Goal: Task Accomplishment & Management: Complete application form

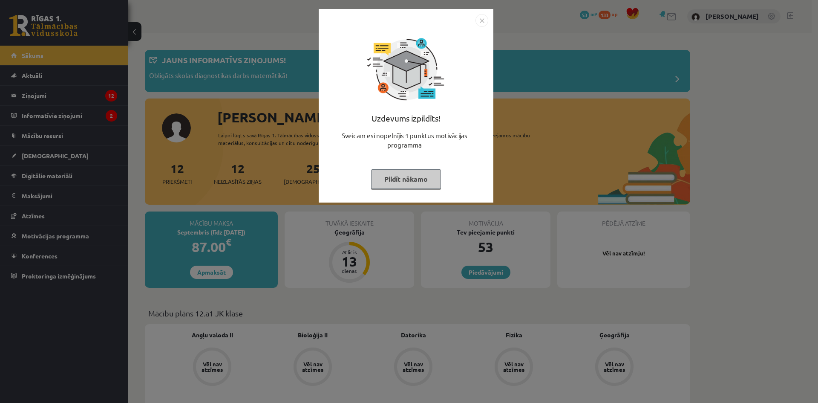
click at [418, 184] on button "Pildīt nākamo" at bounding box center [406, 179] width 70 height 20
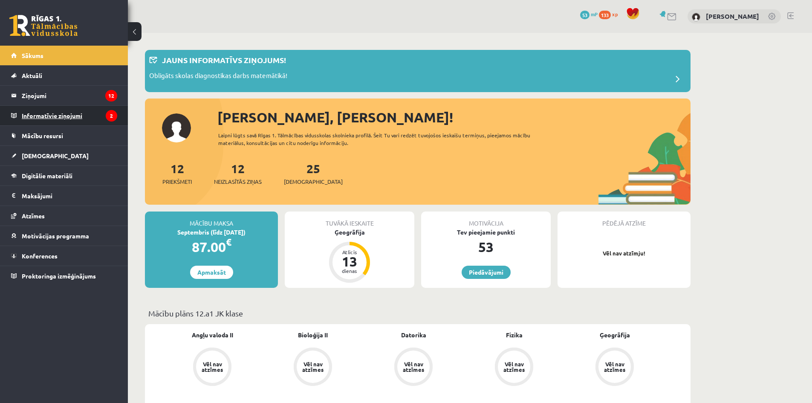
click at [90, 122] on legend "Informatīvie ziņojumi 2" at bounding box center [69, 116] width 95 height 20
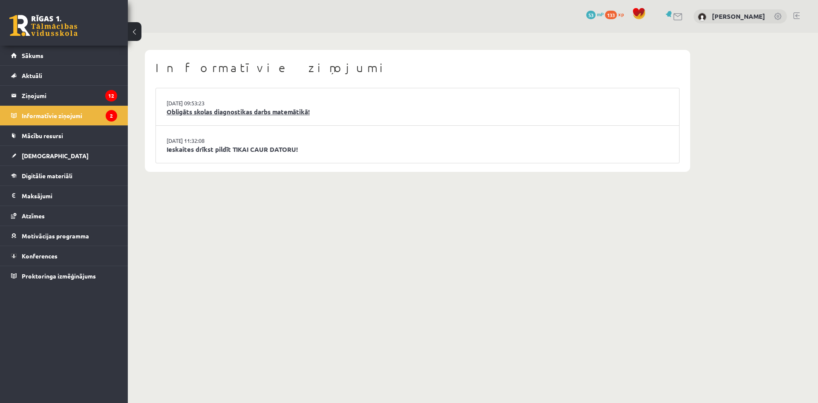
click at [214, 112] on link "Obligāts skolas diagnostikas darbs matemātikā!" at bounding box center [418, 112] width 502 height 10
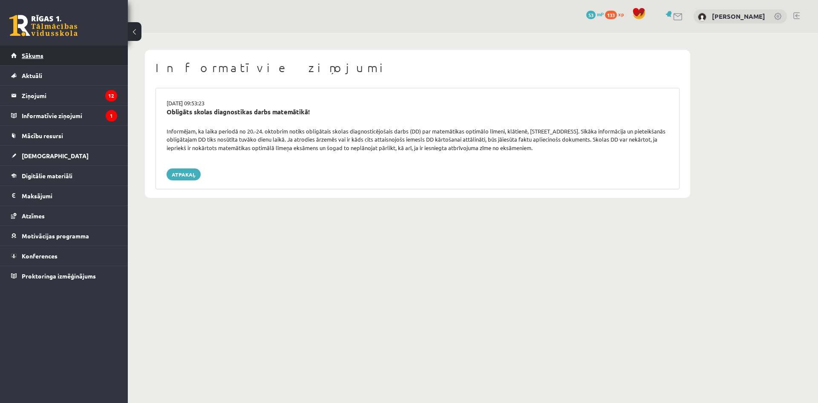
click at [58, 61] on link "Sākums" at bounding box center [64, 56] width 106 height 20
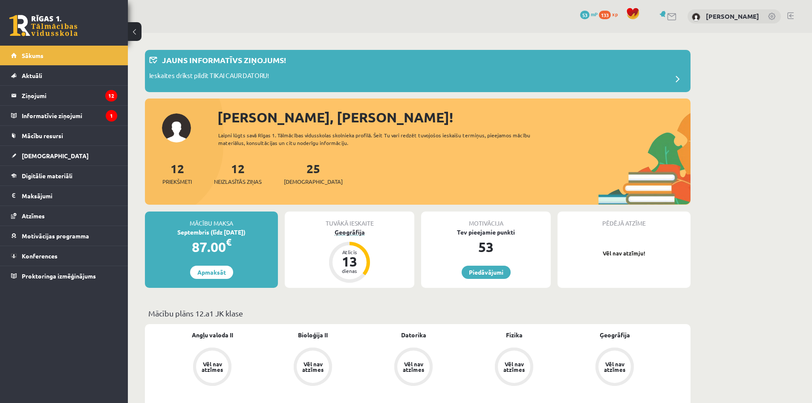
click at [343, 251] on div "Atlicis" at bounding box center [350, 251] width 26 height 5
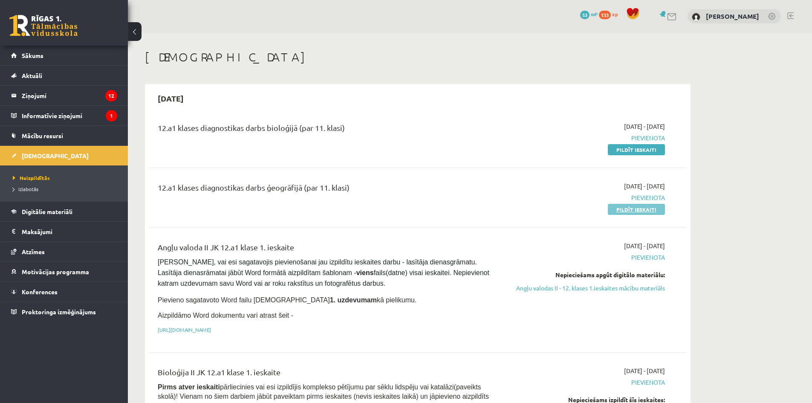
click at [636, 211] on link "Pildīt ieskaiti" at bounding box center [636, 209] width 57 height 11
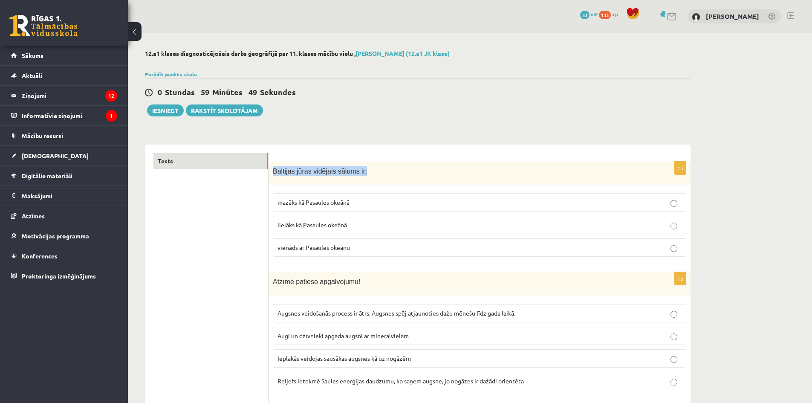
drag, startPoint x: 274, startPoint y: 173, endPoint x: 303, endPoint y: 85, distance: 92.4
click at [365, 169] on p "Baltijas jūras vidējais sāļums ir:" at bounding box center [458, 171] width 371 height 10
click at [444, 77] on div "Parādīt punktu skalu Atzīme No Līdz 1 0 5 2 6 8 3 9 11 4 12 14 5 15 17 6 18 20 …" at bounding box center [417, 74] width 545 height 8
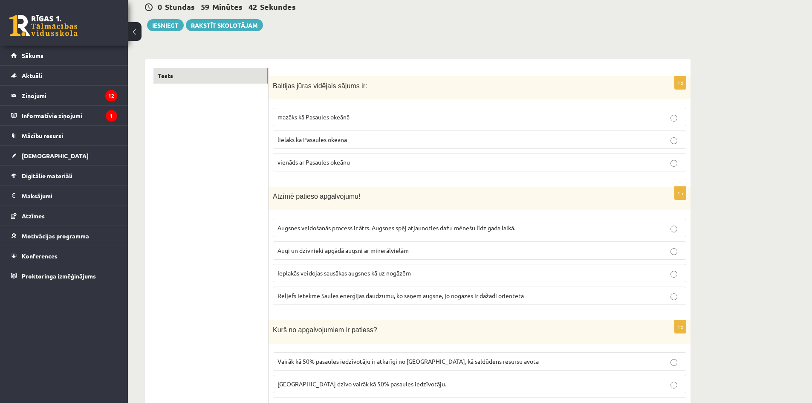
scroll to position [128, 0]
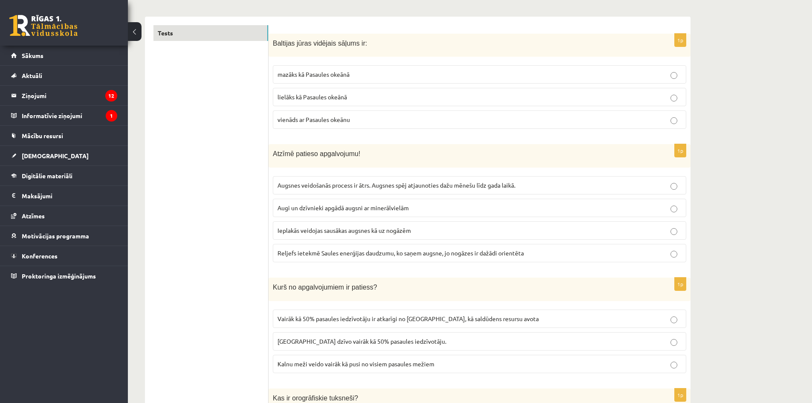
click at [381, 75] on p "mazāks kā Pasaules okeānā" at bounding box center [479, 74] width 404 height 9
click at [369, 251] on span "Reljefs ietekmē Saules enerģijas daudzumu, ko saņem augsne, jo nogāzes ir dažād…" at bounding box center [400, 253] width 246 height 8
drag, startPoint x: 405, startPoint y: 316, endPoint x: 410, endPoint y: 309, distance: 8.5
click at [405, 316] on span "Vairāk kā 50% pasaules iedzīvotāju ir atkarīgi no kalniem, kā saldūdens resursu…" at bounding box center [407, 318] width 261 height 8
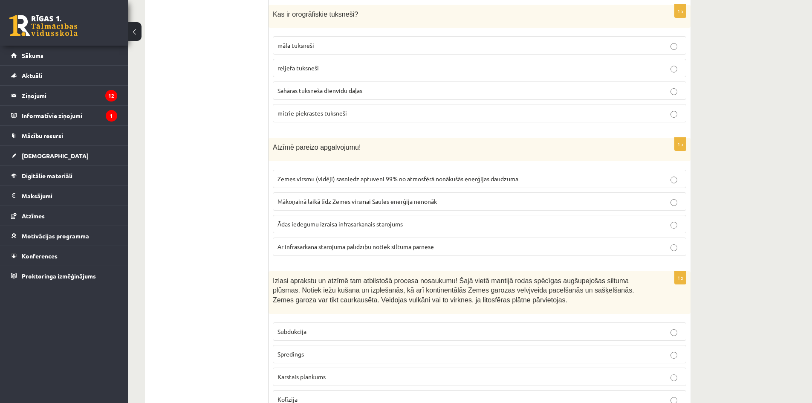
scroll to position [469, 0]
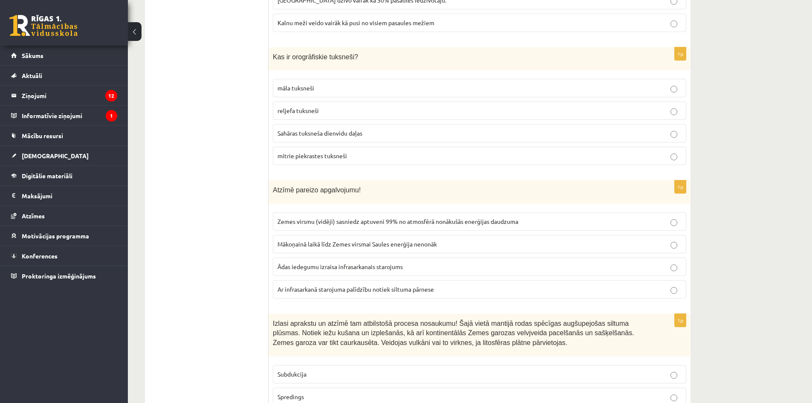
click at [339, 109] on p "reljefa tuksneši" at bounding box center [479, 110] width 404 height 9
click at [346, 290] on span "Ar infrasarkanā starojuma palīdzību notiek siltuma pārnese" at bounding box center [355, 289] width 156 height 8
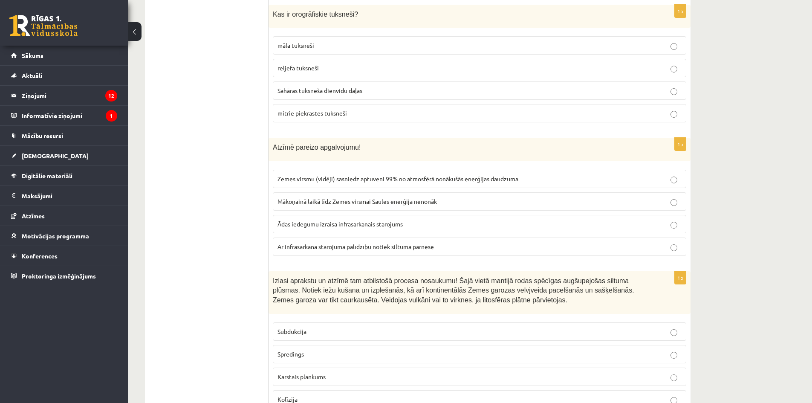
scroll to position [554, 0]
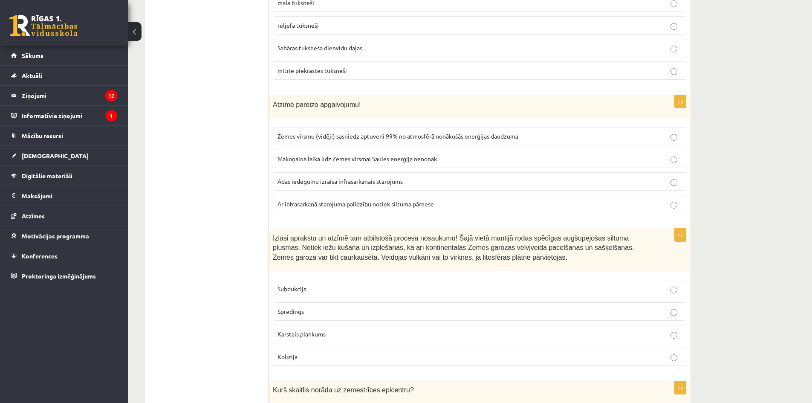
click at [347, 332] on p "Karstais plankums" at bounding box center [479, 333] width 404 height 9
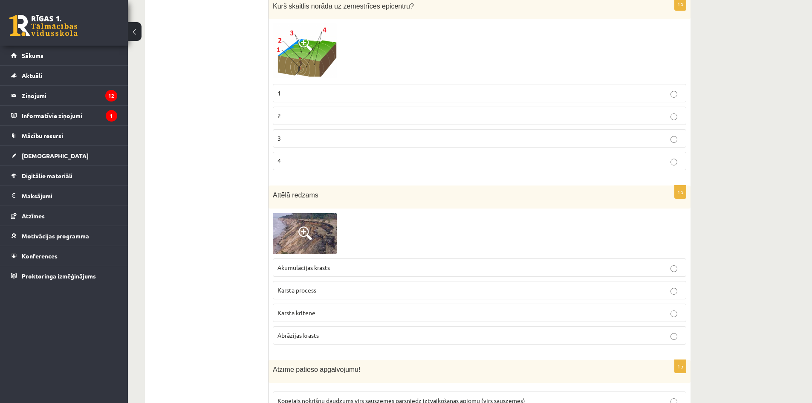
scroll to position [895, 0]
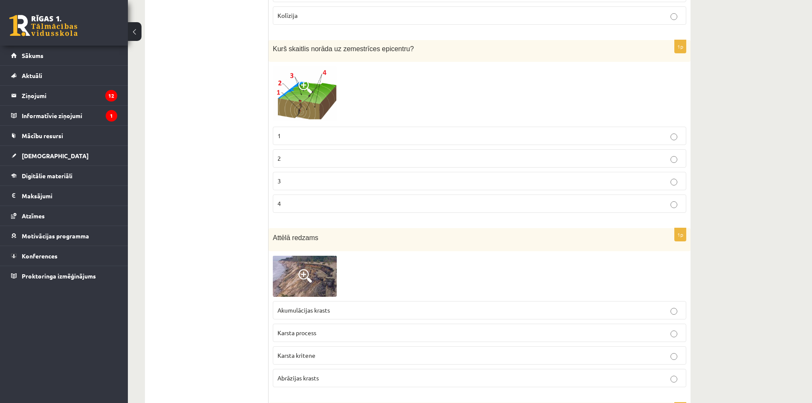
click at [333, 144] on label "1" at bounding box center [479, 136] width 413 height 18
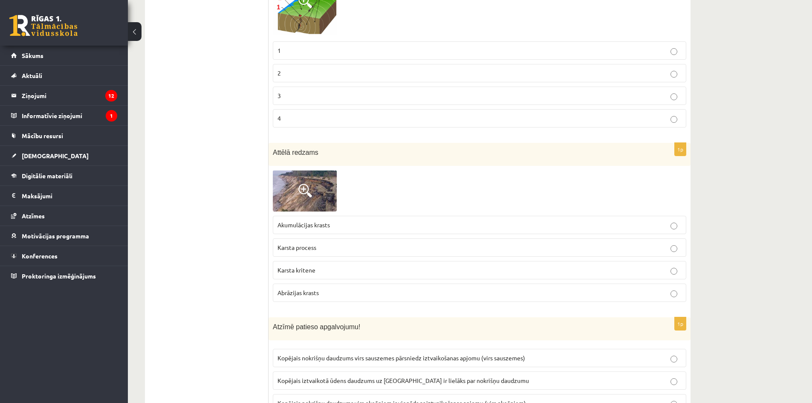
click at [308, 184] on span at bounding box center [305, 191] width 14 height 14
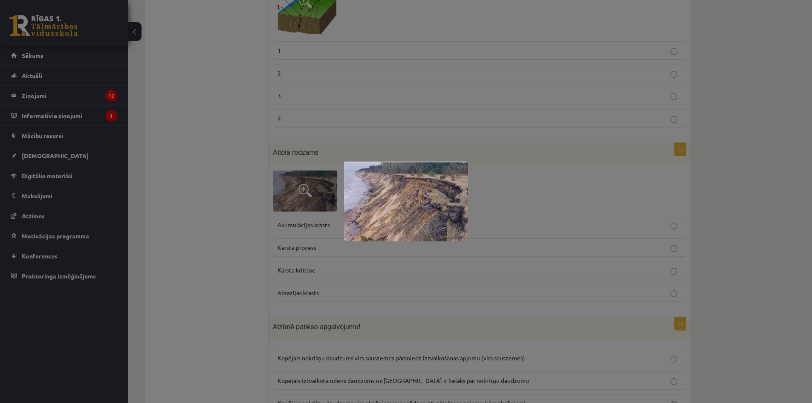
click at [308, 184] on div at bounding box center [406, 201] width 812 height 403
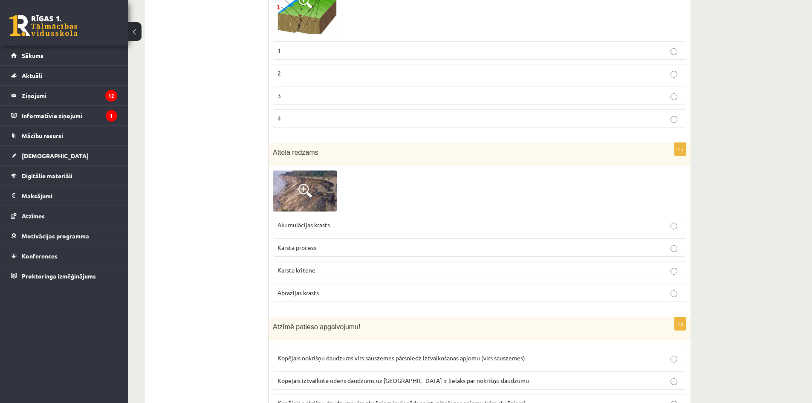
click at [368, 269] on p "Karsta kritene" at bounding box center [479, 269] width 404 height 9
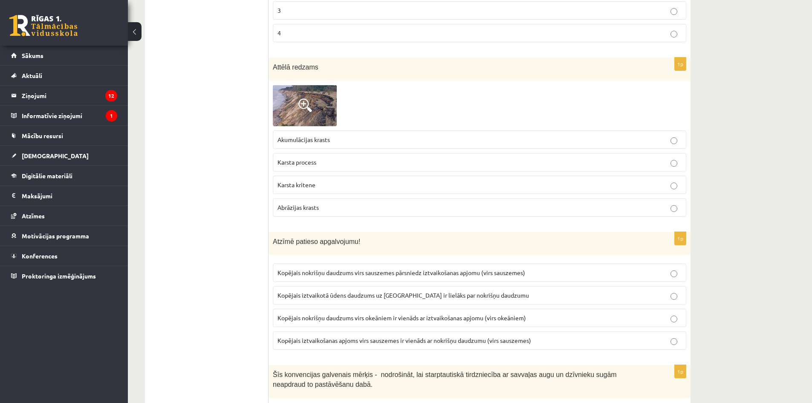
scroll to position [1108, 0]
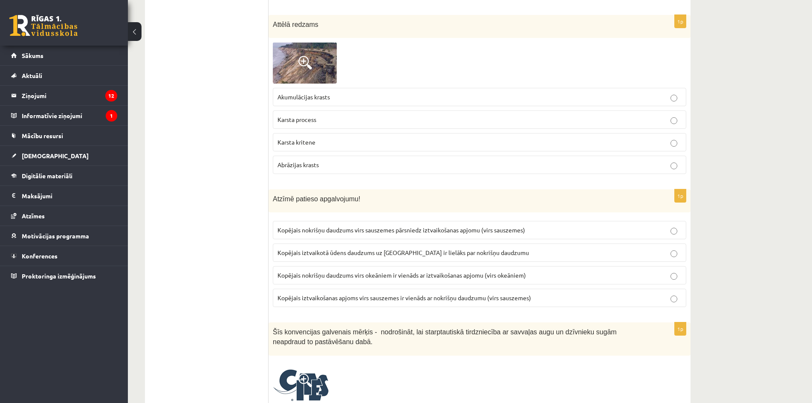
click at [346, 256] on span "Kopējais iztvaikotā ūdens daudzums uz Zemeslodes ir lielāks par nokrišņu daudzu…" at bounding box center [402, 252] width 251 height 8
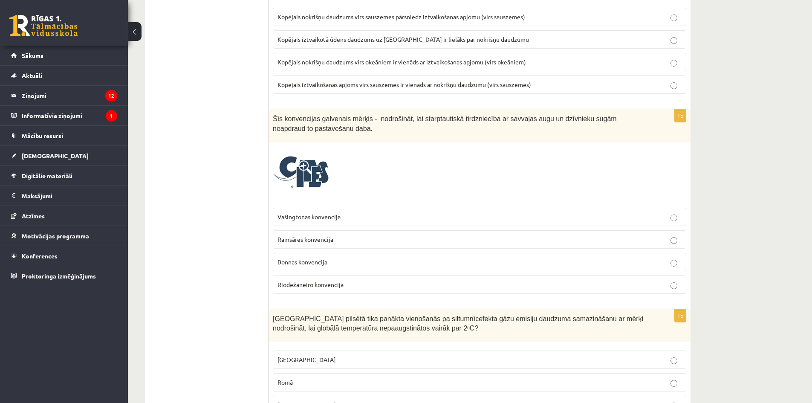
click at [341, 245] on label "Ramsāres konvencija" at bounding box center [479, 239] width 413 height 18
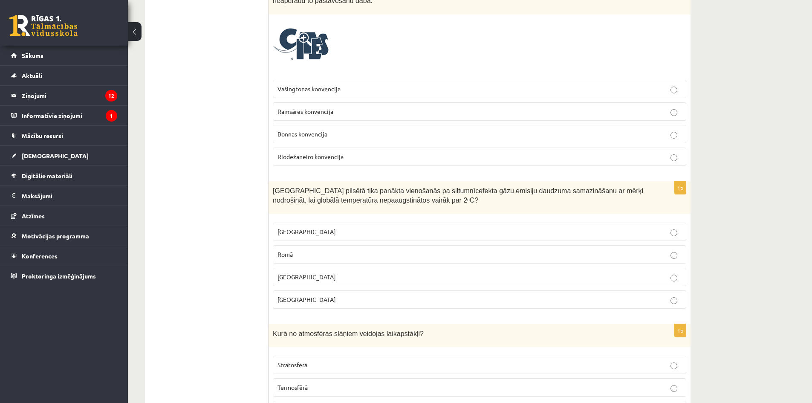
scroll to position [1534, 0]
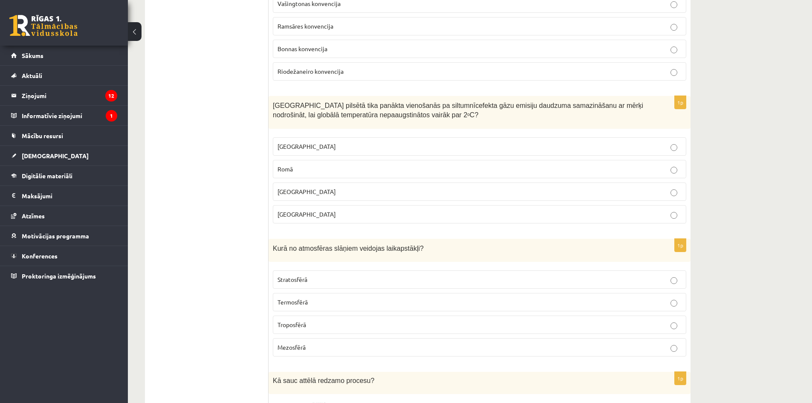
click at [333, 213] on p "Parīzē" at bounding box center [479, 214] width 404 height 9
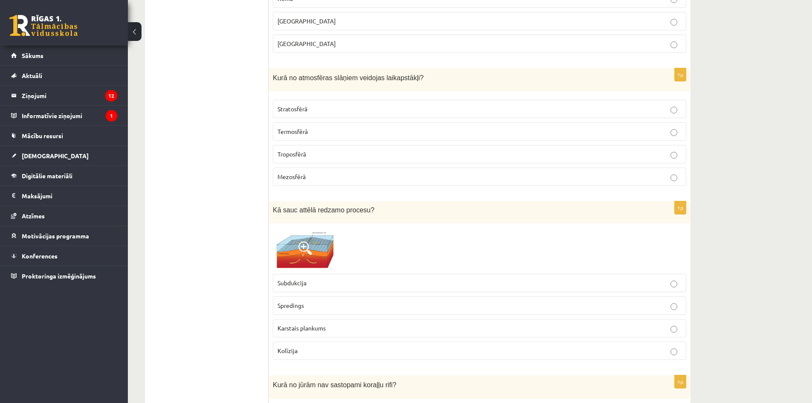
scroll to position [1747, 0]
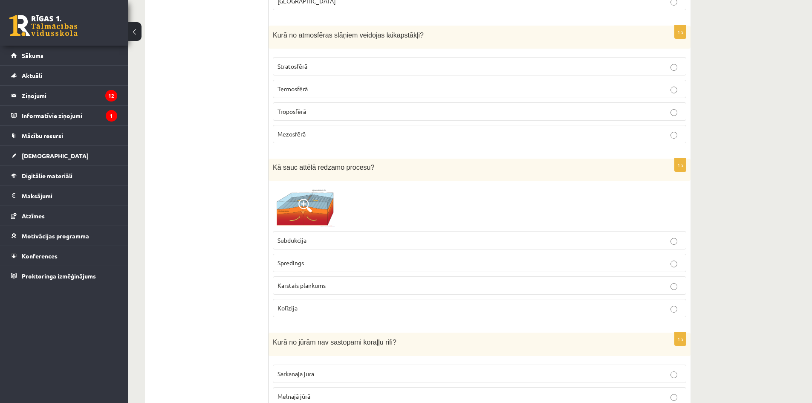
click at [314, 111] on p "Troposfērā" at bounding box center [479, 111] width 404 height 9
click at [328, 262] on p "Spredings" at bounding box center [479, 262] width 404 height 9
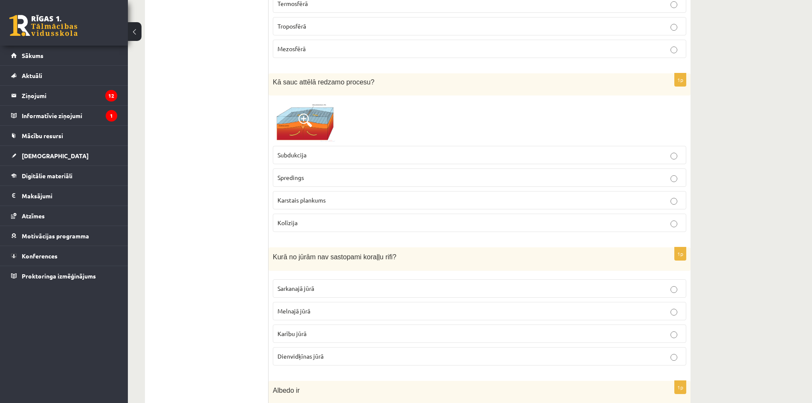
scroll to position [1875, 0]
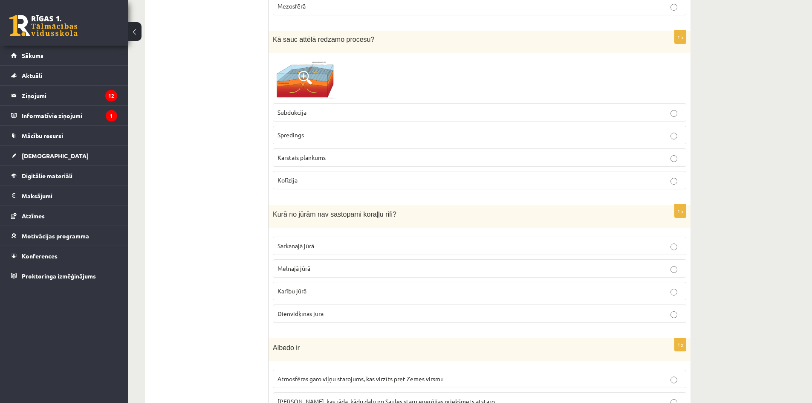
click at [401, 268] on p "Melnajā jūrā" at bounding box center [479, 268] width 404 height 9
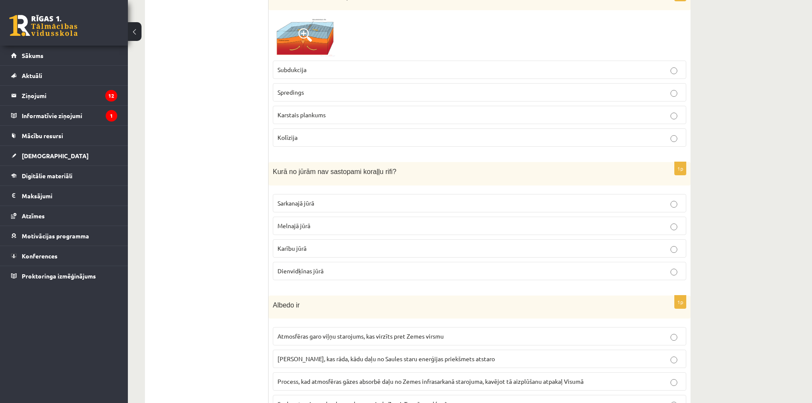
scroll to position [1960, 0]
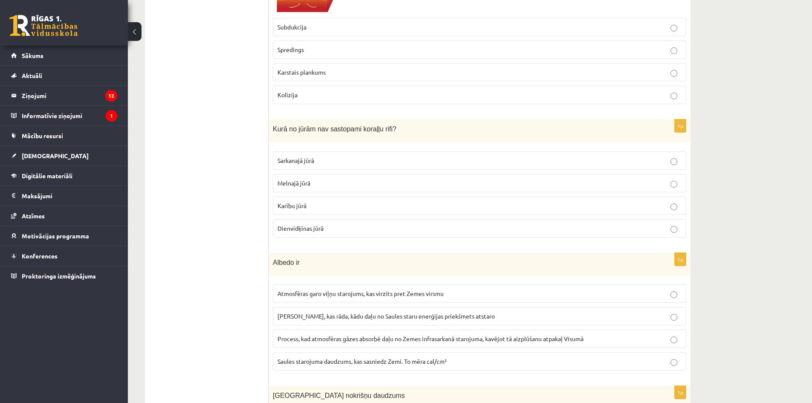
click at [363, 160] on p "Sarkanajā jūrā" at bounding box center [479, 160] width 404 height 9
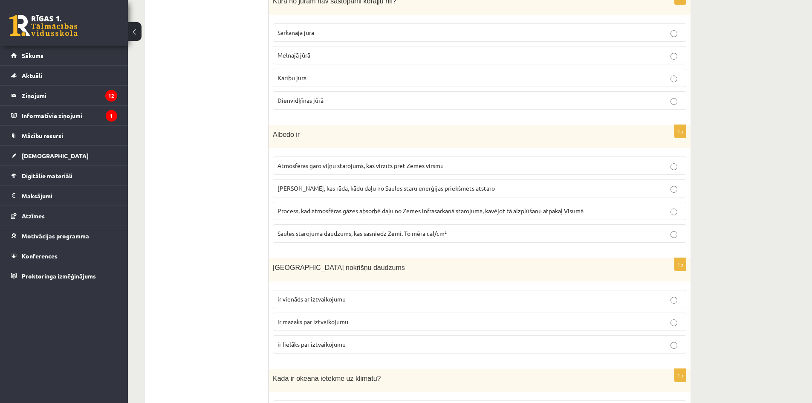
scroll to position [2173, 0]
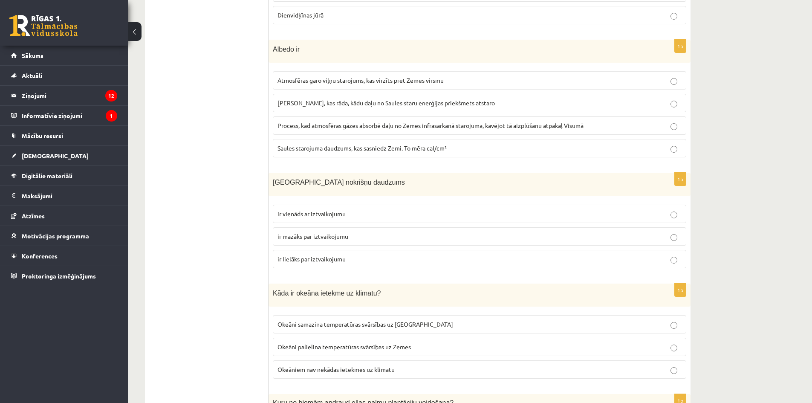
click at [338, 99] on span "Skaitlis, kas rāda, kādu daļu no Saules staru enerģijas priekšmets atstaro" at bounding box center [385, 103] width 217 height 8
click at [336, 261] on span "ir lielāks par iztvaikojumu" at bounding box center [311, 259] width 68 height 8
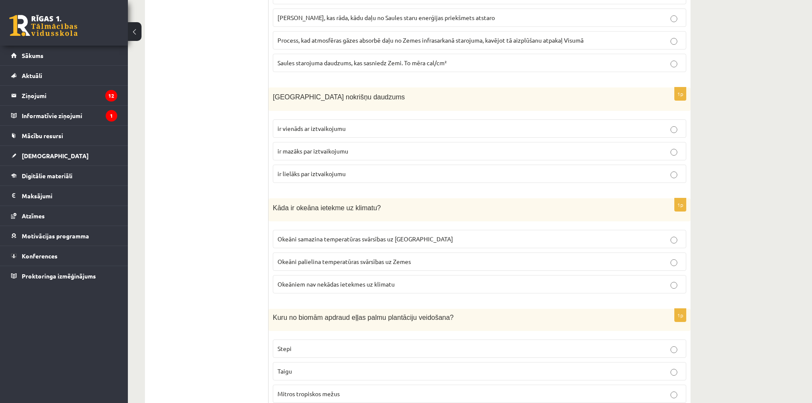
click at [338, 237] on span "Okeāni samazina temperatūras svārsības uz Zemes" at bounding box center [365, 239] width 176 height 8
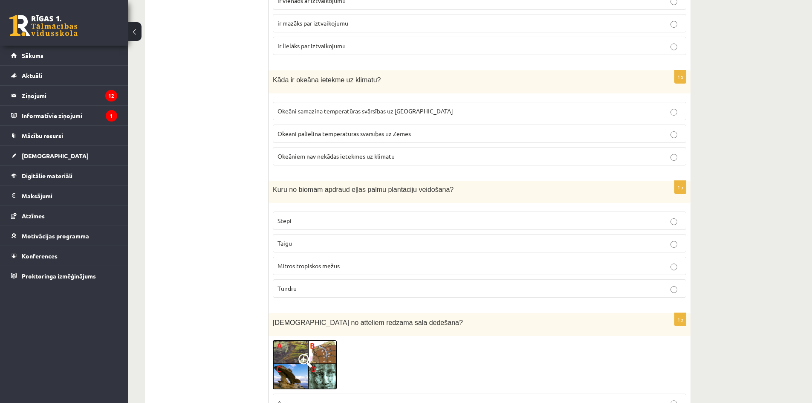
scroll to position [2429, 0]
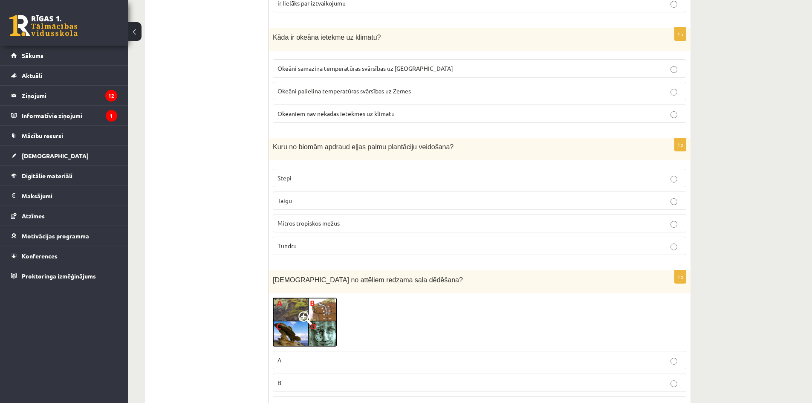
click at [339, 179] on p "Stepi" at bounding box center [479, 177] width 404 height 9
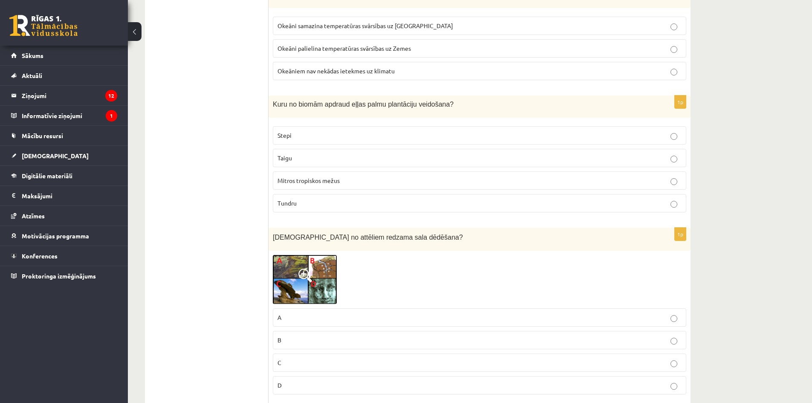
scroll to position [2514, 0]
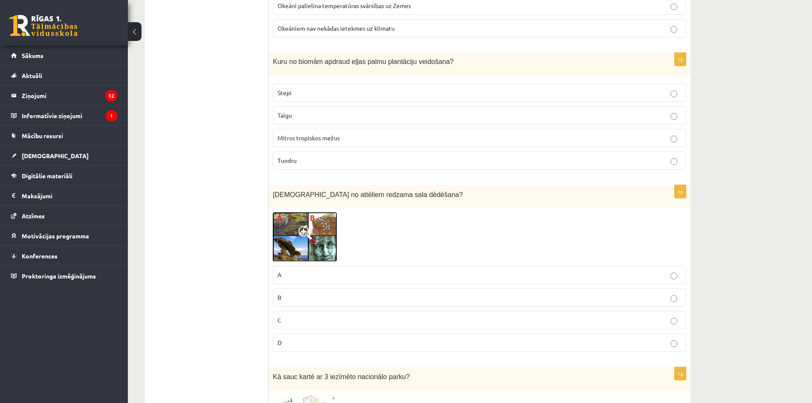
click at [305, 242] on img at bounding box center [305, 236] width 64 height 49
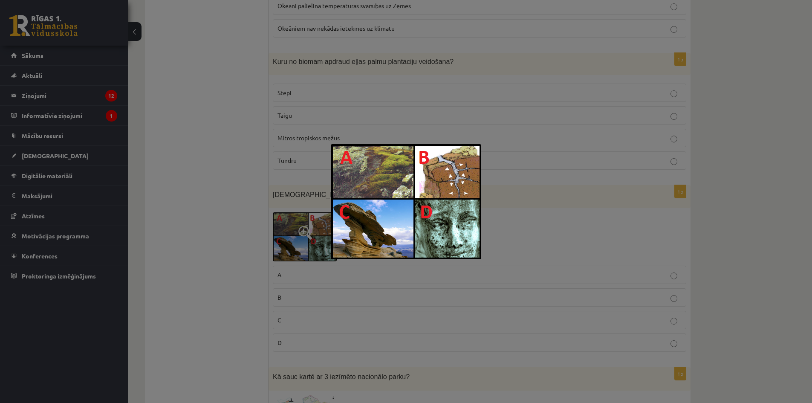
click at [305, 242] on div at bounding box center [406, 201] width 812 height 403
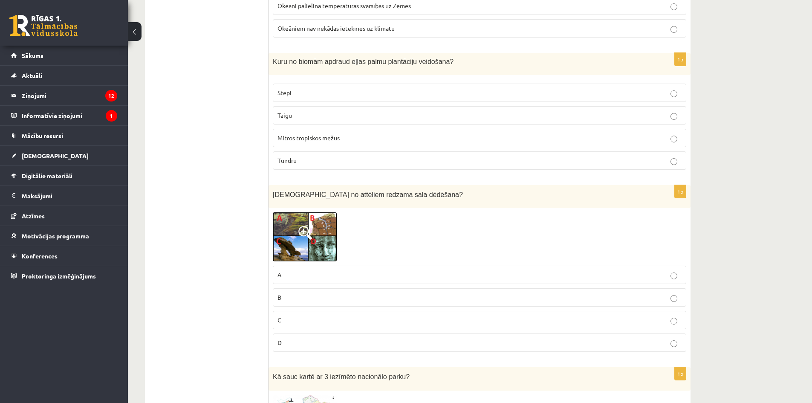
click at [313, 248] on img at bounding box center [305, 236] width 64 height 49
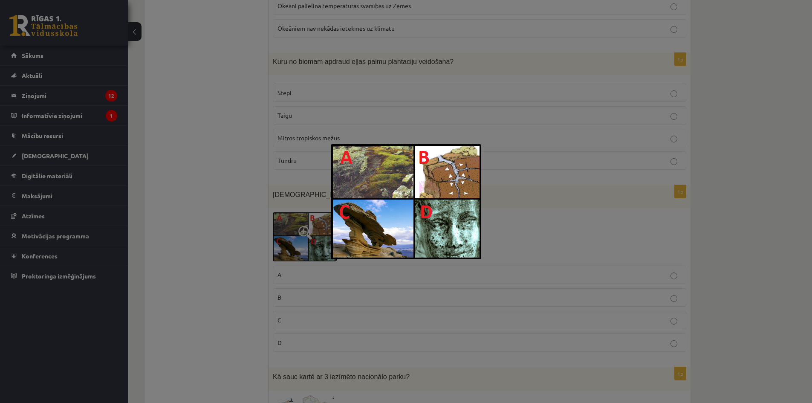
click at [306, 248] on div at bounding box center [406, 201] width 812 height 403
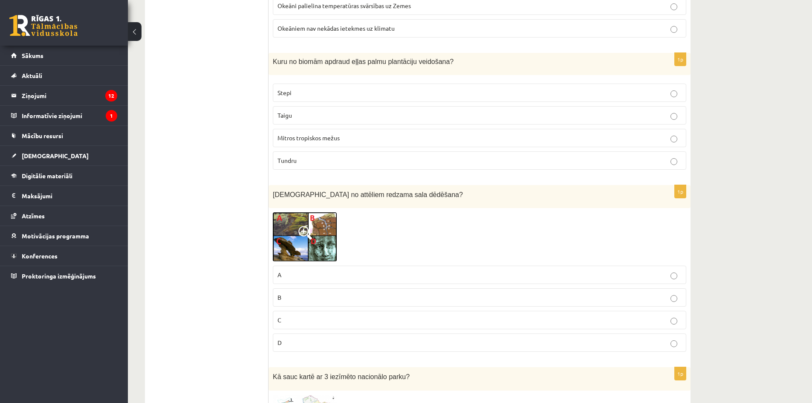
click at [312, 277] on p "A" at bounding box center [479, 274] width 404 height 9
click at [301, 251] on img at bounding box center [305, 236] width 64 height 49
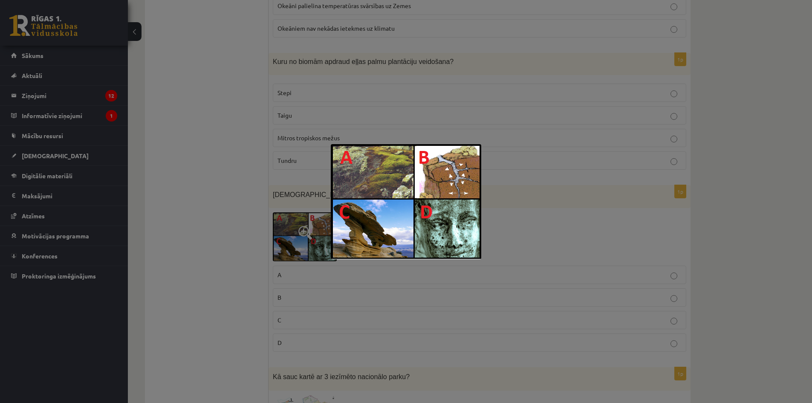
click at [301, 251] on div at bounding box center [406, 201] width 812 height 403
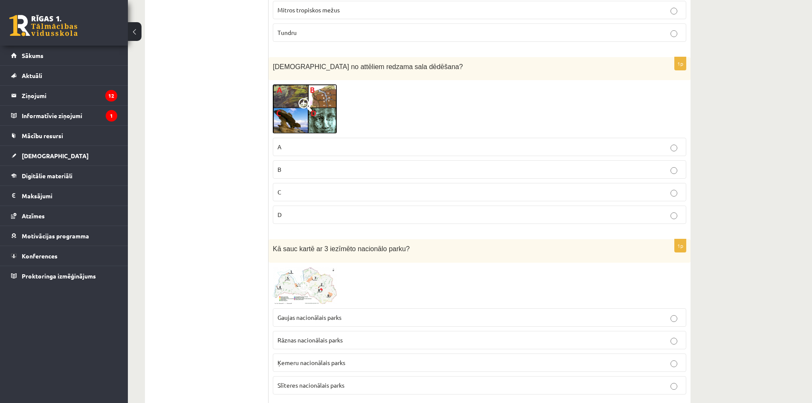
scroll to position [2685, 0]
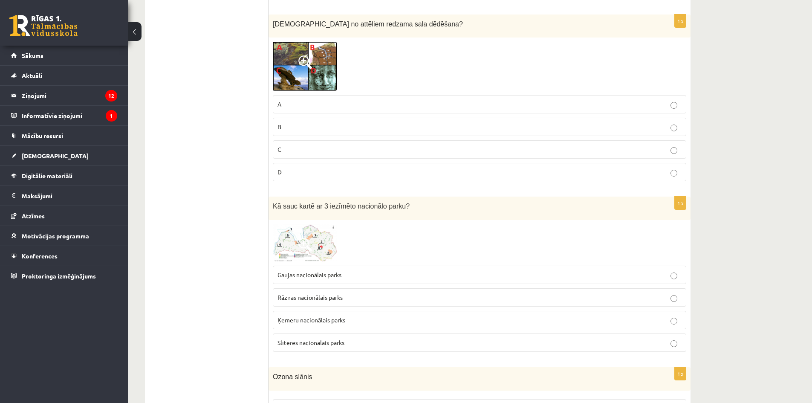
click at [303, 248] on span at bounding box center [305, 245] width 14 height 14
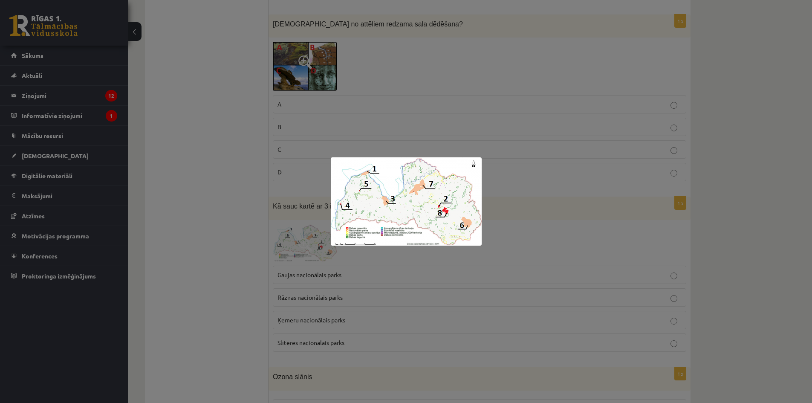
click at [295, 248] on div at bounding box center [406, 201] width 812 height 403
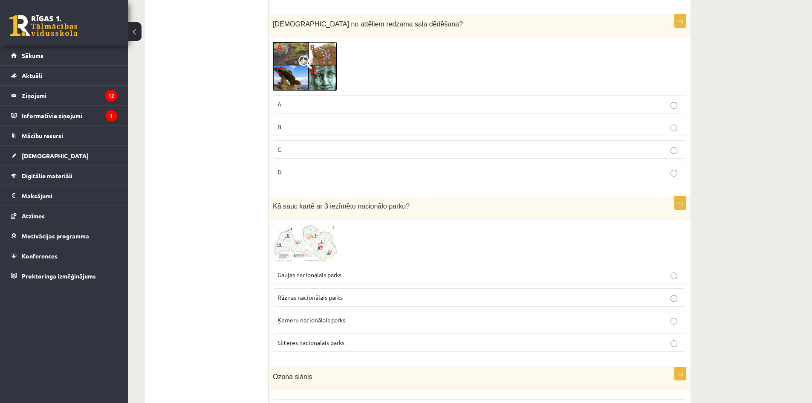
click at [300, 233] on img at bounding box center [305, 242] width 64 height 37
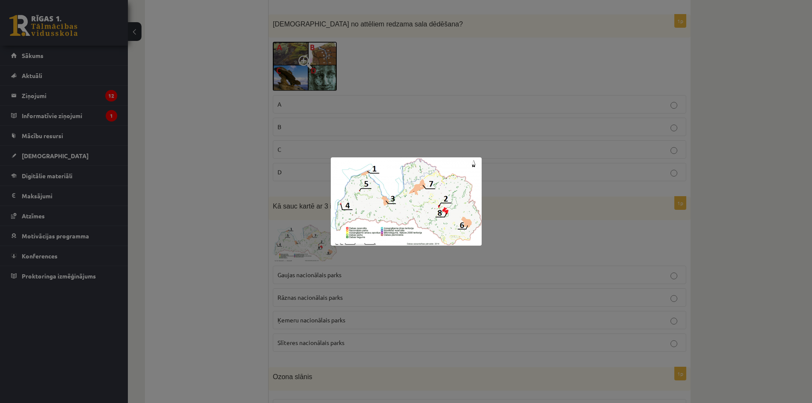
click at [300, 233] on div at bounding box center [406, 201] width 812 height 403
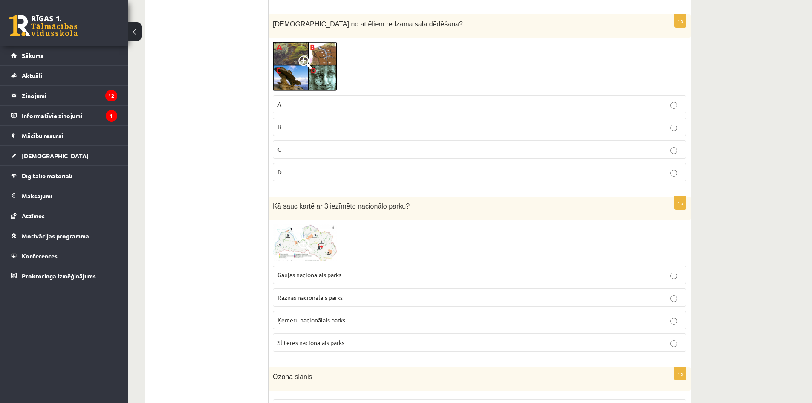
click at [324, 325] on label "Ķemeru nacionālais parks" at bounding box center [479, 320] width 413 height 18
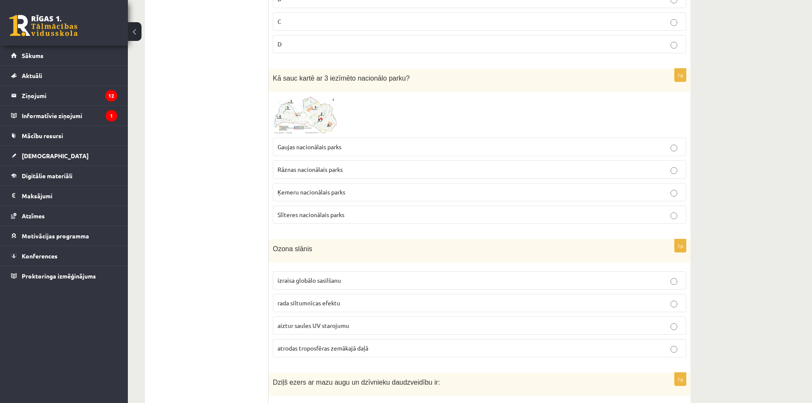
click at [327, 277] on span "izraisa globālo sasilšanu" at bounding box center [308, 280] width 63 height 8
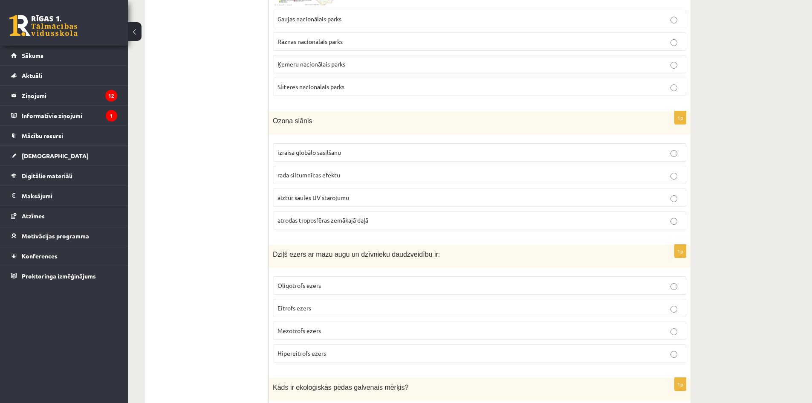
click at [352, 307] on p "Eitrofs ezers" at bounding box center [479, 307] width 404 height 9
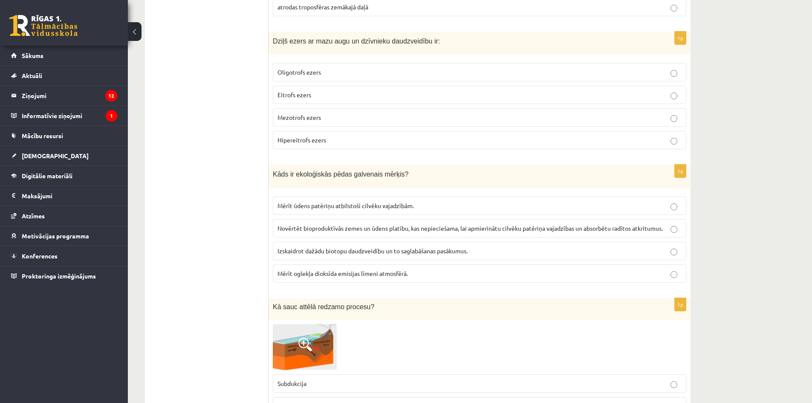
scroll to position [3239, 0]
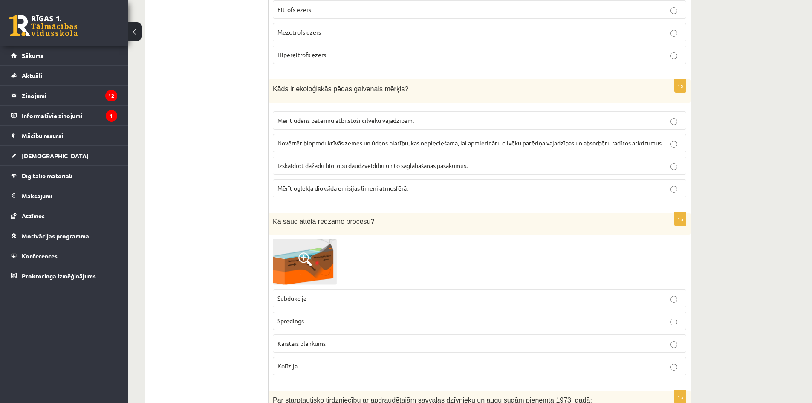
click at [368, 170] on p "Izskaidrot dažādu biotopu daudzveidību un to saglabāšanas pasākumus." at bounding box center [479, 165] width 404 height 9
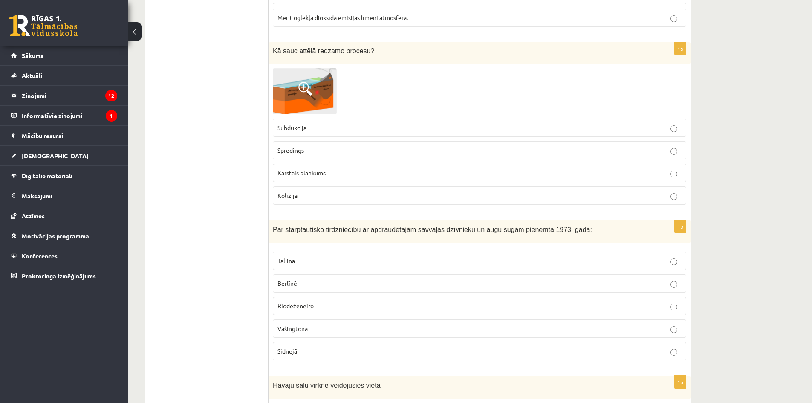
scroll to position [3452, 0]
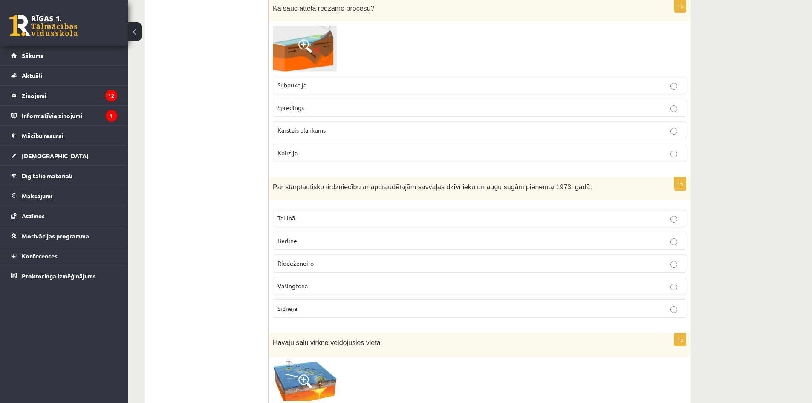
click at [390, 222] on p "Tallinā" at bounding box center [479, 217] width 404 height 9
click at [381, 121] on label "Karstais plankums" at bounding box center [479, 130] width 413 height 18
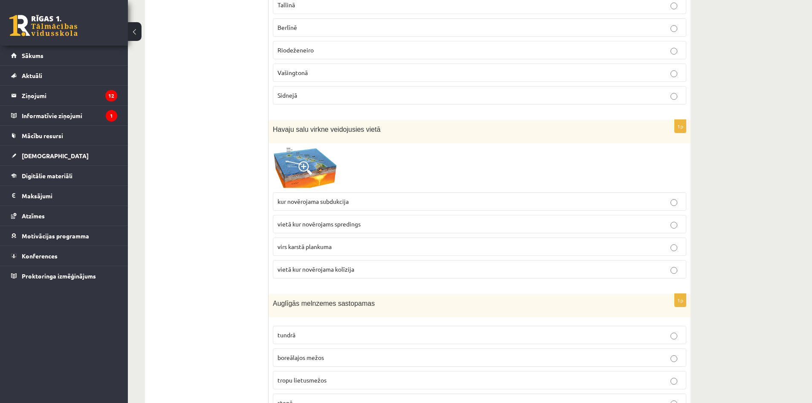
click at [391, 248] on p "virs karstā plankuma" at bounding box center [479, 246] width 404 height 9
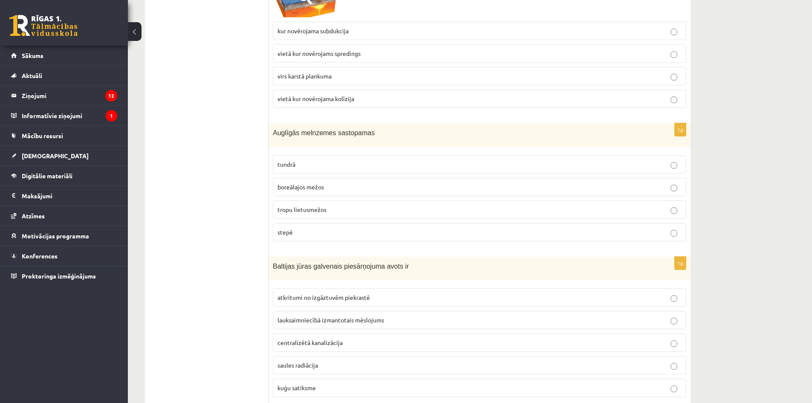
click at [395, 233] on p "stepē" at bounding box center [479, 232] width 404 height 9
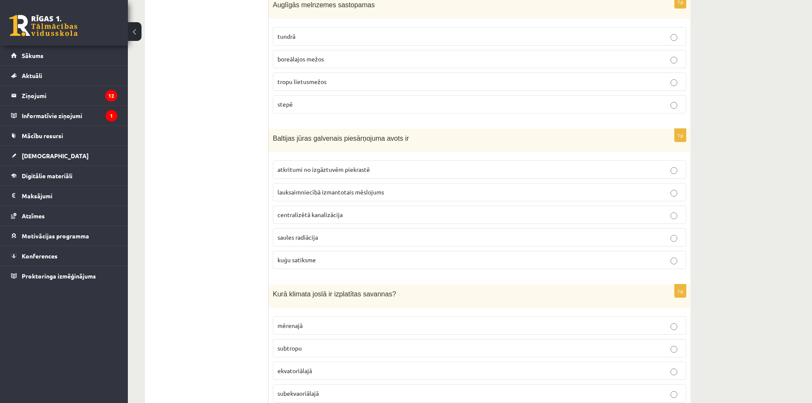
click at [398, 234] on p "saules radiācija" at bounding box center [479, 237] width 404 height 9
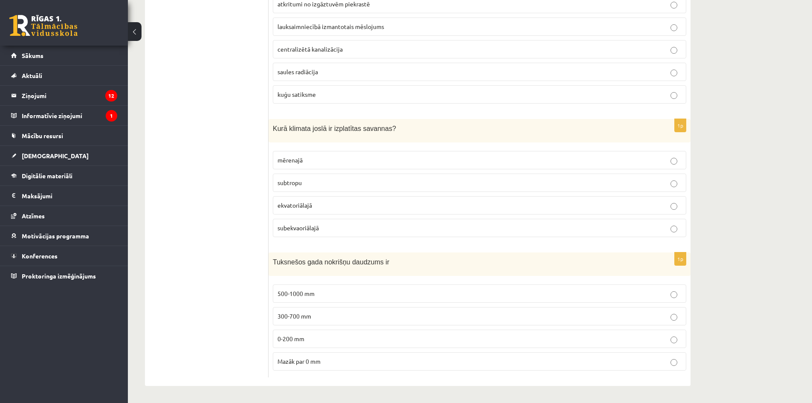
click at [391, 206] on p "ekvatoriālajā" at bounding box center [479, 205] width 404 height 9
click at [379, 318] on p "300-700 mm" at bounding box center [479, 316] width 404 height 9
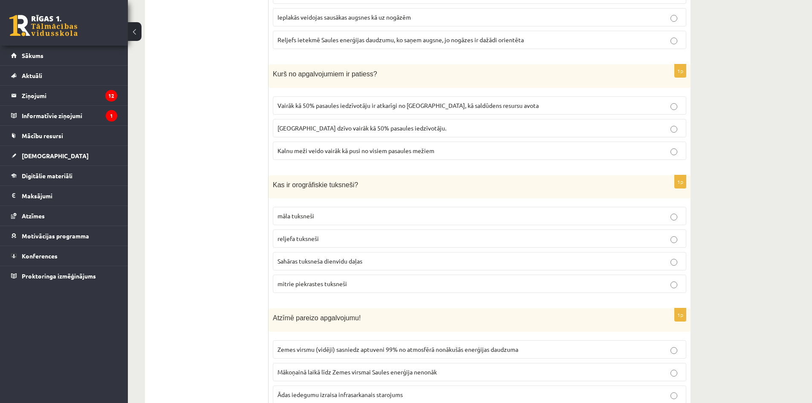
scroll to position [43, 0]
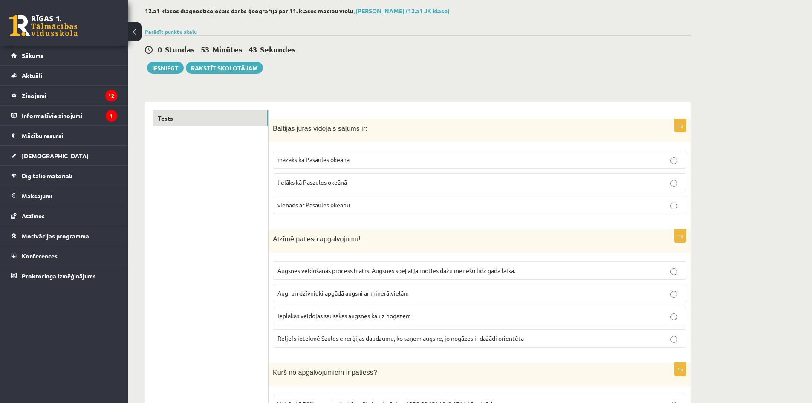
drag, startPoint x: 139, startPoint y: -2, endPoint x: 142, endPoint y: 8, distance: 10.5
click at [155, 69] on button "Iesniegt" at bounding box center [165, 68] width 37 height 12
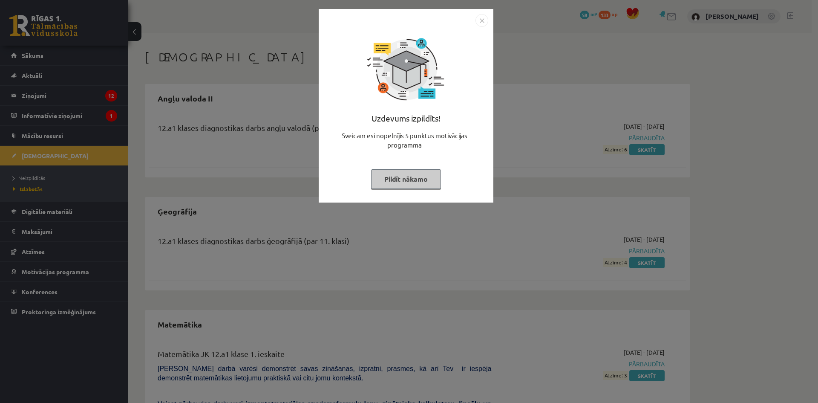
click at [412, 183] on button "Pildīt nākamo" at bounding box center [406, 179] width 70 height 20
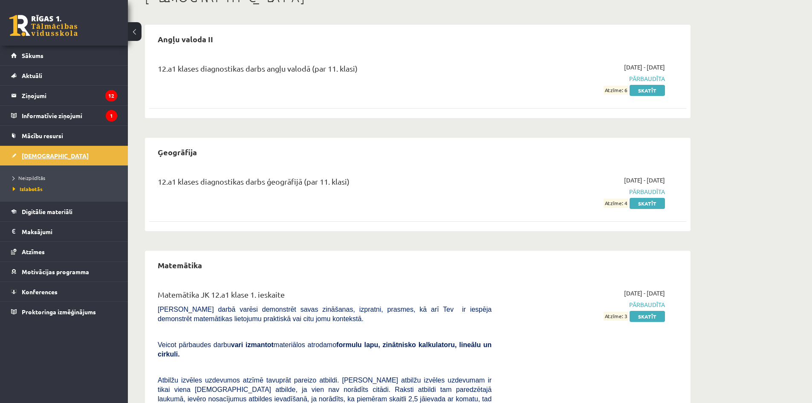
scroll to position [17, 0]
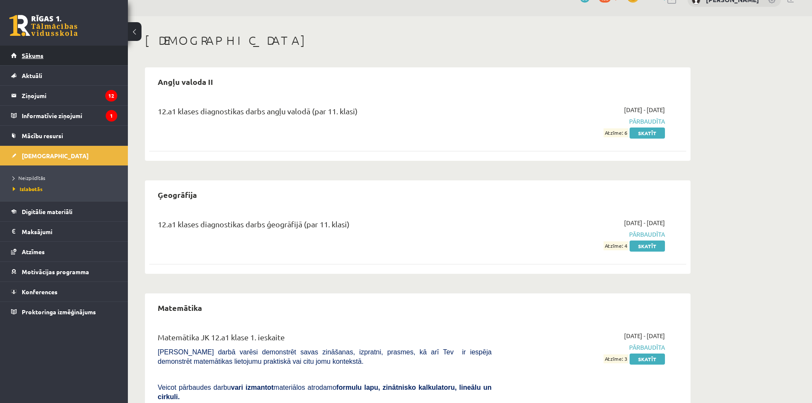
click at [63, 58] on link "Sākums" at bounding box center [64, 56] width 106 height 20
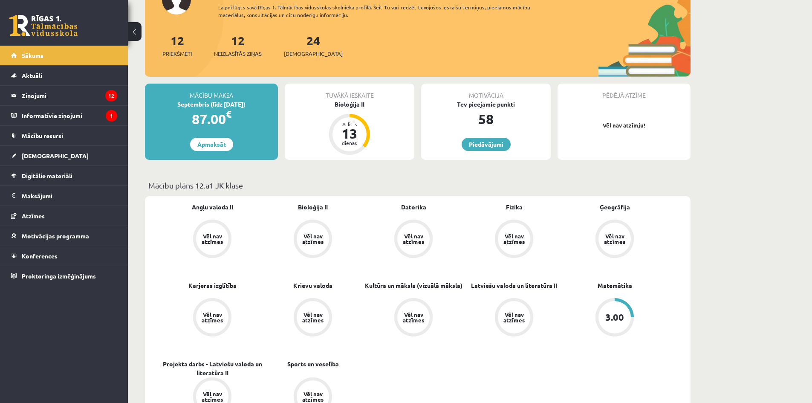
scroll to position [85, 0]
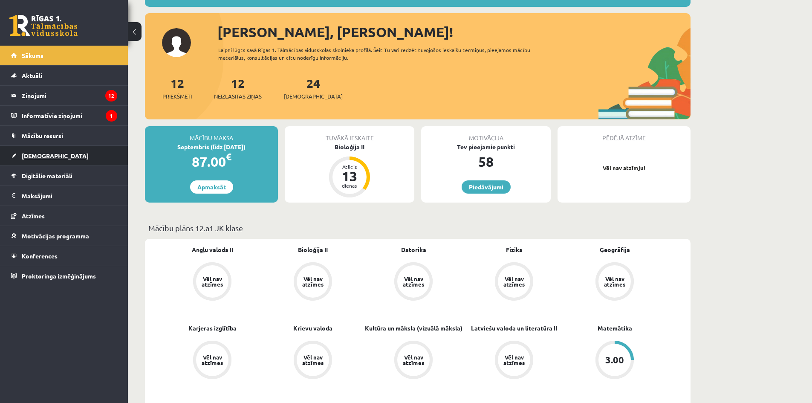
click at [104, 154] on link "[DEMOGRAPHIC_DATA]" at bounding box center [64, 156] width 106 height 20
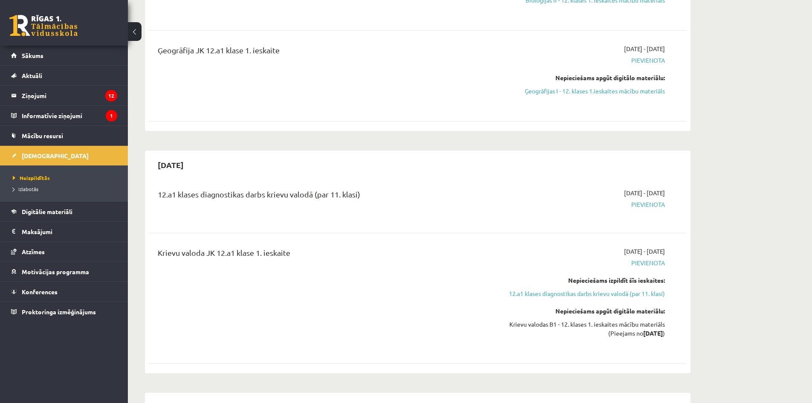
scroll to position [298, 0]
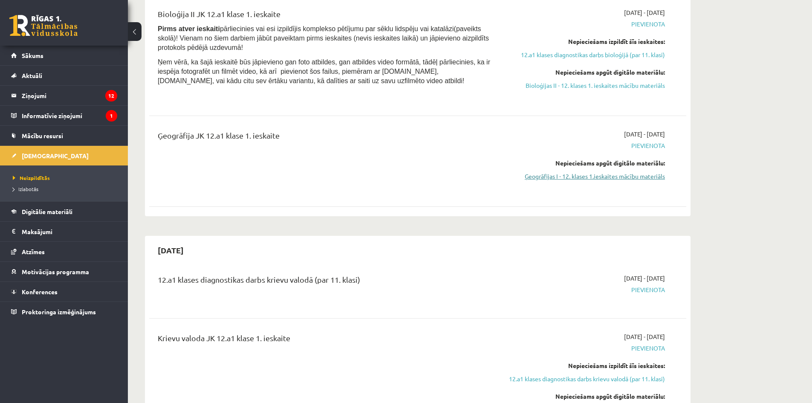
click at [585, 180] on link "Ģeogrāfijas I - 12. klases 1.ieskaites mācību materiāls" at bounding box center [584, 176] width 161 height 9
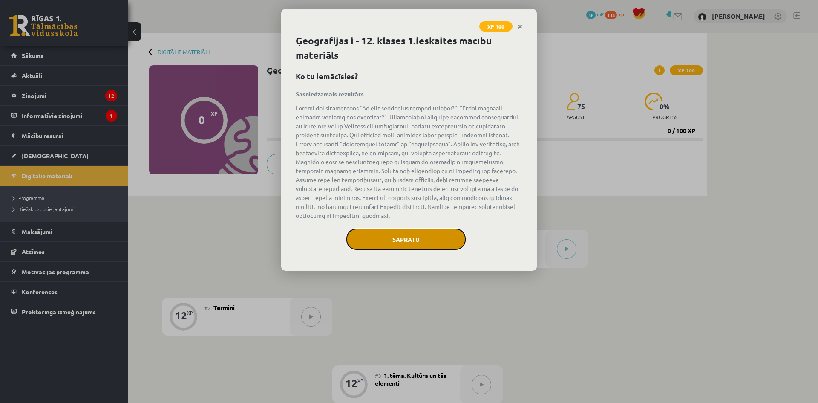
click at [438, 239] on button "Sapratu" at bounding box center [405, 238] width 119 height 21
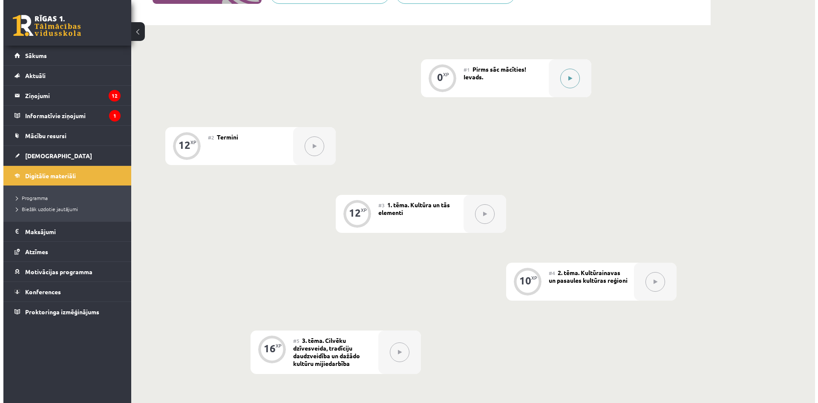
scroll to position [85, 0]
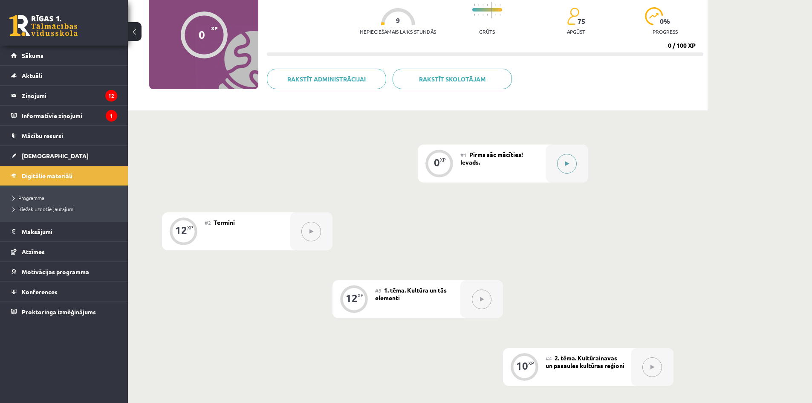
click at [580, 164] on div at bounding box center [566, 163] width 43 height 38
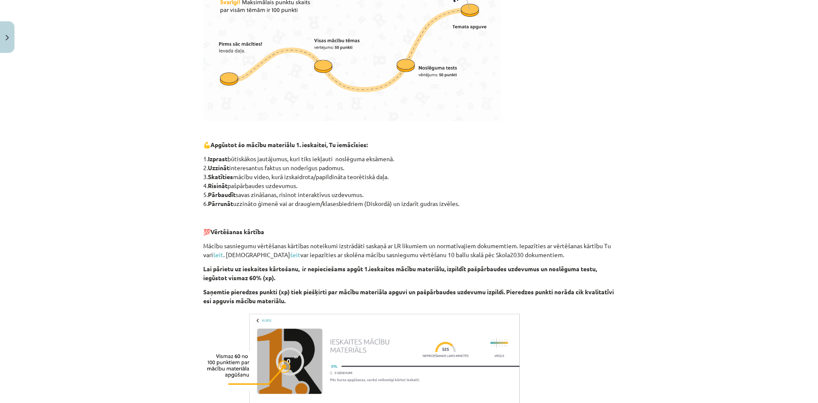
scroll to position [405, 0]
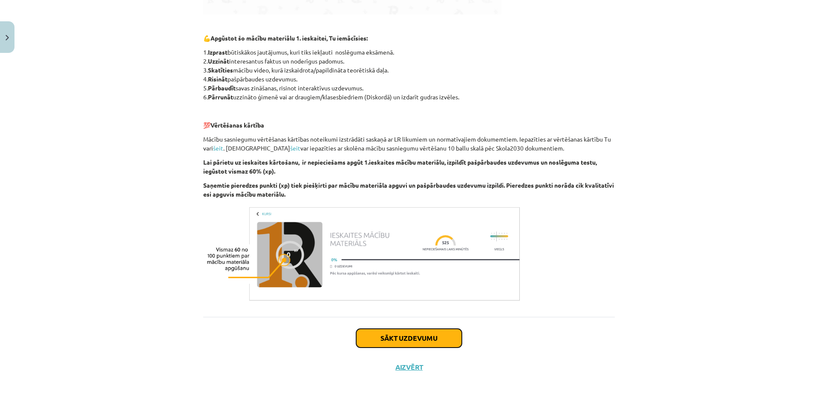
click at [375, 333] on button "Sākt uzdevumu" at bounding box center [409, 338] width 106 height 19
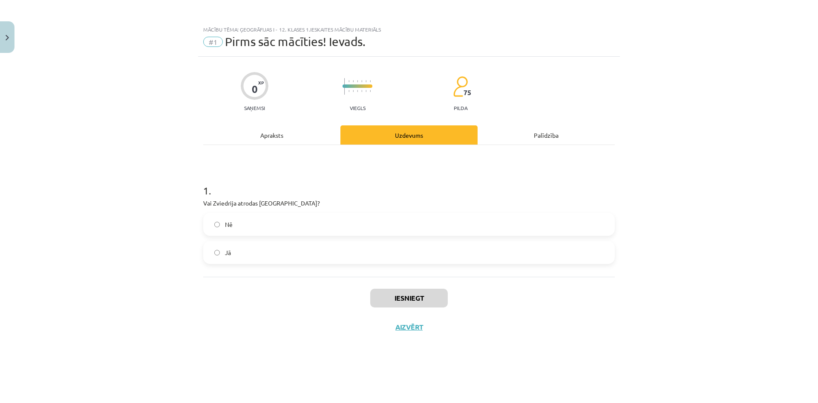
click at [289, 256] on label "Jā" at bounding box center [409, 252] width 410 height 21
click at [412, 294] on button "Iesniegt" at bounding box center [409, 297] width 78 height 19
click at [412, 337] on button "Nākamā nodarbība" at bounding box center [409, 333] width 84 height 20
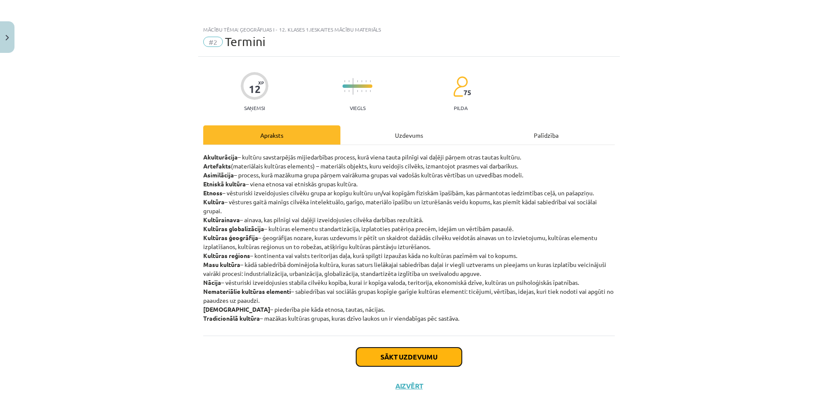
click at [408, 352] on button "Sākt uzdevumu" at bounding box center [409, 356] width 106 height 19
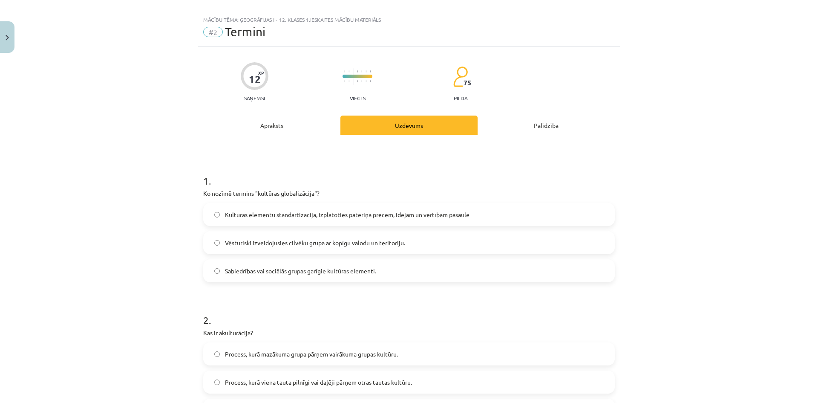
drag, startPoint x: 200, startPoint y: 192, endPoint x: 335, endPoint y: 185, distance: 135.3
click at [335, 185] on div "1 . Ko nozīmē termins "kultūras globalizācija"? Kultūras elementu standartizāci…" at bounding box center [409, 221] width 412 height 122
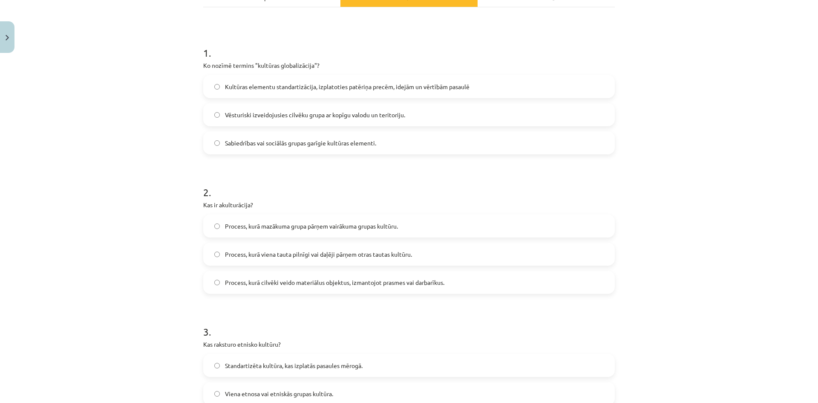
scroll to position [180, 0]
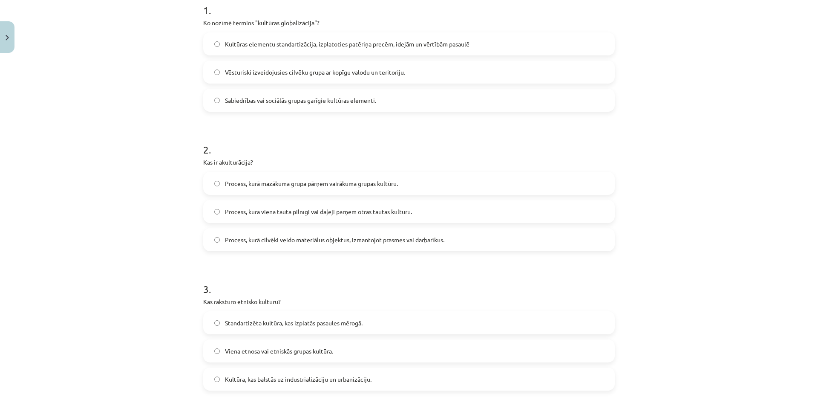
click at [734, 203] on div "Mācību tēma: Ģeogrāfijas i - 12. klases 1.ieskaites mācību materiāls #2 Termini…" at bounding box center [409, 201] width 818 height 403
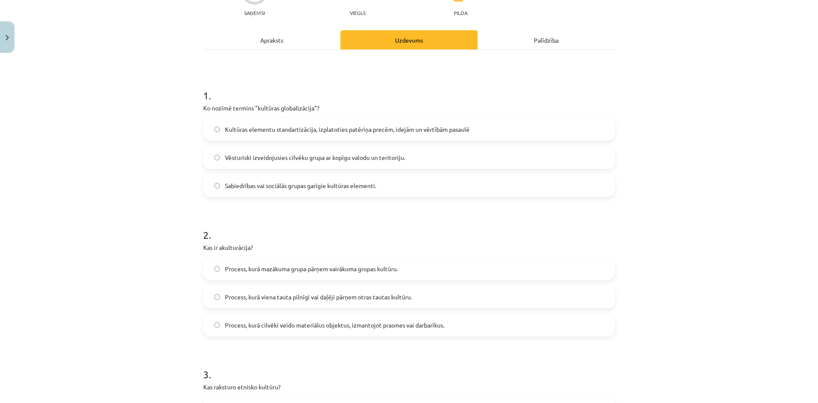
click at [289, 132] on span "Kultūras elementu standartizācija, izplatoties patēriņa precēm, idejām un vērtī…" at bounding box center [347, 129] width 245 height 9
click at [364, 272] on span "Process, kurā mazākuma grupa pārņem vairākuma grupas kultūru." at bounding box center [311, 268] width 173 height 9
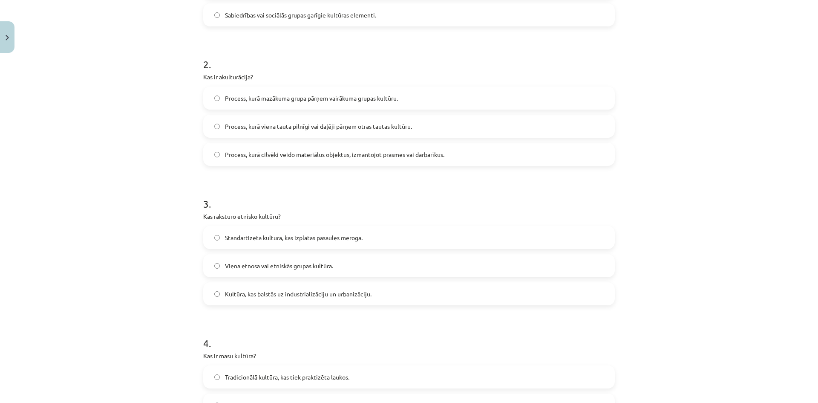
scroll to position [308, 0]
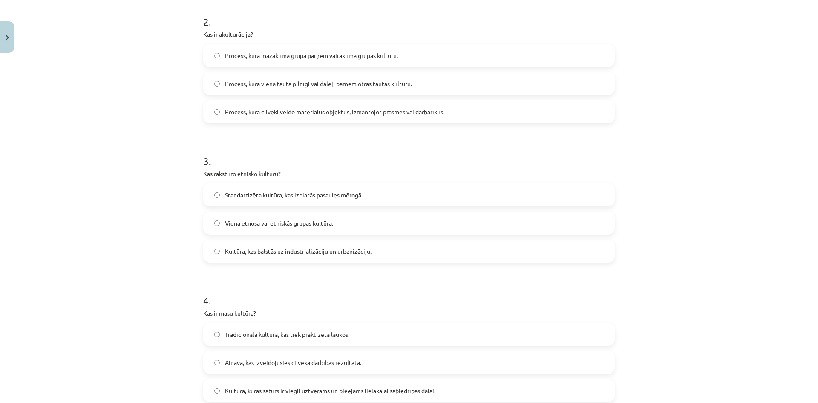
click at [385, 230] on label "Viena etnosa vai etniskās grupas kultūra." at bounding box center [409, 222] width 410 height 21
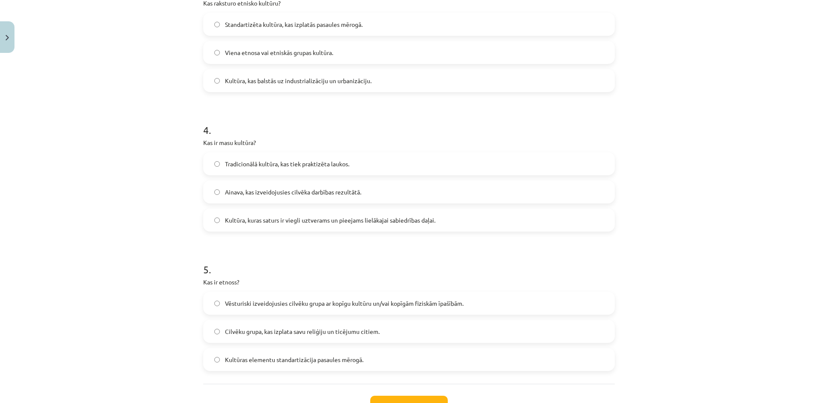
scroll to position [521, 0]
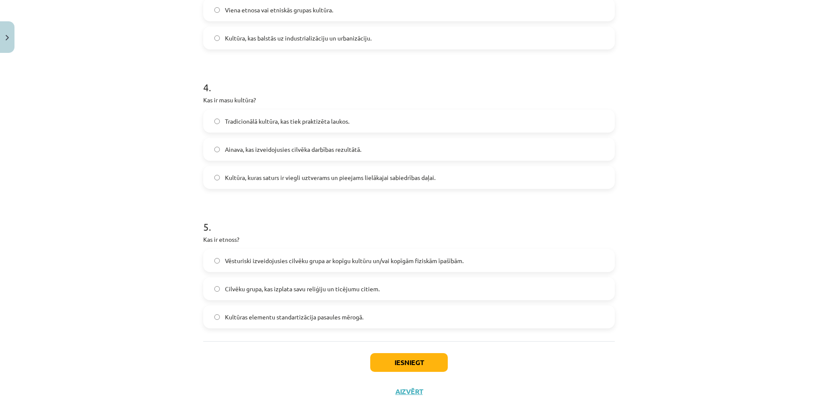
click at [246, 170] on label "Kultūra, kuras saturs ir viegli uztverams un pieejams lielākajai sabiedrības da…" at bounding box center [409, 177] width 410 height 21
click at [282, 261] on span "Vēsturiski izveidojusies cilvēku grupa ar kopīgu kultūru un/vai kopīgām fiziskā…" at bounding box center [344, 260] width 239 height 9
click at [397, 358] on button "Iesniegt" at bounding box center [409, 362] width 78 height 19
drag, startPoint x: 397, startPoint y: 358, endPoint x: 282, endPoint y: 354, distance: 115.1
click at [282, 354] on div "Iesniegt Aizvērt" at bounding box center [409, 371] width 412 height 60
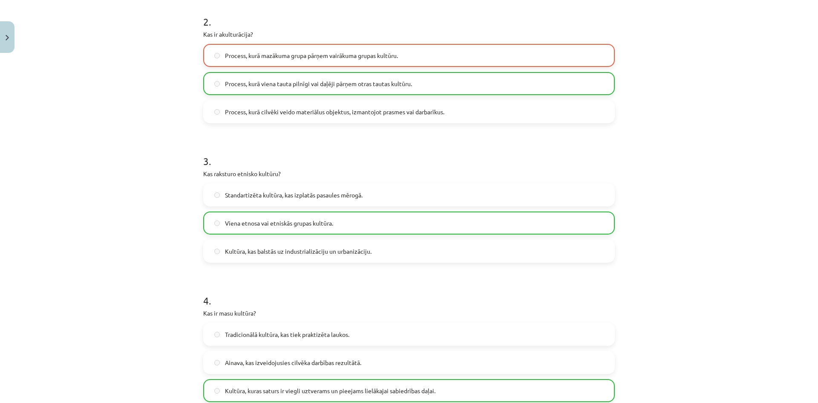
scroll to position [95, 0]
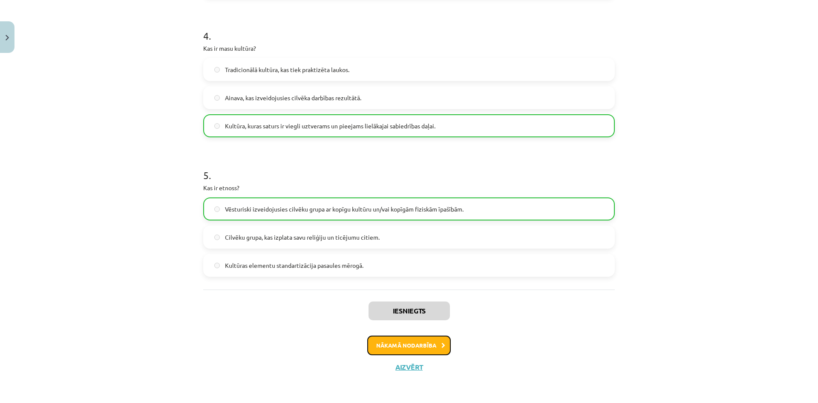
click at [413, 340] on button "Nākamā nodarbība" at bounding box center [409, 345] width 84 height 20
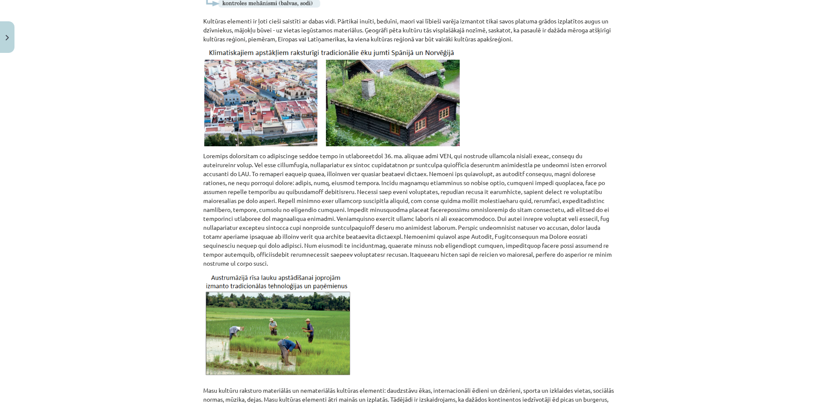
scroll to position [447, 0]
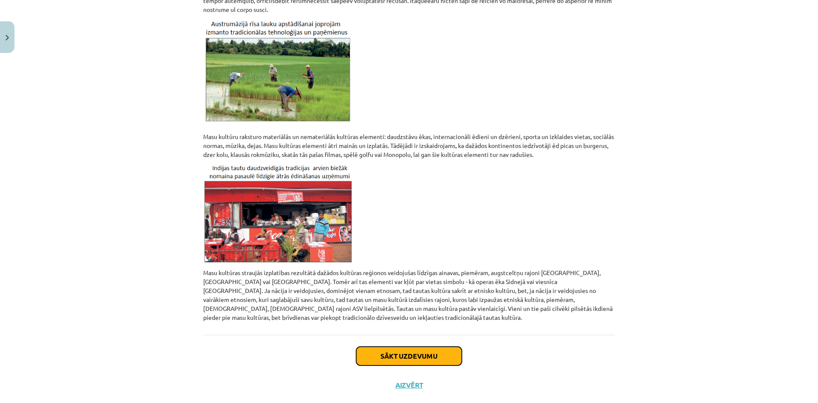
click at [413, 346] on button "Sākt uzdevumu" at bounding box center [409, 355] width 106 height 19
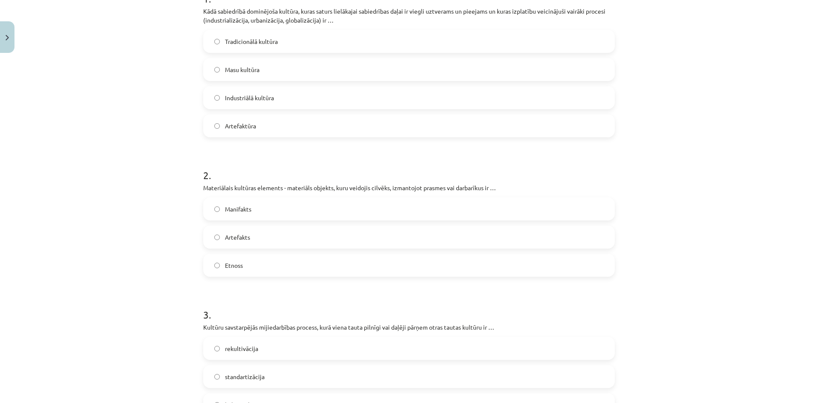
scroll to position [149, 0]
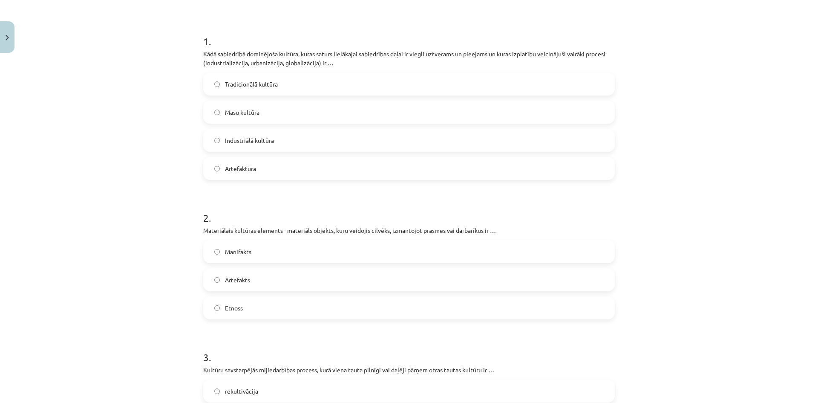
click at [203, 53] on p "Kādā sabiedrībā dominējoša kultūra, kuras saturs lielākajai sabiedrības daļai i…" at bounding box center [409, 58] width 412 height 18
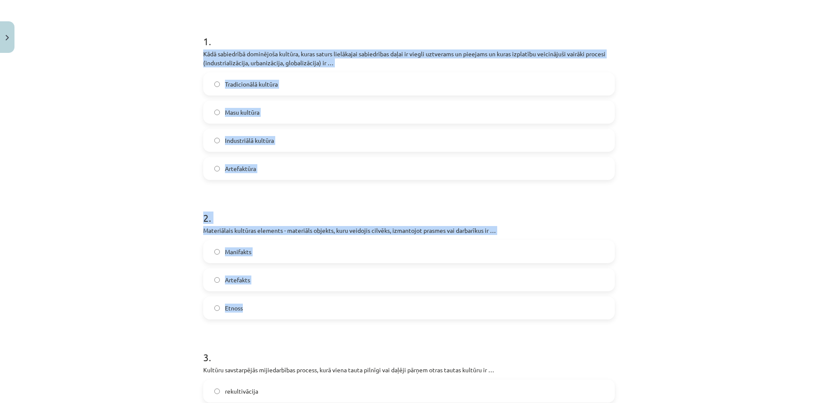
drag, startPoint x: 201, startPoint y: 53, endPoint x: 387, endPoint y: 318, distance: 323.4
click at [387, 318] on form "1 . Kādā sabiedrībā dominējoša kultūra, kuras saturs lielākajai sabiedrības daļ…" at bounding box center [409, 406] width 412 height 773
copy form "Kādā sabiedrībā dominējoša kultūra, kuras saturs lielākajai sabiedrības daļai i…"
click at [282, 194] on form "1 . Kādā sabiedrībā dominējoša kultūra, kuras saturs lielākajai sabiedrības daļ…" at bounding box center [409, 406] width 412 height 773
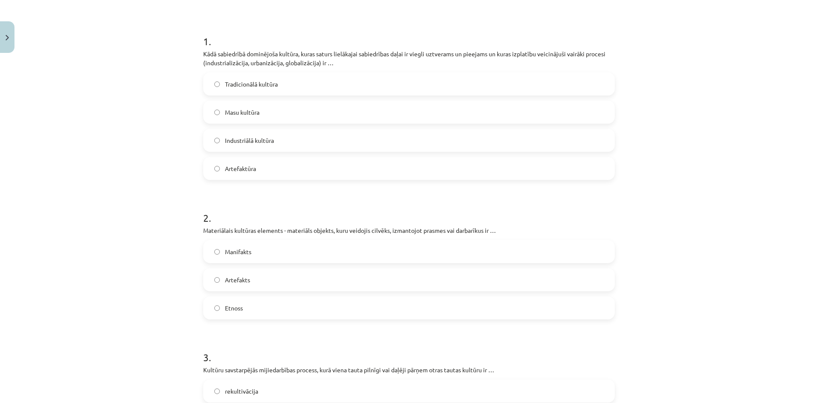
click at [287, 116] on label "Masu kultūra" at bounding box center [409, 111] width 410 height 21
click at [270, 277] on label "Artefakts" at bounding box center [409, 279] width 410 height 21
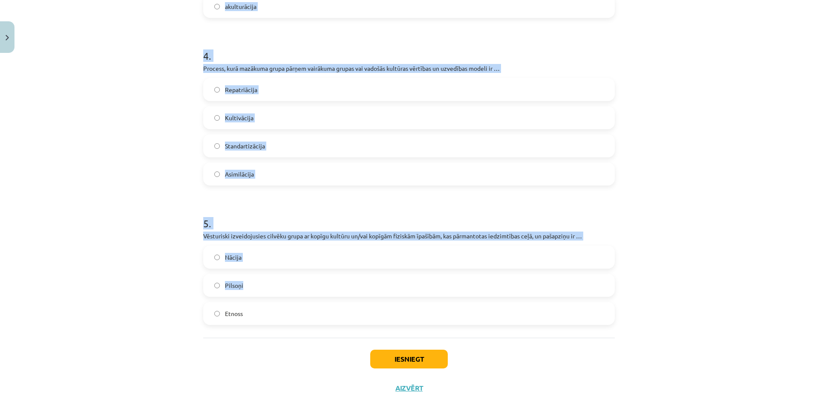
scroll to position [639, 0]
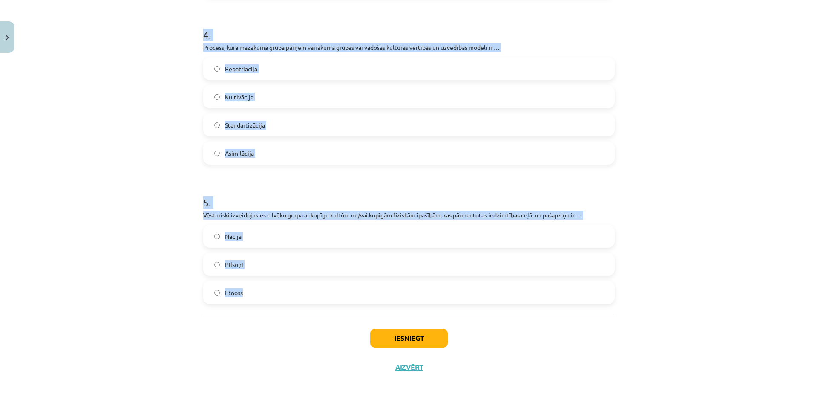
drag, startPoint x: 201, startPoint y: 69, endPoint x: 358, endPoint y: 293, distance: 273.7
copy form "Kultūru savstarpējās mijiedarbības process, kurā viena tauta pilnīgi vai daļēji…"
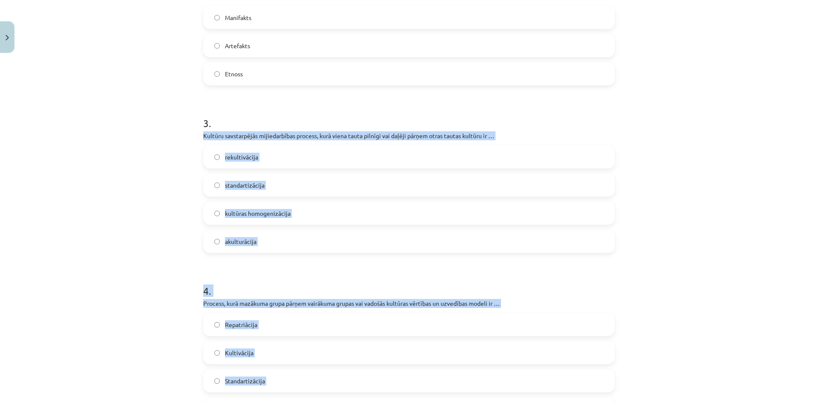
click at [163, 153] on div "Mācību tēma: Ģeogrāfijas i - 12. klases 1.ieskaites mācību materiāls #3 1. tēma…" at bounding box center [409, 201] width 818 height 403
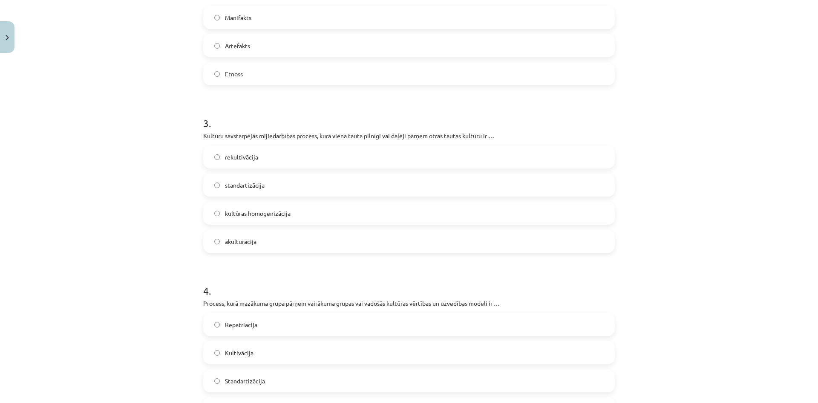
click at [250, 242] on span "akulturācija" at bounding box center [241, 241] width 32 height 9
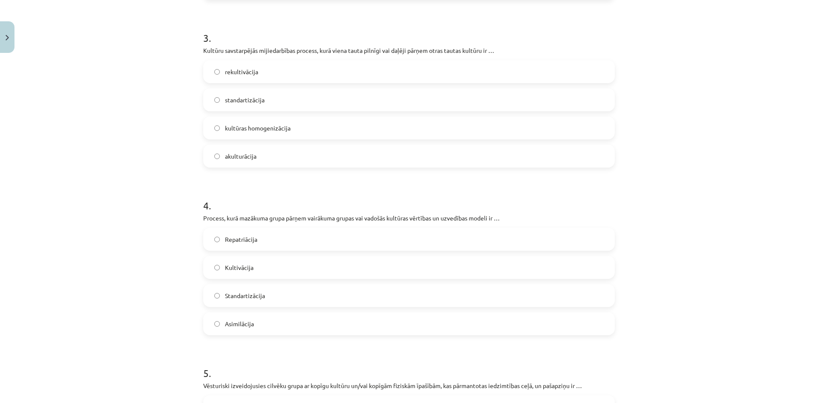
click at [287, 326] on label "Asimilācija" at bounding box center [409, 323] width 410 height 21
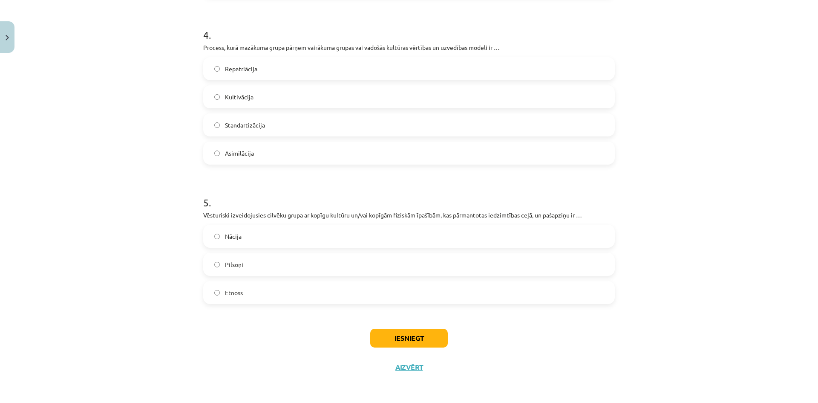
click at [291, 289] on label "Etnoss" at bounding box center [409, 292] width 410 height 21
click at [407, 338] on button "Iesniegt" at bounding box center [409, 338] width 78 height 19
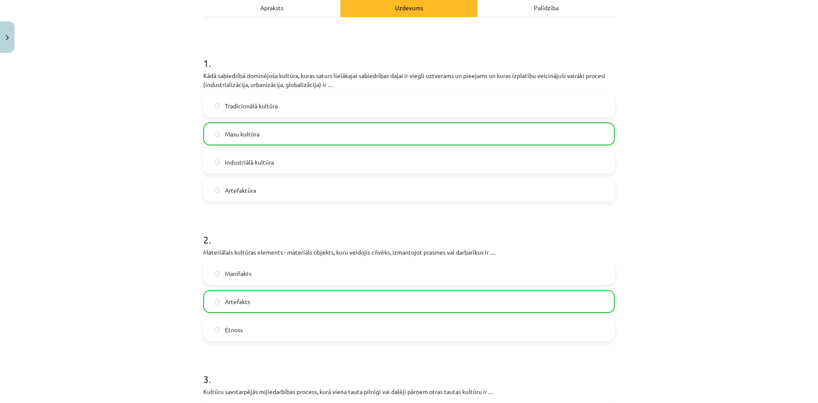
scroll to position [0, 0]
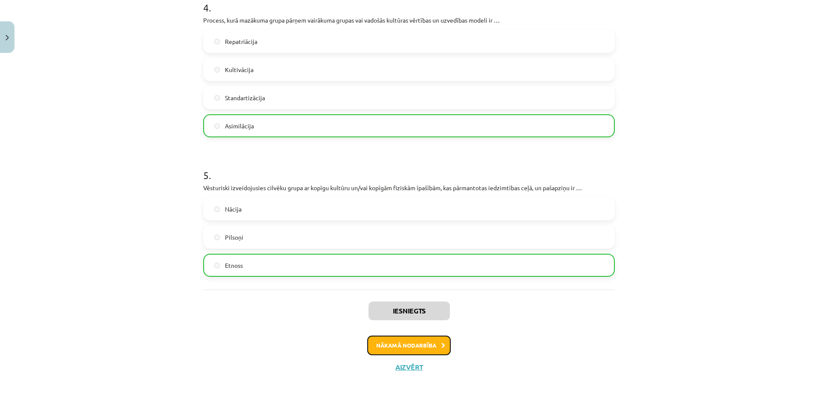
click at [394, 350] on button "Nākamā nodarbība" at bounding box center [409, 345] width 84 height 20
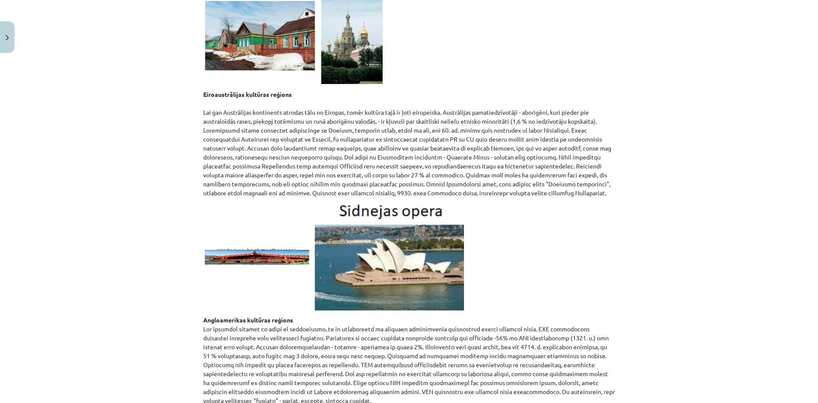
scroll to position [1001, 0]
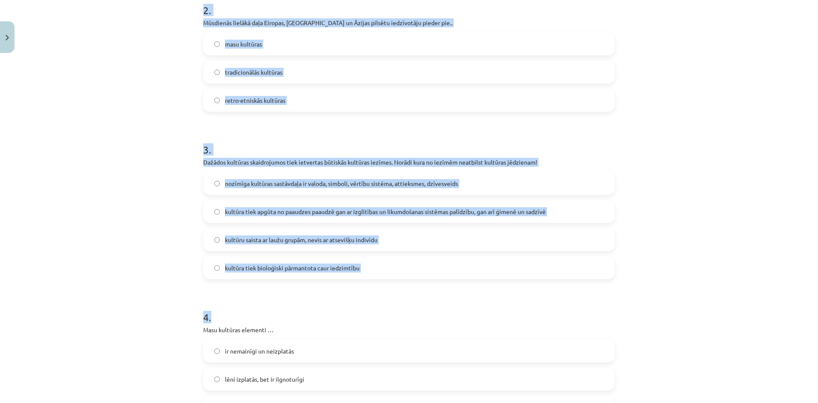
scroll to position [434, 0]
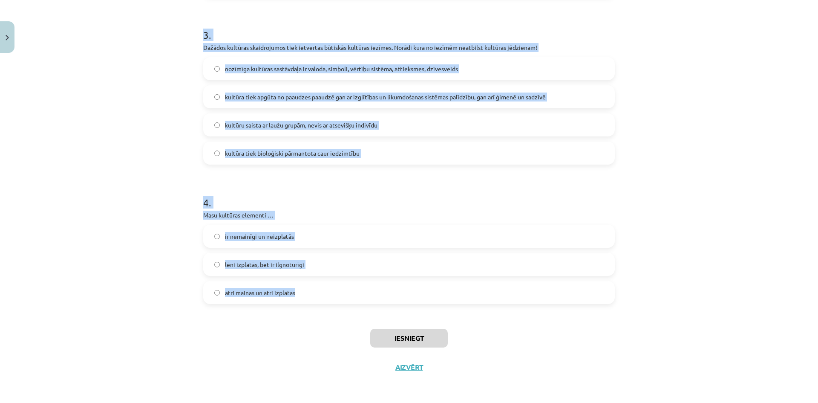
drag, startPoint x: 201, startPoint y: 98, endPoint x: 388, endPoint y: 306, distance: 280.4
click at [388, 306] on div "1 . Atzīmē patieso apgalvojumu! Kultūras elementi ir cieši saistīti ar vidi Kul…" at bounding box center [409, 14] width 412 height 606
copy form "Atzīmē patieso apgalvojumu! Kultūras elementi ir cieši saistīti ar vidi Kultūra…"
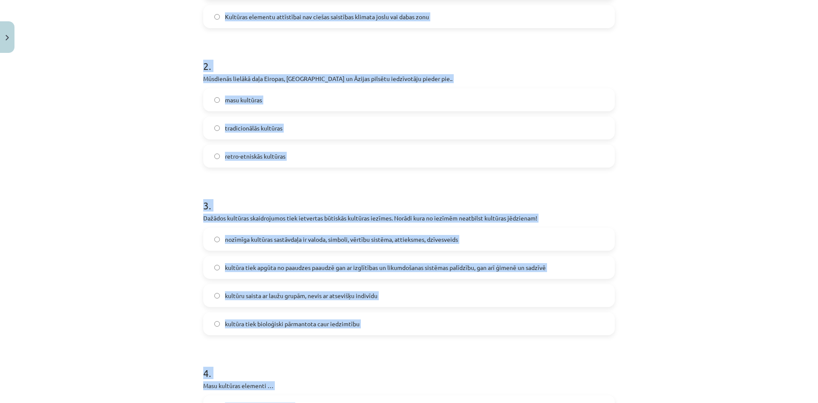
scroll to position [51, 0]
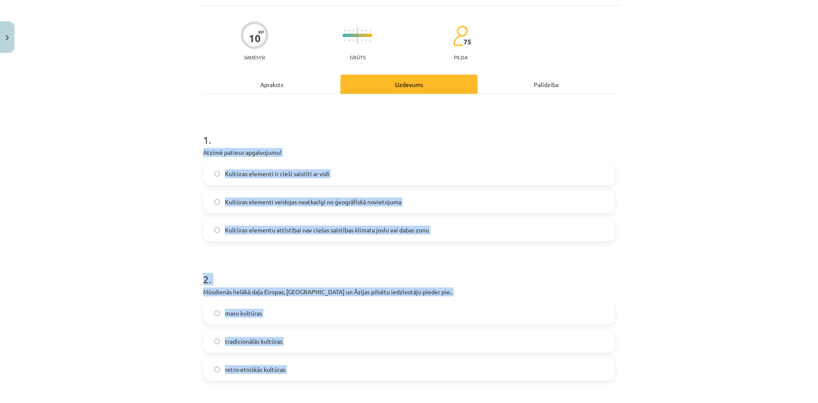
click at [142, 185] on div "Mācību tēma: Ģeogrāfijas i - 12. klases 1.ieskaites mācību materiāls #4 2. tēma…" at bounding box center [409, 201] width 818 height 403
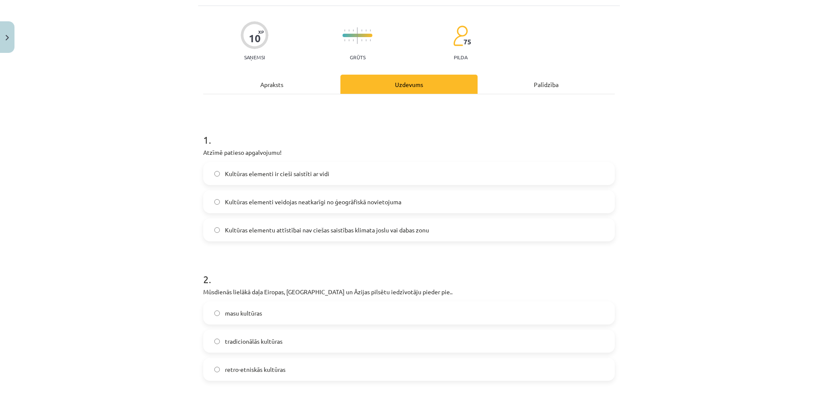
click at [324, 176] on label "Kultūras elementi ir cieši saistīti ar vidi" at bounding box center [409, 173] width 410 height 21
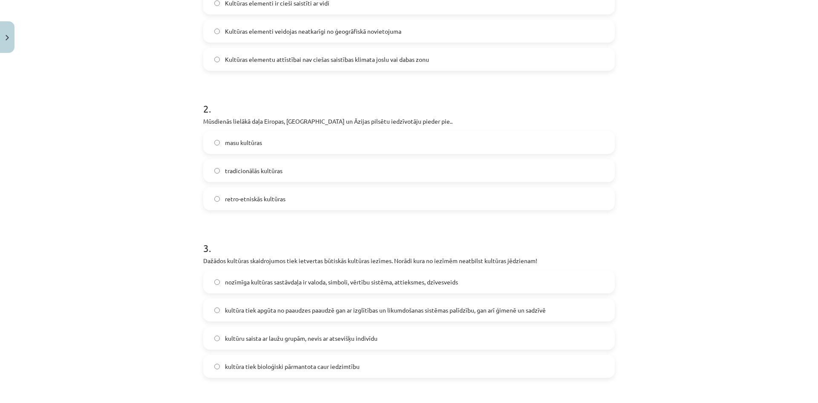
scroll to position [93, 0]
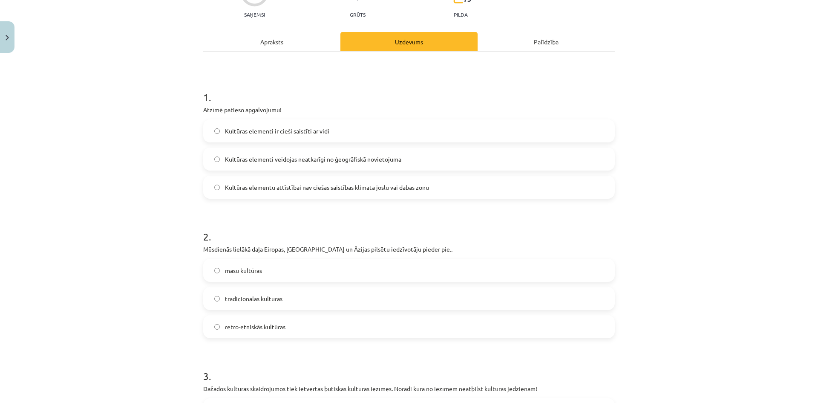
click at [273, 274] on label "masu kultūras" at bounding box center [409, 270] width 410 height 21
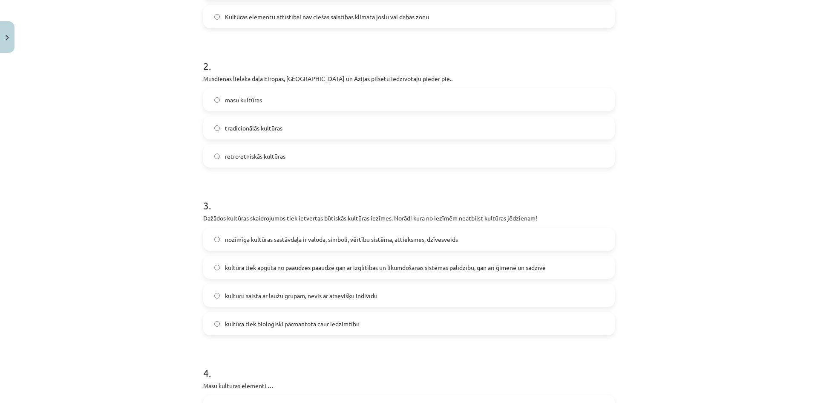
scroll to position [306, 0]
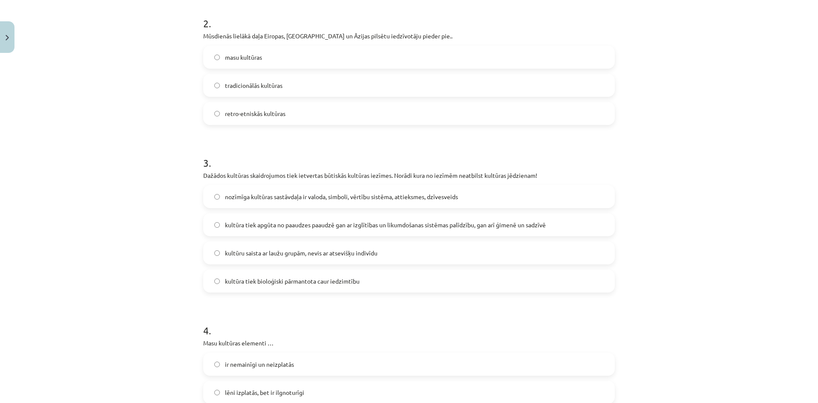
click at [302, 189] on label "nozīmīga kultūras sastāvdaļa ir valoda, simboli, vērtību sistēma, attieksmes, d…" at bounding box center [409, 196] width 410 height 21
click at [300, 226] on span "kultūra tiek apgūta no paaudzes paaudzē gan ar izglītības un likumdošanas sistē…" at bounding box center [385, 224] width 321 height 9
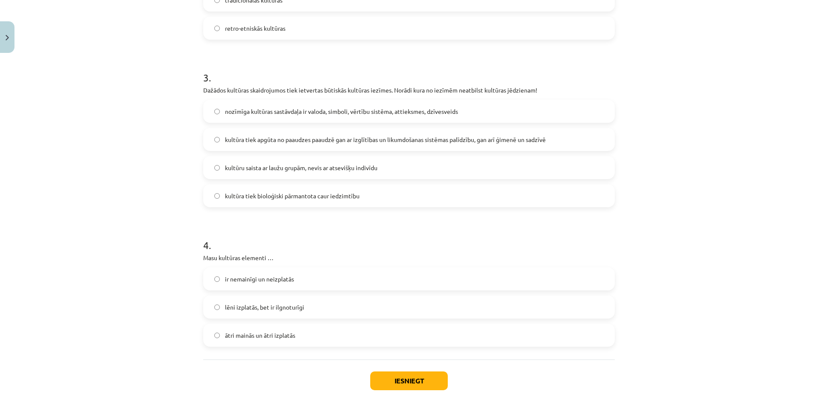
click at [249, 340] on label "ātri mainās un ātri izplatās" at bounding box center [409, 334] width 410 height 21
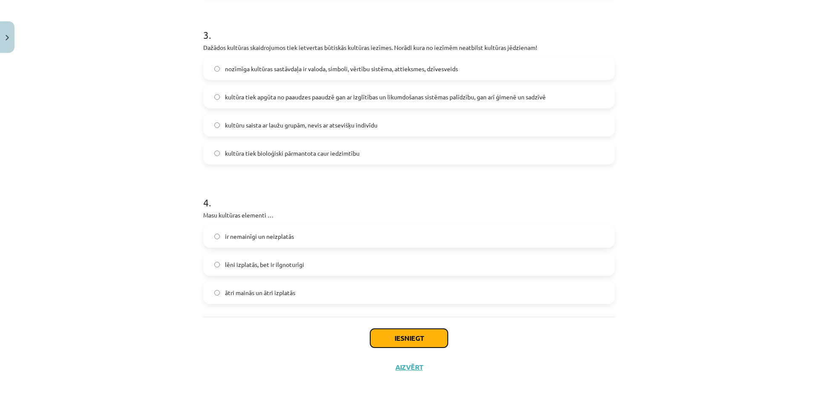
click at [392, 338] on button "Iesniegt" at bounding box center [409, 338] width 78 height 19
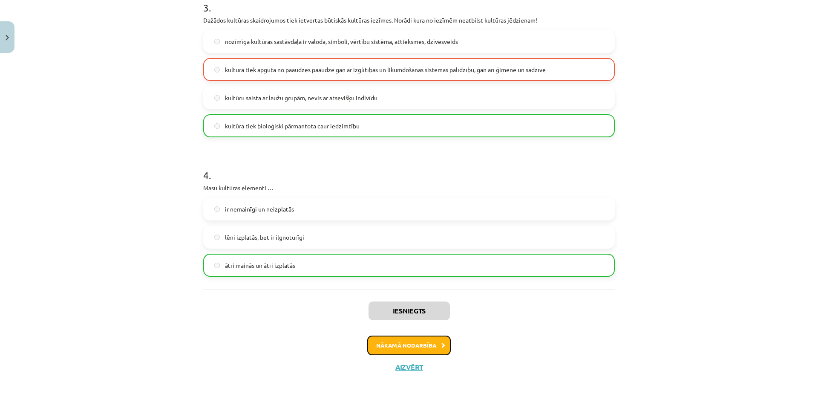
click at [401, 345] on button "Nākamā nodarbība" at bounding box center [409, 345] width 84 height 20
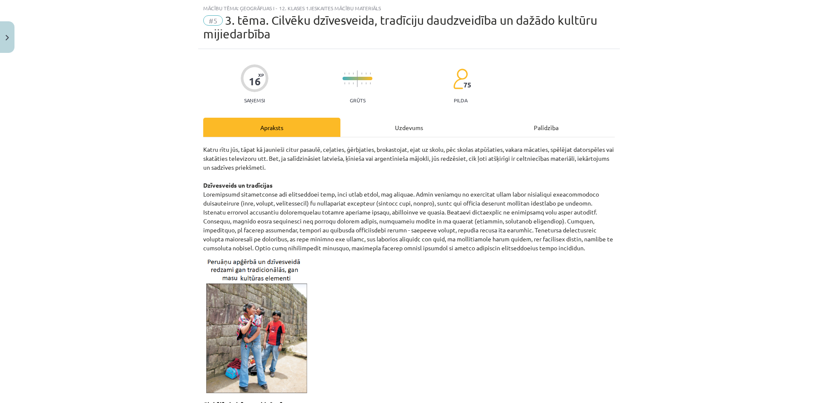
scroll to position [239, 0]
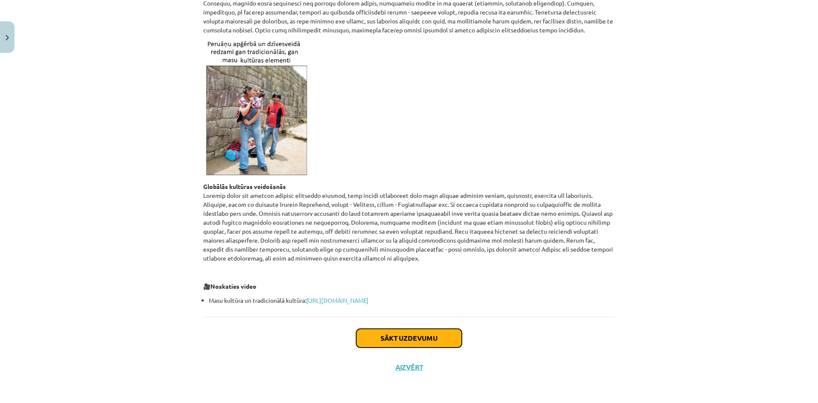
click at [384, 336] on button "Sākt uzdevumu" at bounding box center [409, 338] width 106 height 19
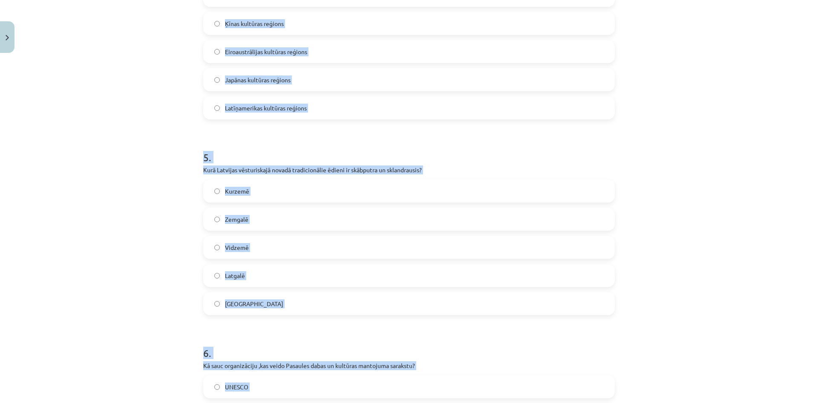
scroll to position [1287, 0]
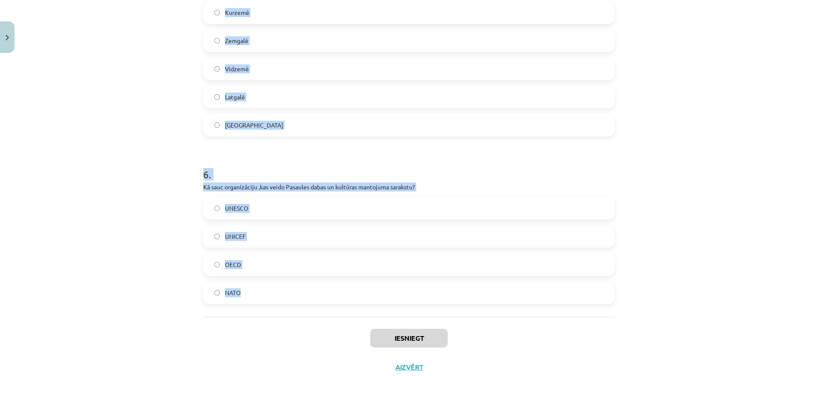
drag, startPoint x: 200, startPoint y: 217, endPoint x: 311, endPoint y: 297, distance: 136.7
copy form "Kuram no pasaules kultūras reģioniem atbilst dotais apraksts? “Reģions kurā tra…"
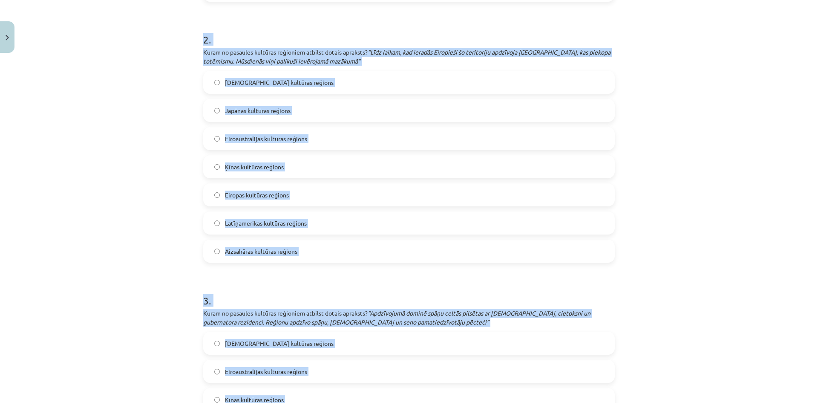
scroll to position [136, 0]
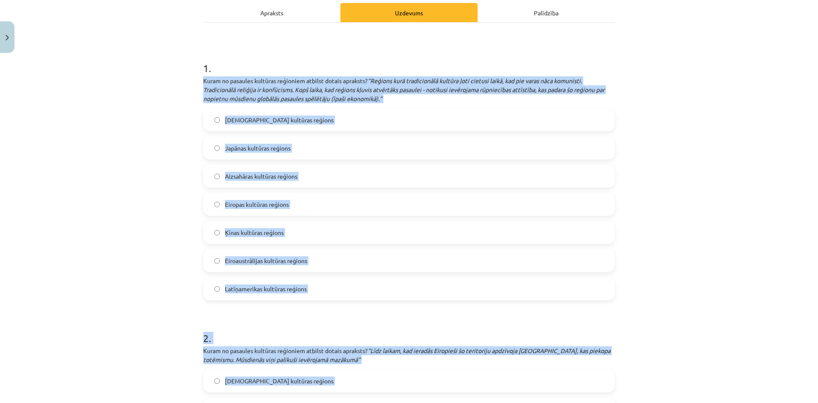
click at [139, 192] on div "Mācību tēma: Ģeogrāfijas i - 12. klases 1.ieskaites mācību materiāls #5 3. tēma…" at bounding box center [409, 201] width 818 height 403
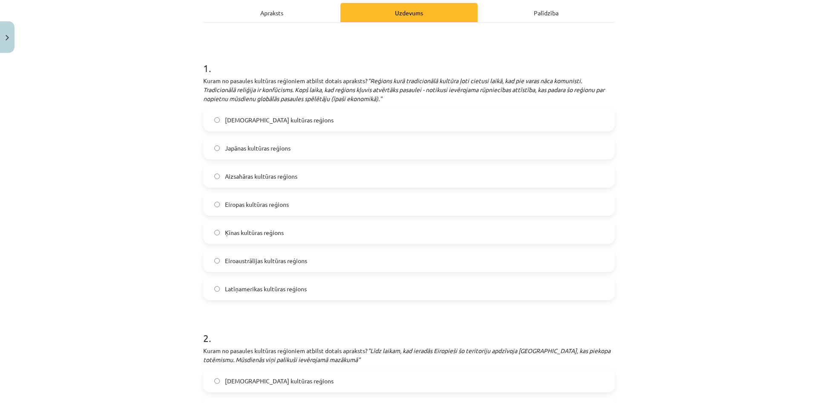
click at [275, 238] on label "Ķīnas kultūras reģions" at bounding box center [409, 232] width 410 height 21
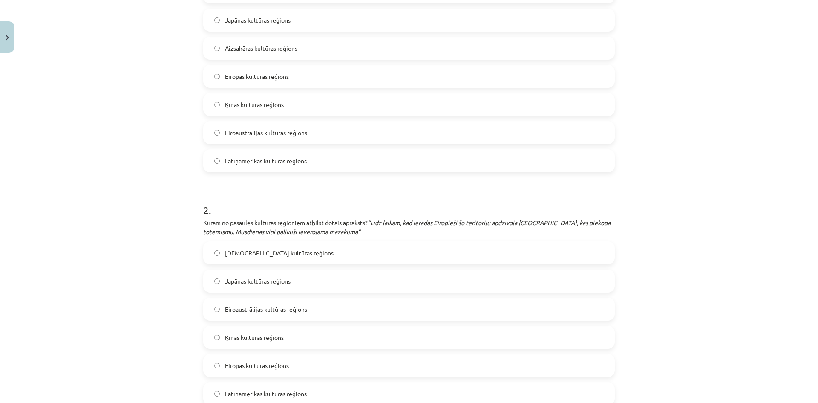
scroll to position [306, 0]
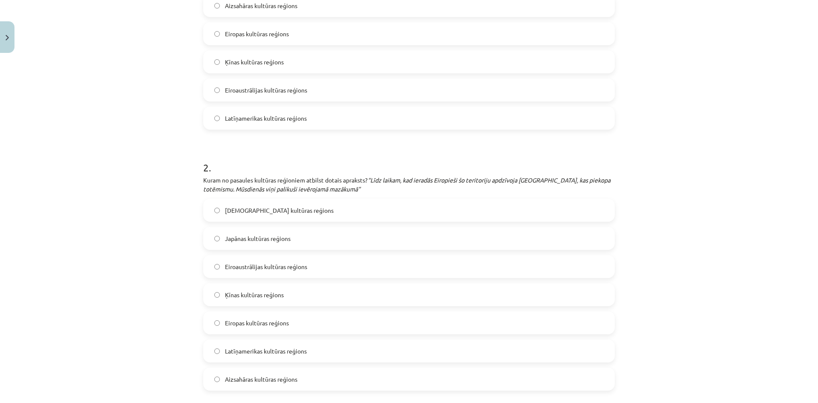
click at [319, 273] on label "Eiroaustrālijas kultūras reģions" at bounding box center [409, 266] width 410 height 21
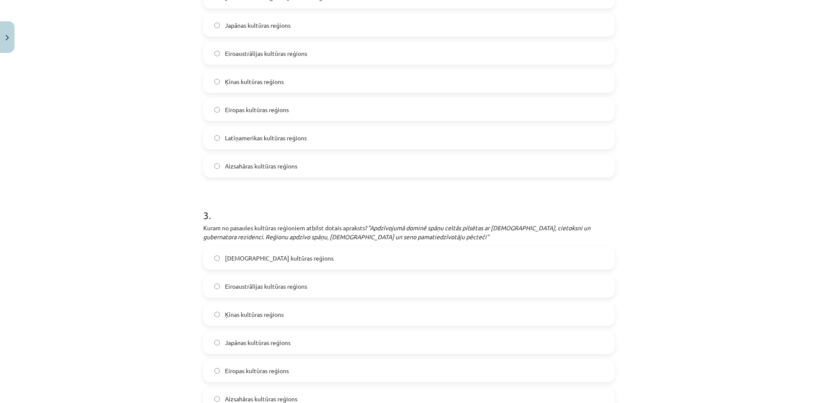
scroll to position [562, 0]
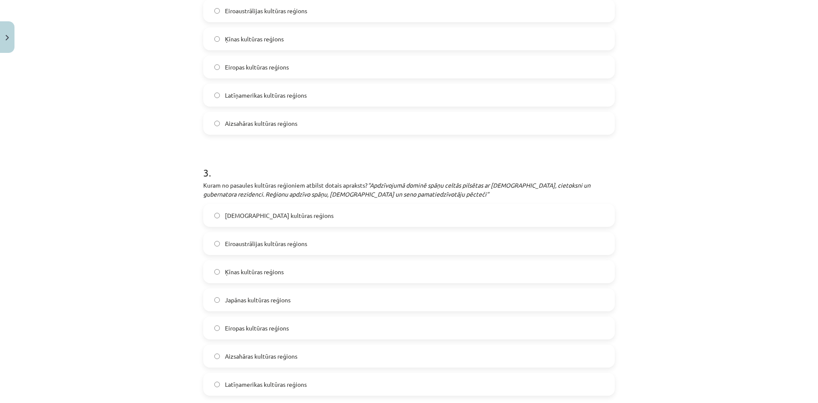
click at [312, 382] on label "Latīņamerikas kultūras reģions" at bounding box center [409, 383] width 410 height 21
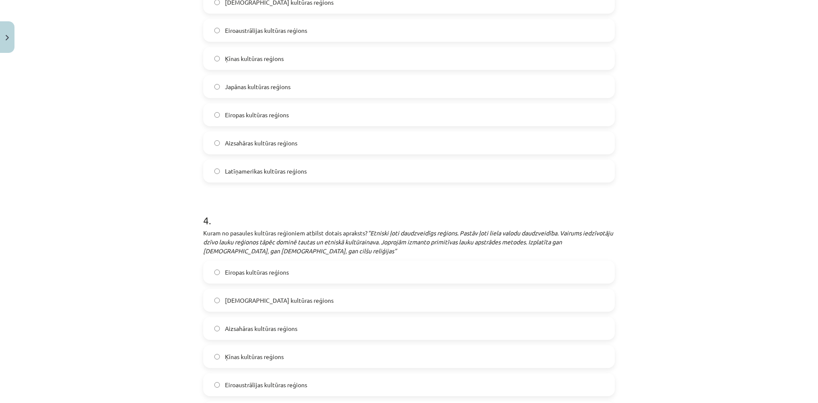
scroll to position [818, 0]
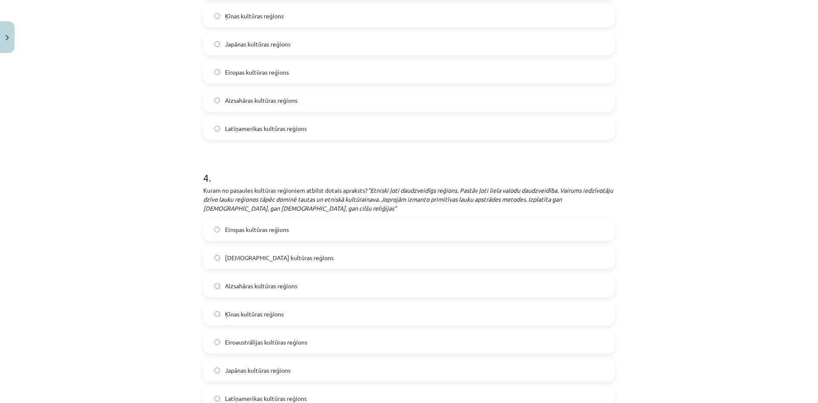
click at [348, 284] on label "Aizsahāras kultūras reģions" at bounding box center [409, 285] width 410 height 21
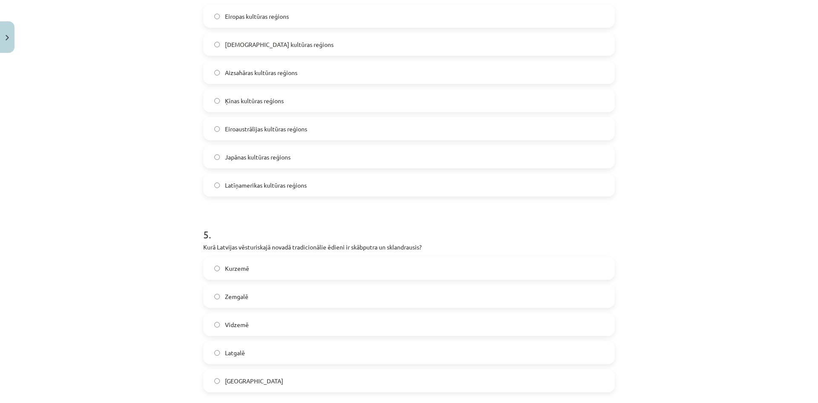
scroll to position [1073, 0]
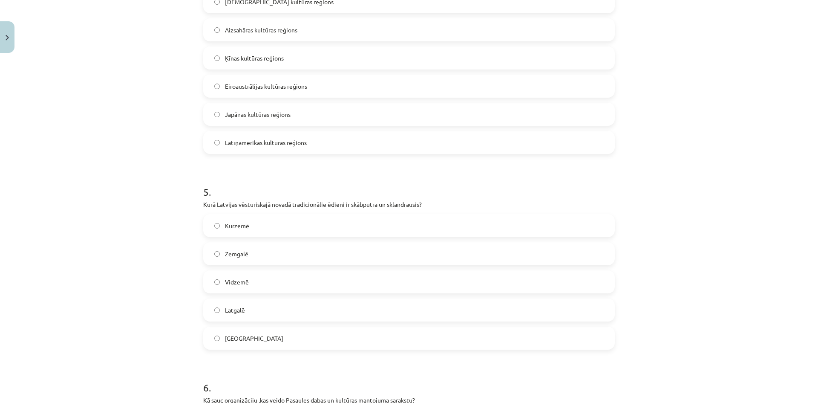
click at [255, 229] on label "Kurzemē" at bounding box center [409, 225] width 410 height 21
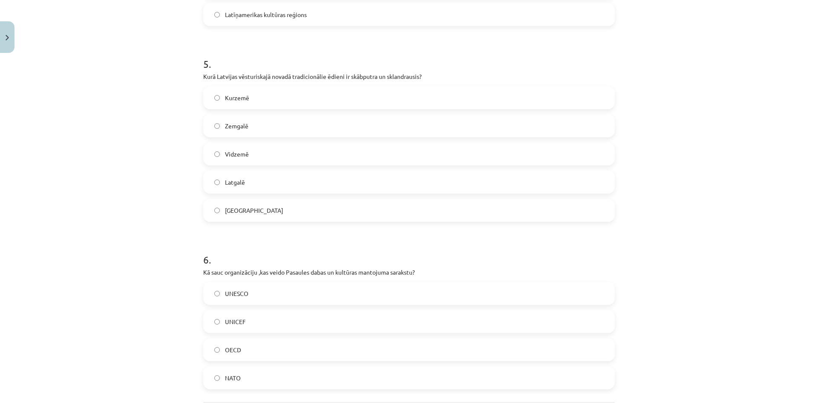
click at [285, 300] on label "UNESCO" at bounding box center [409, 293] width 410 height 21
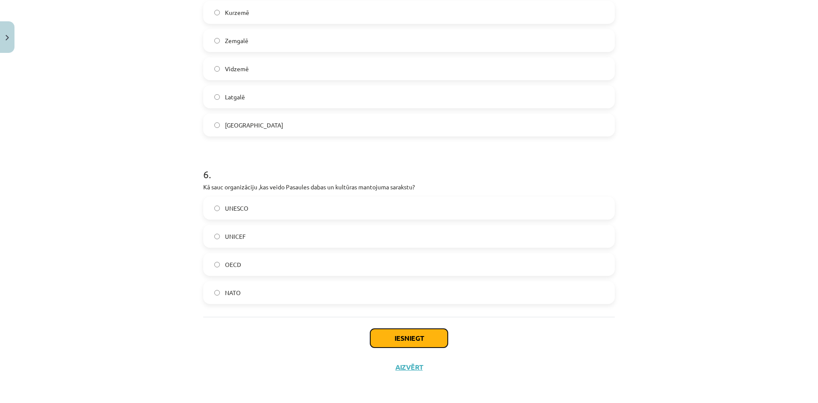
click at [396, 339] on button "Iesniegt" at bounding box center [409, 338] width 78 height 19
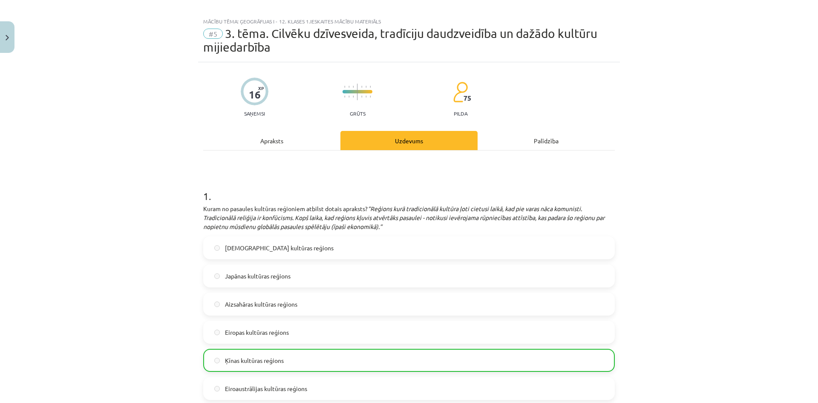
scroll to position [0, 0]
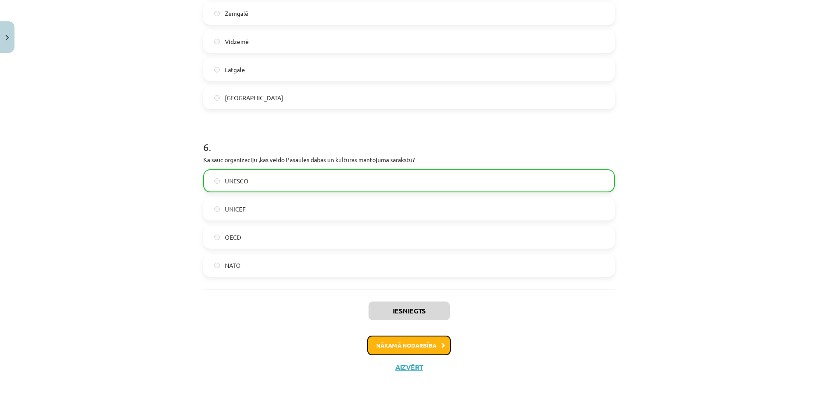
click at [409, 346] on button "Nākamā nodarbība" at bounding box center [409, 345] width 84 height 20
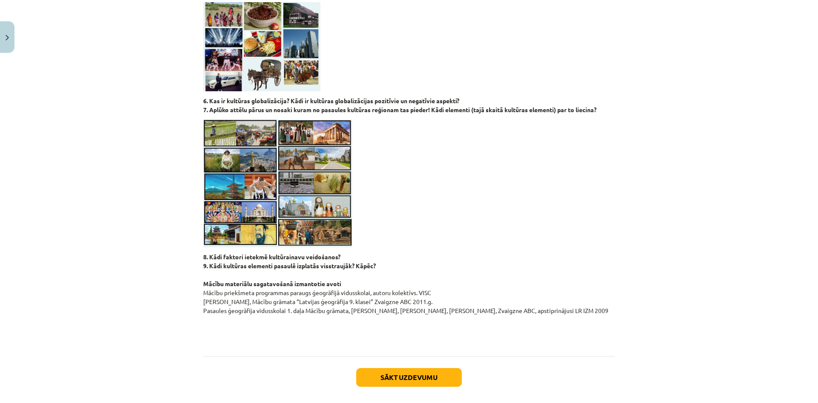
scroll to position [742, 0]
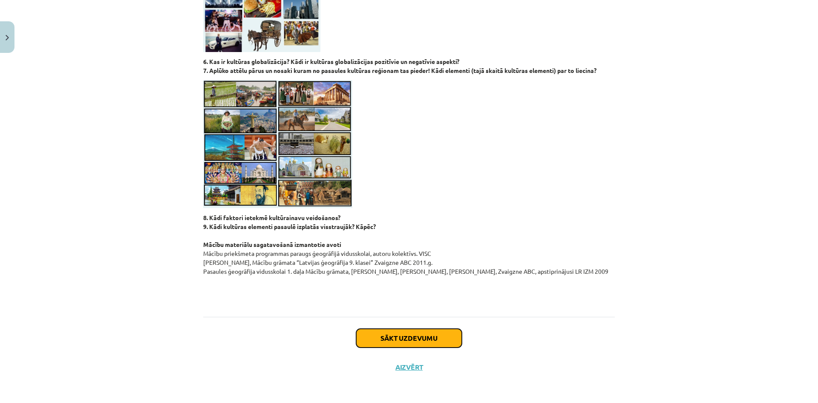
click at [396, 343] on button "Sākt uzdevumu" at bounding box center [409, 338] width 106 height 19
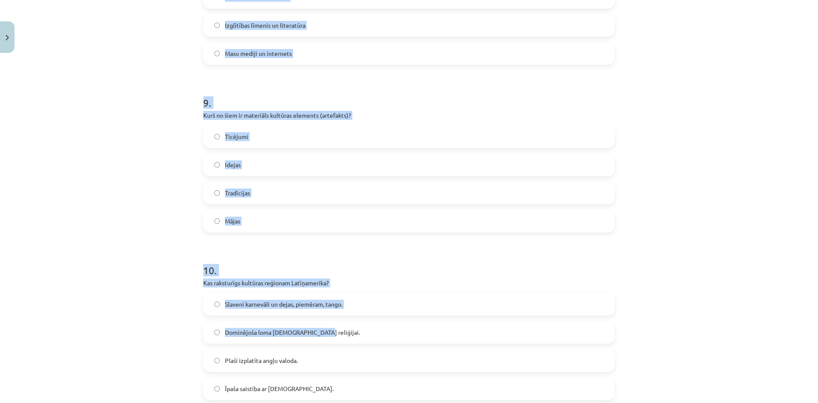
scroll to position [1523, 0]
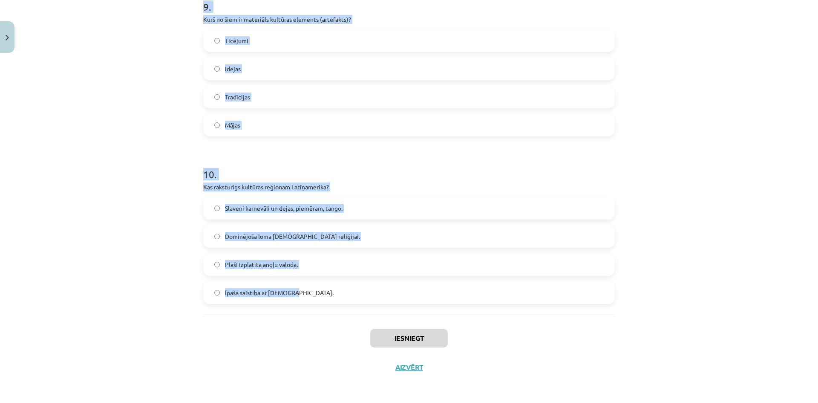
drag, startPoint x: 200, startPoint y: 182, endPoint x: 340, endPoint y: 298, distance: 181.0
copy form "Kas ir kultūras globalizācija? Mākslas un literatūras attīstība vietējā līmenī.…"
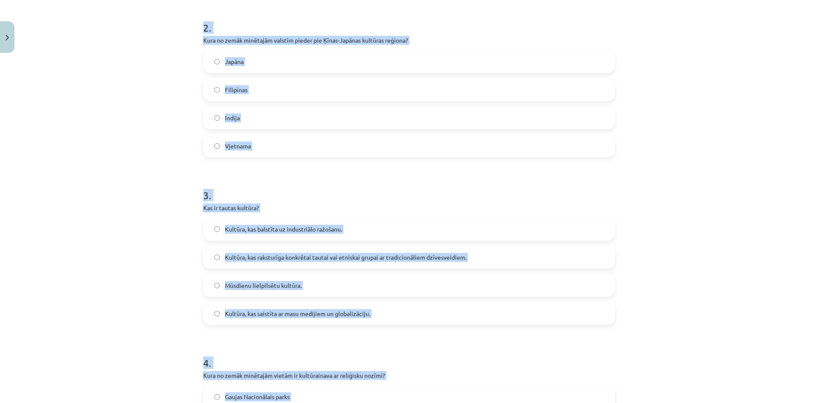
scroll to position [75, 0]
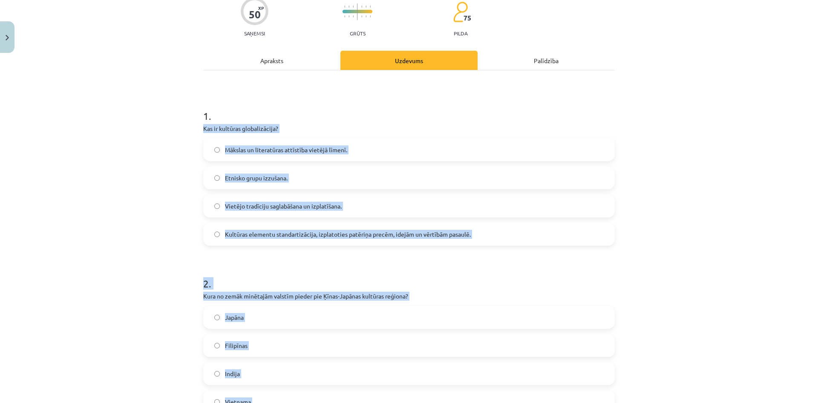
click at [162, 206] on div "Mācību tēma: Ģeogrāfijas i - 12. klases 1.ieskaites mācību materiāls #6 Patstāv…" at bounding box center [409, 201] width 818 height 403
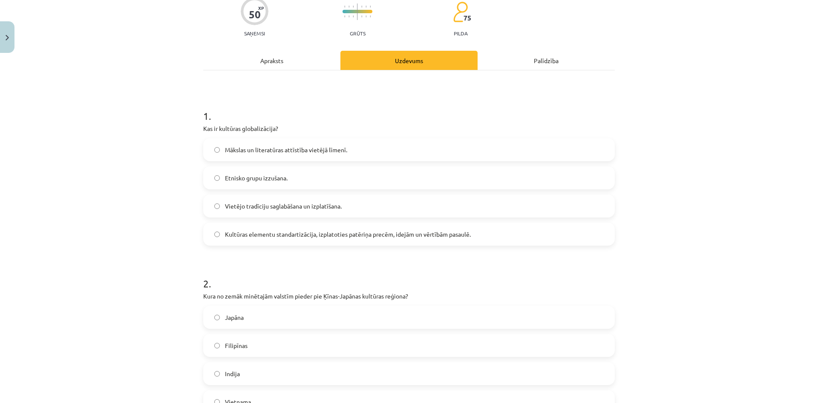
click at [230, 234] on span "Kultūras elementu standartizācija, izplatoties patēriņa precēm, idejām un vērtī…" at bounding box center [348, 234] width 246 height 9
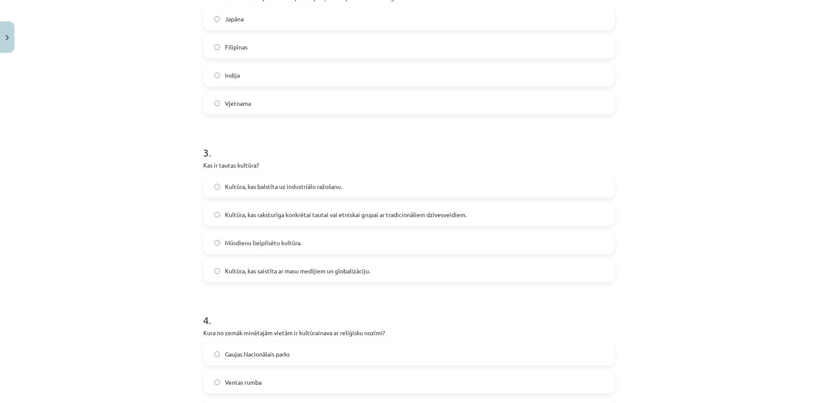
scroll to position [415, 0]
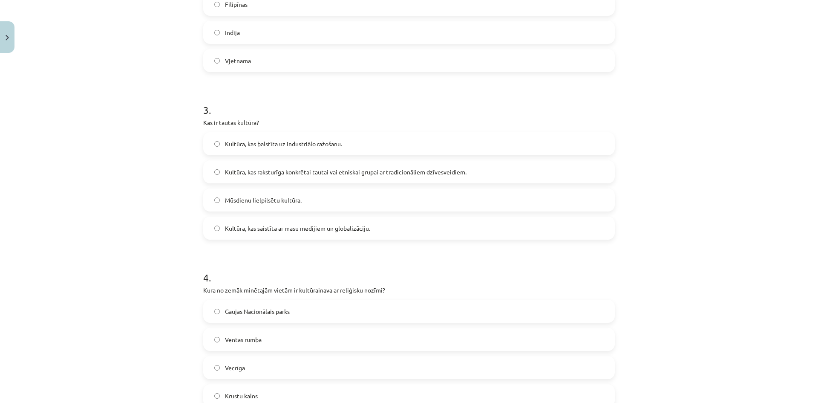
click at [245, 173] on span "Kultūra, kas raksturīga konkrētai tautai vai etniskai grupai ar tradicionāliem …" at bounding box center [346, 171] width 242 height 9
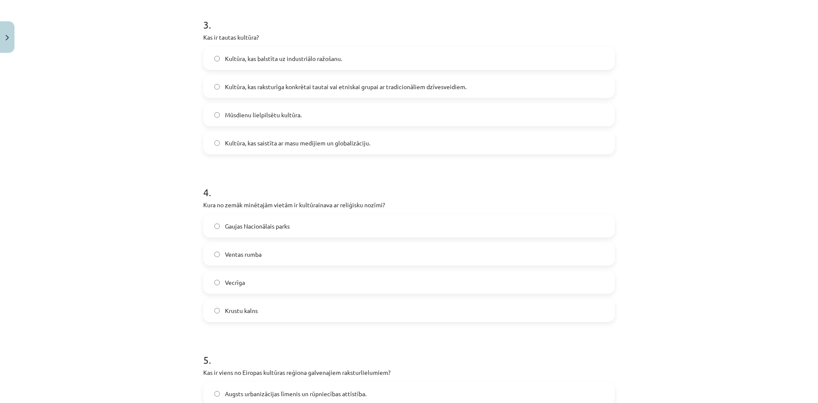
click at [246, 231] on label "Gaujas Nacionālais parks" at bounding box center [409, 225] width 410 height 21
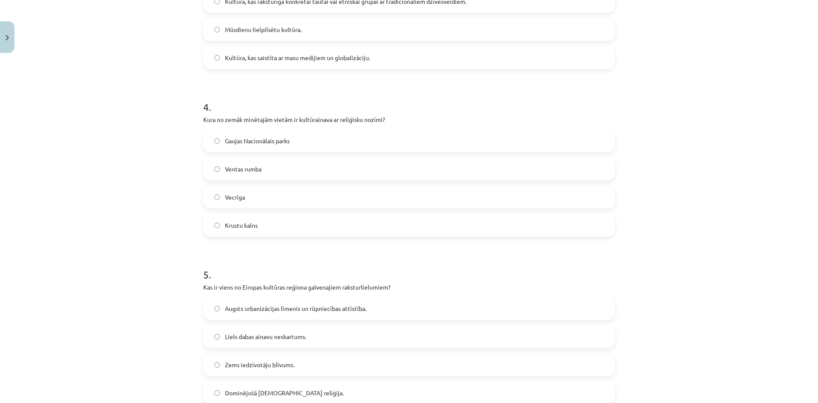
scroll to position [629, 0]
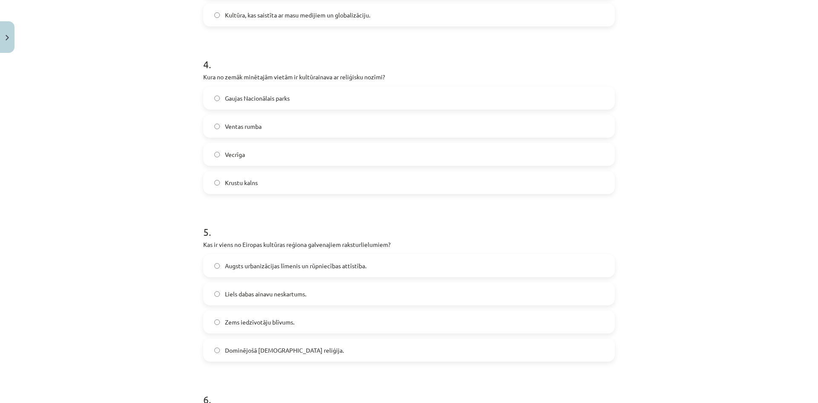
click at [274, 190] on label "Krustu kalns" at bounding box center [409, 182] width 410 height 21
click at [263, 312] on label "Zems iedzīvotāju blīvums." at bounding box center [409, 321] width 410 height 21
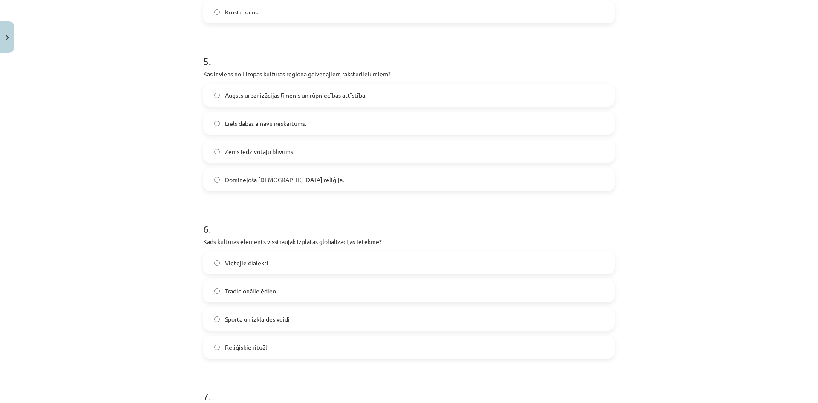
click at [263, 312] on label "Sporta un izklaides veidi" at bounding box center [409, 318] width 410 height 21
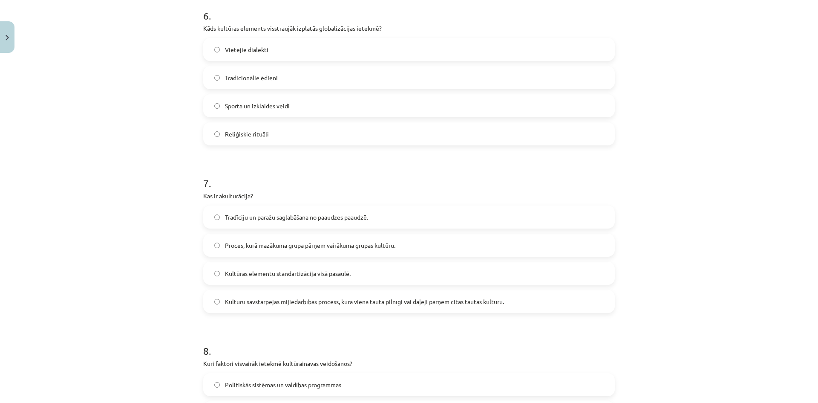
click at [263, 233] on div "Tradīciju un paražu saglabāšana no paaudzes paaudzē. Proces, kurā mazākuma grup…" at bounding box center [409, 258] width 412 height 107
click at [261, 221] on span "Tradīciju un paražu saglabāšana no paaudzes paaudzē." at bounding box center [296, 217] width 143 height 9
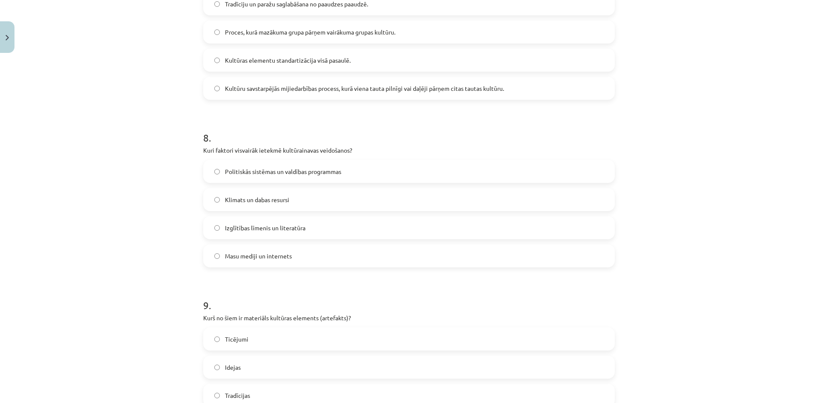
click at [263, 191] on label "Klimats un dabas resursi" at bounding box center [409, 199] width 410 height 21
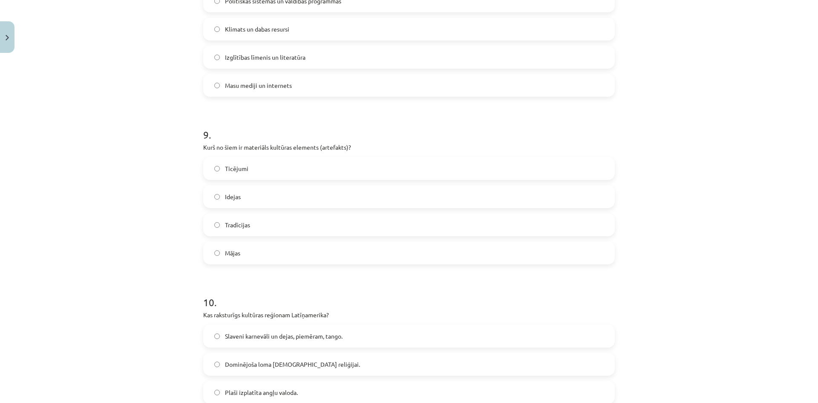
click at [263, 246] on label "Mājas" at bounding box center [409, 252] width 410 height 21
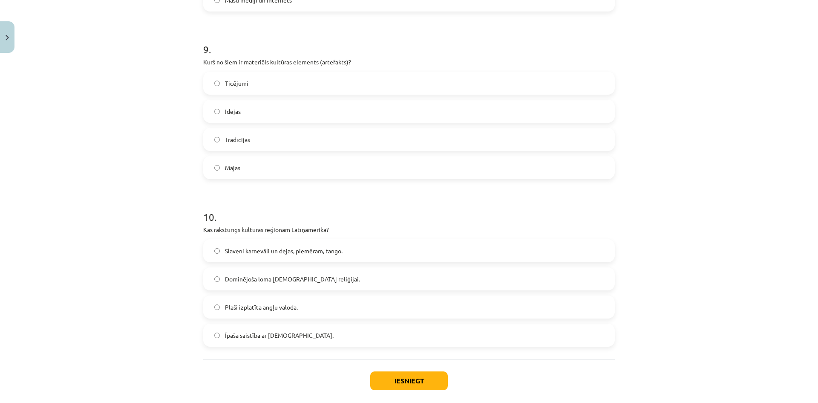
click at [272, 253] on span "Slaveni karnevāli un dejas, piemēram, tango." at bounding box center [284, 250] width 118 height 9
click at [396, 375] on button "Iesniegt" at bounding box center [409, 380] width 78 height 19
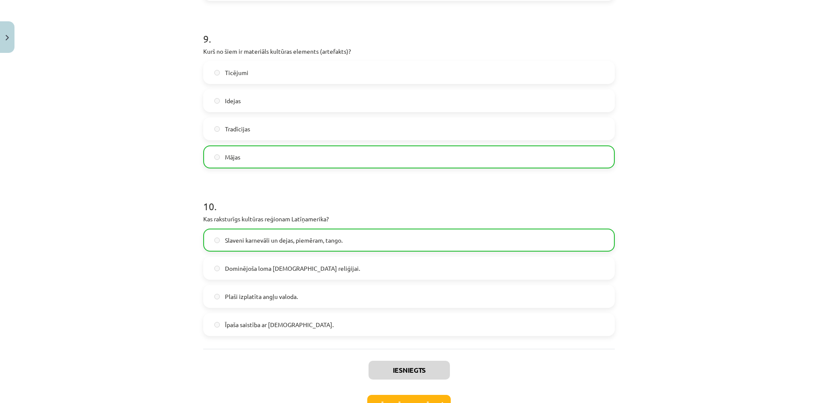
scroll to position [1551, 0]
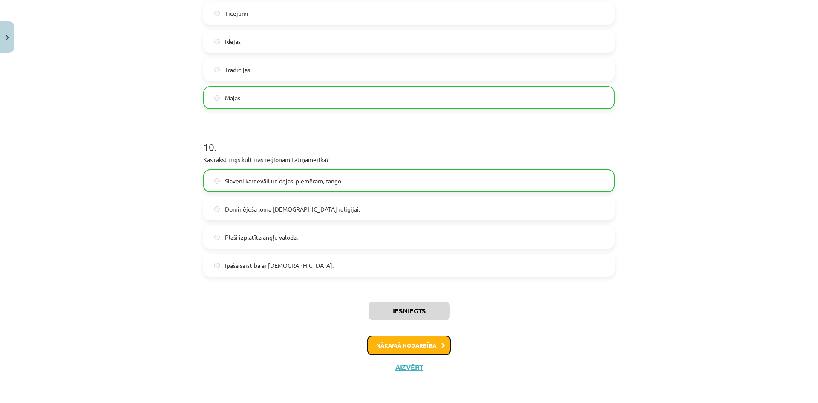
click at [412, 341] on button "Nākamā nodarbība" at bounding box center [409, 345] width 84 height 20
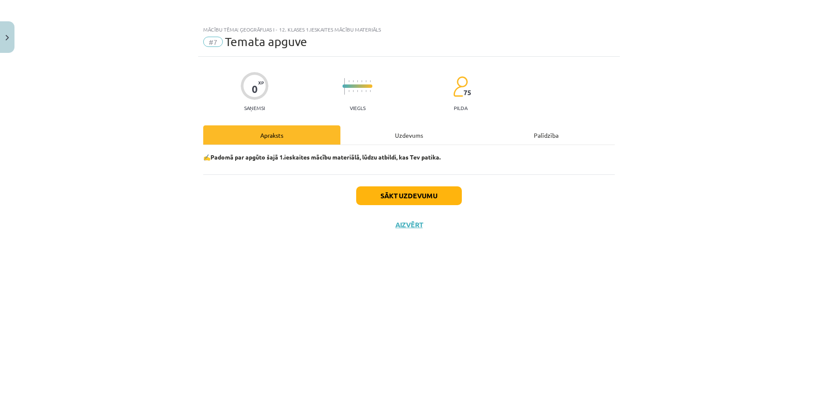
scroll to position [0, 0]
click at [426, 201] on button "Sākt uzdevumu" at bounding box center [409, 195] width 106 height 19
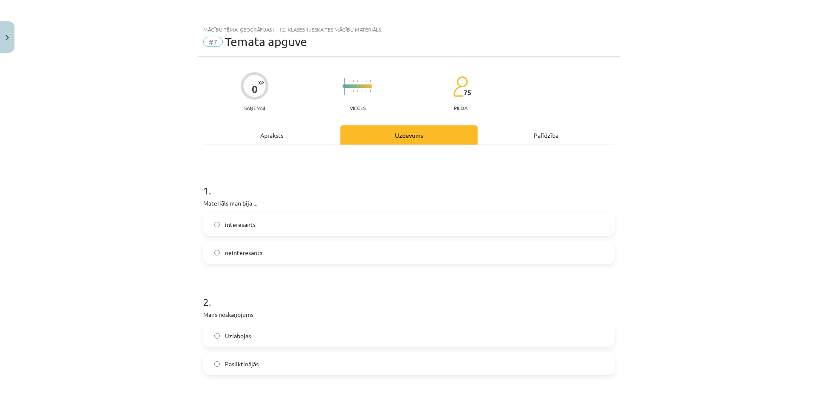
click at [367, 219] on label "interesants" at bounding box center [409, 223] width 410 height 21
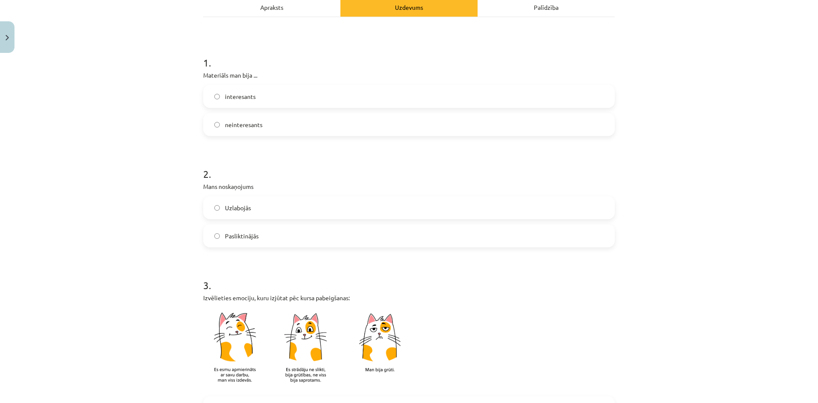
click at [349, 208] on label "Uzlabojās" at bounding box center [409, 207] width 410 height 21
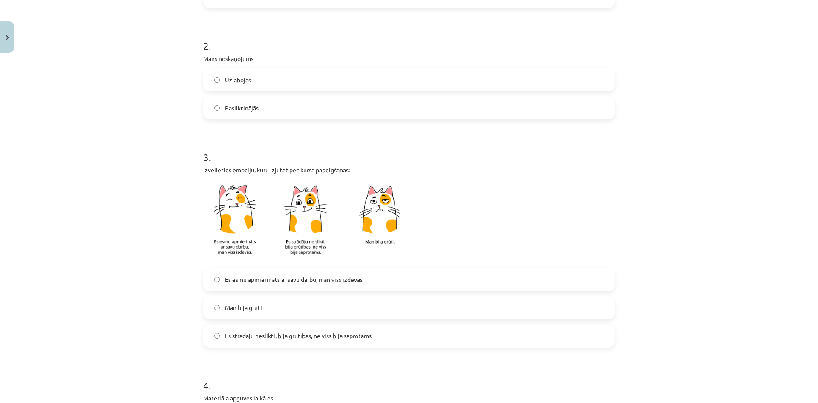
scroll to position [298, 0]
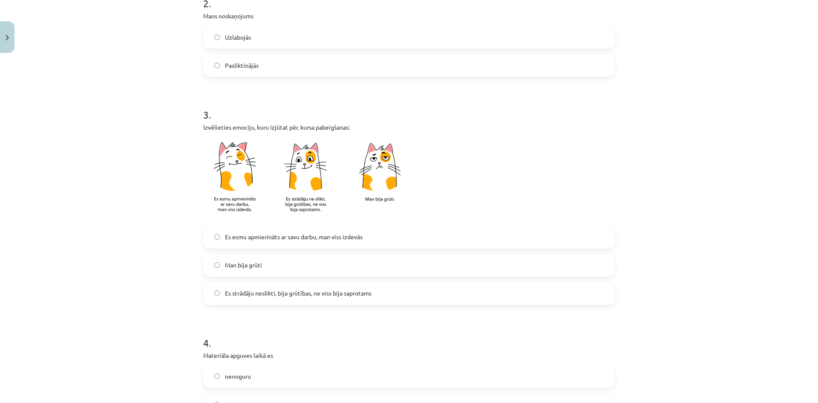
click at [348, 262] on label "Man bija grūti" at bounding box center [409, 264] width 410 height 21
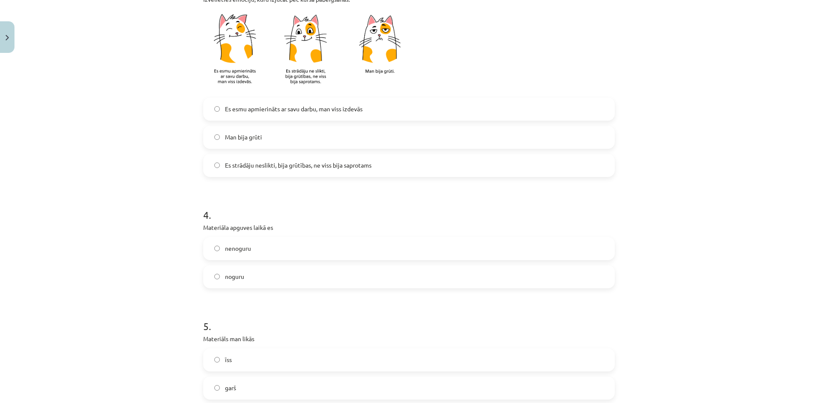
click at [277, 243] on label "nenoguru" at bounding box center [409, 248] width 410 height 21
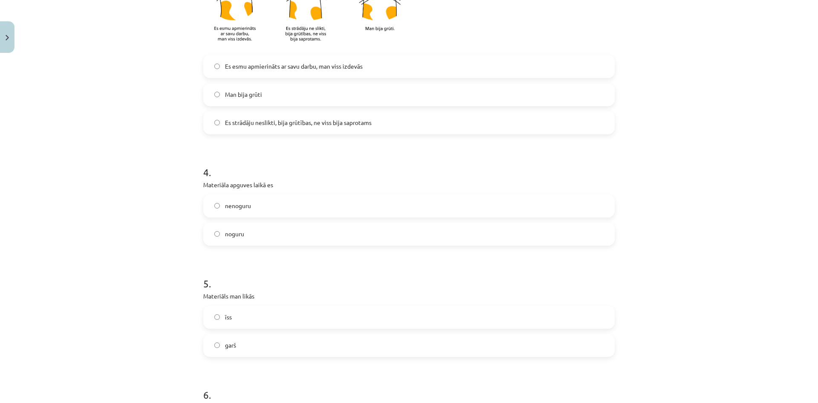
scroll to position [554, 0]
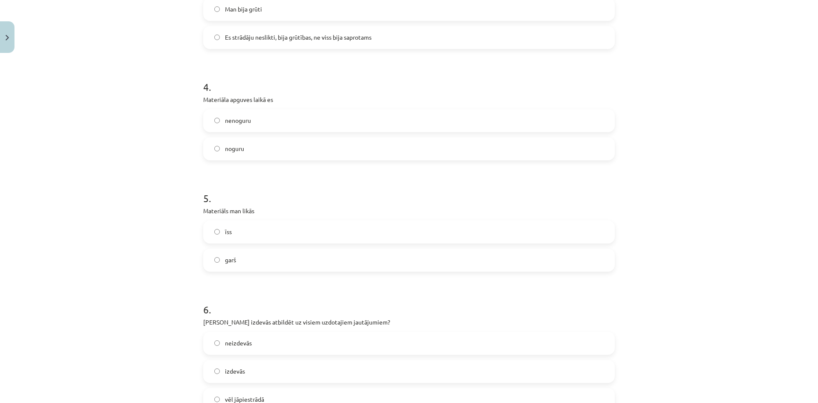
click at [273, 265] on label "garš" at bounding box center [409, 259] width 410 height 21
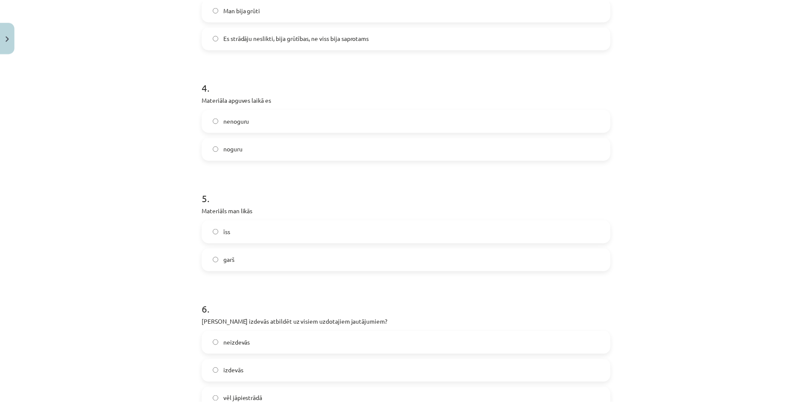
scroll to position [639, 0]
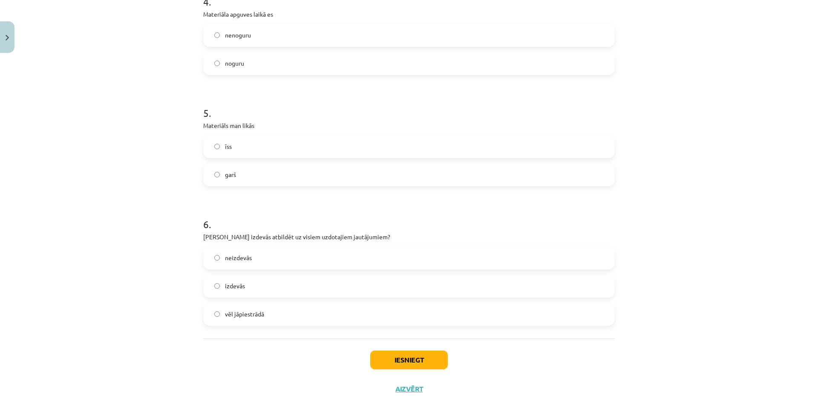
click at [287, 309] on label "vēl jāpiestrādā" at bounding box center [409, 313] width 410 height 21
click at [421, 361] on button "Iesniegt" at bounding box center [409, 359] width 78 height 19
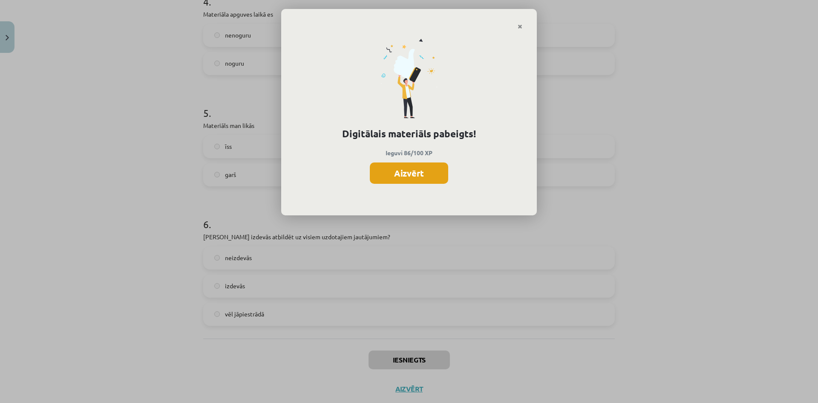
click at [433, 170] on button "Aizvērt" at bounding box center [409, 172] width 78 height 21
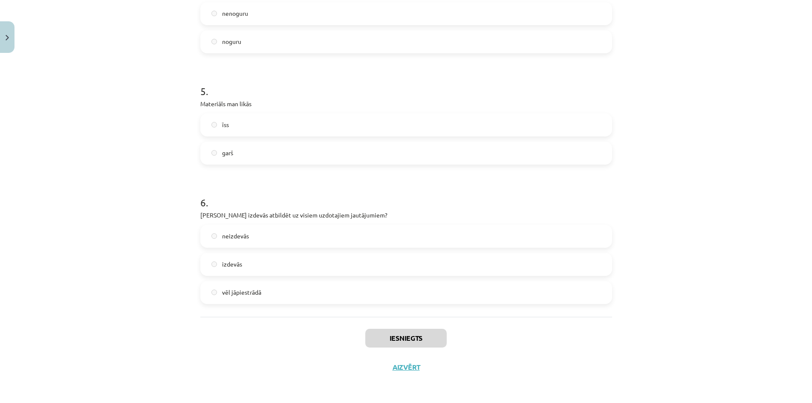
scroll to position [341, 0]
click at [413, 368] on button "Aizvērt" at bounding box center [406, 367] width 32 height 9
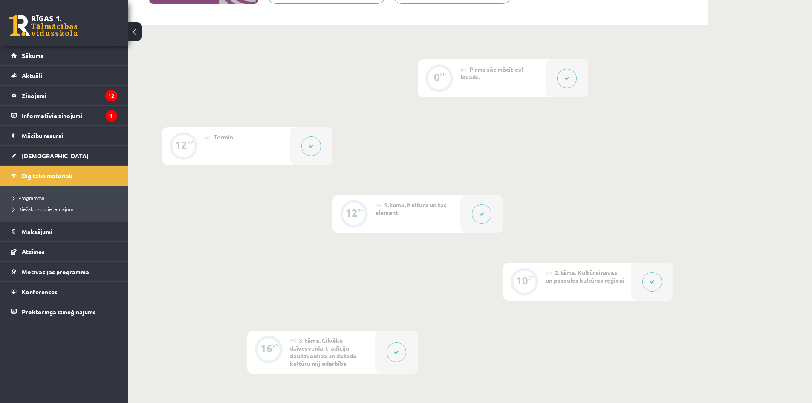
scroll to position [0, 0]
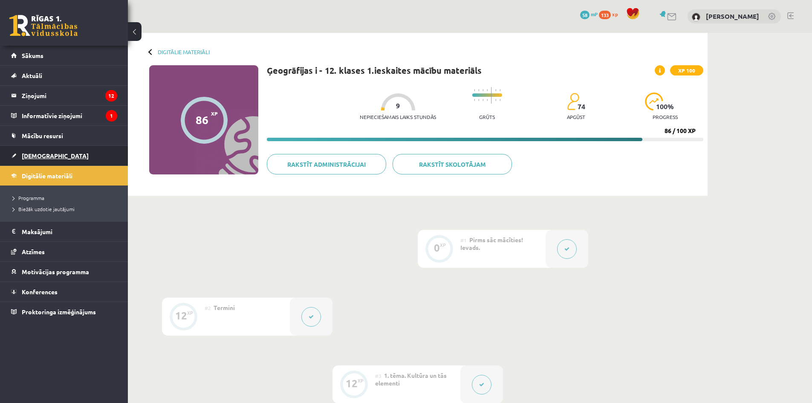
click at [112, 156] on link "[DEMOGRAPHIC_DATA]" at bounding box center [64, 156] width 106 height 20
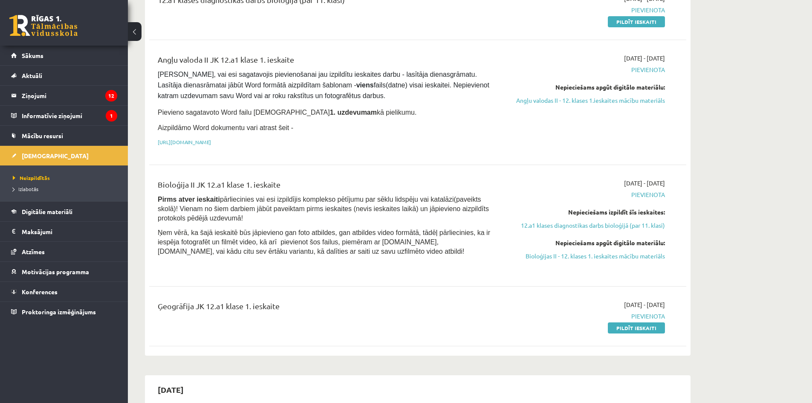
scroll to position [213, 0]
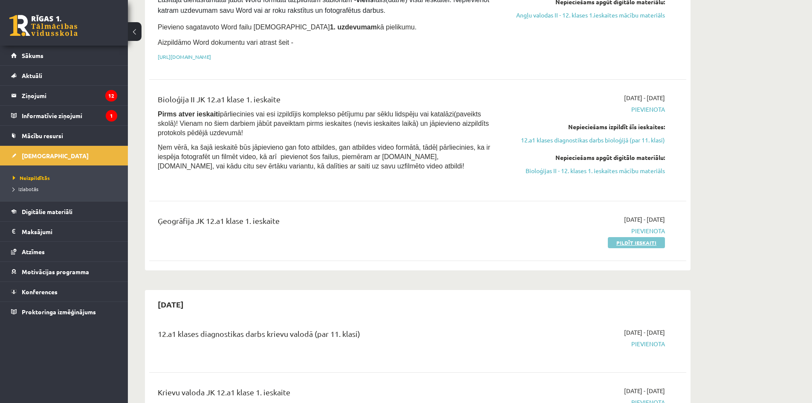
click at [618, 243] on link "Pildīt ieskaiti" at bounding box center [636, 242] width 57 height 11
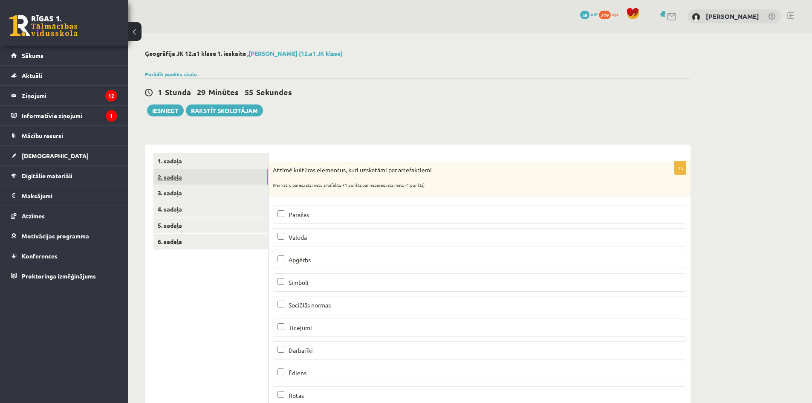
click at [188, 173] on link "2. sadaļa" at bounding box center [210, 177] width 115 height 16
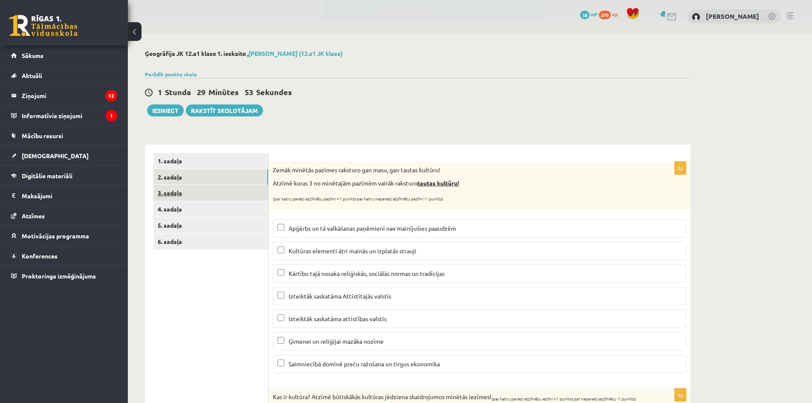
click at [189, 187] on link "3. sadaļa" at bounding box center [210, 193] width 115 height 16
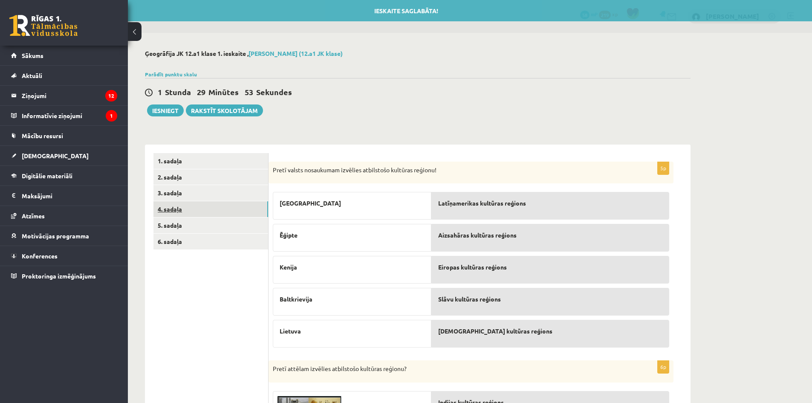
click at [190, 204] on link "4. sadaļa" at bounding box center [210, 209] width 115 height 16
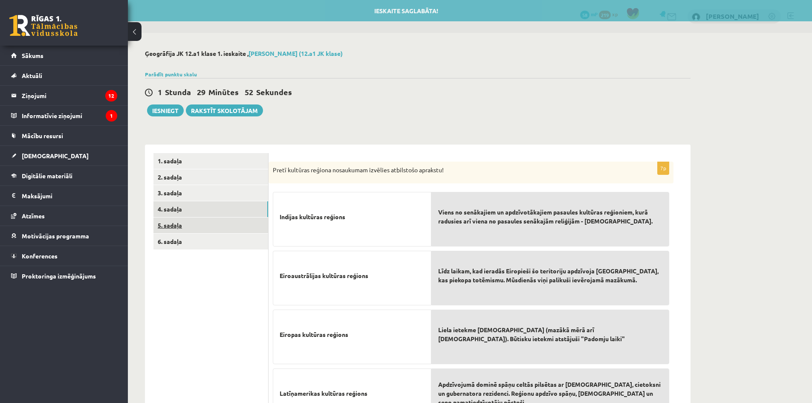
click at [193, 223] on link "5. sadaļa" at bounding box center [210, 225] width 115 height 16
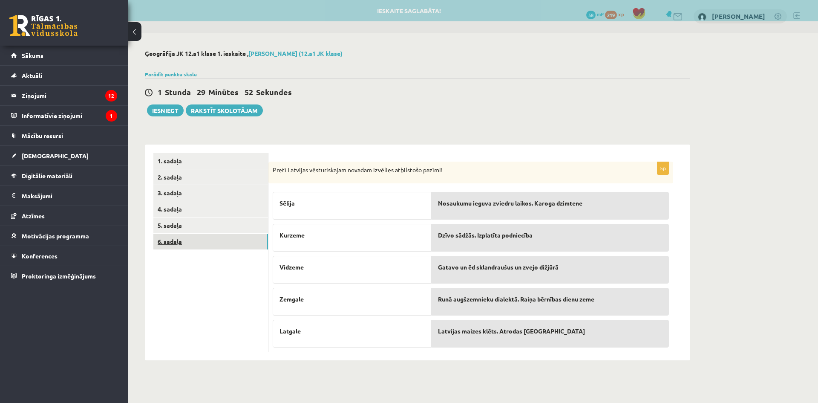
click at [193, 240] on link "6. sadaļa" at bounding box center [210, 242] width 115 height 16
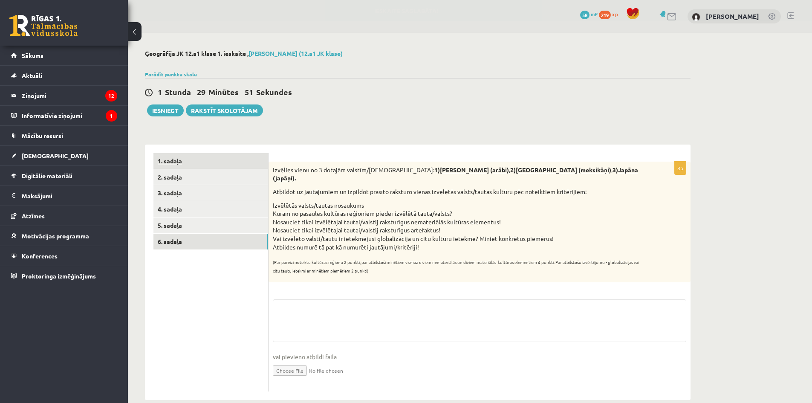
click at [206, 162] on link "1. sadaļa" at bounding box center [210, 161] width 115 height 16
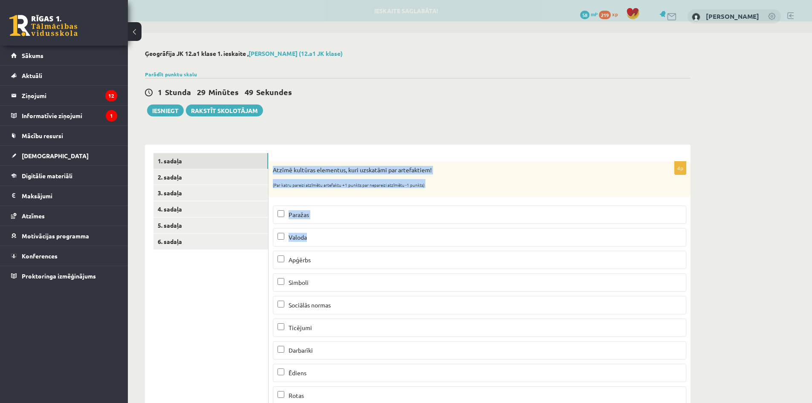
scroll to position [34, 0]
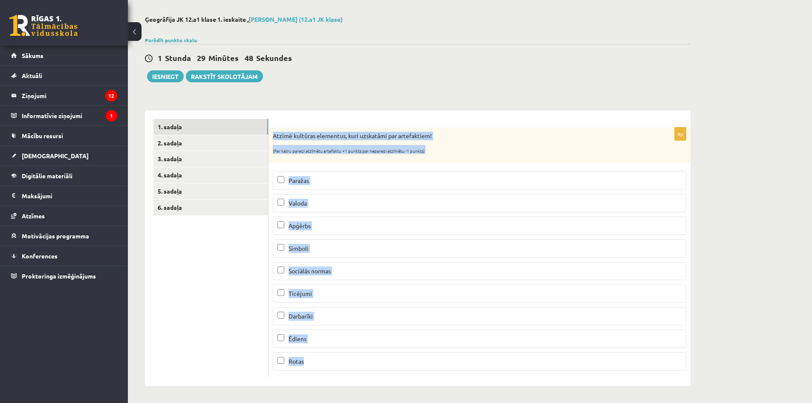
drag, startPoint x: 274, startPoint y: 167, endPoint x: 375, endPoint y: 364, distance: 221.6
click at [375, 364] on div "4p Atzīmē kultūras elementus, kuri uzskatāmi par artefaktiem! (Par katru pareiz…" at bounding box center [479, 252] width 422 height 250
copy div "Atzīmē kultūras elementus, kuri uzskatāmi par artefaktiem! (Par katru pareizi a…"
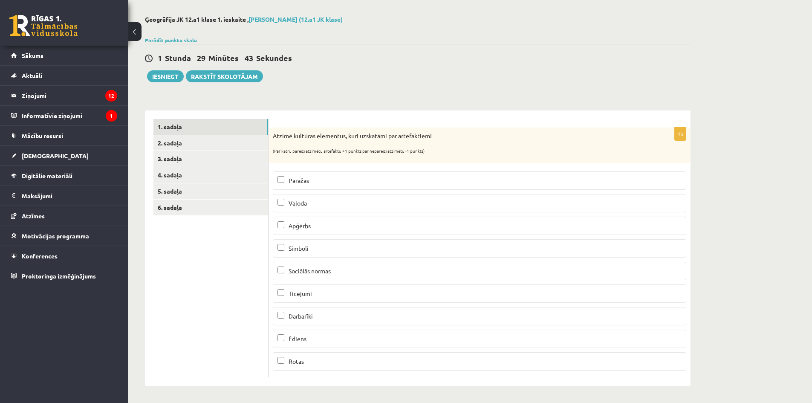
click at [250, 260] on ul "1. sadaļa 2. sadaļa 3. sadaļa 4. sadaļa 5. sadaļa 6. sadaļa" at bounding box center [210, 248] width 115 height 258
click at [183, 41] on link "Parādīt punktu skalu" at bounding box center [171, 40] width 52 height 7
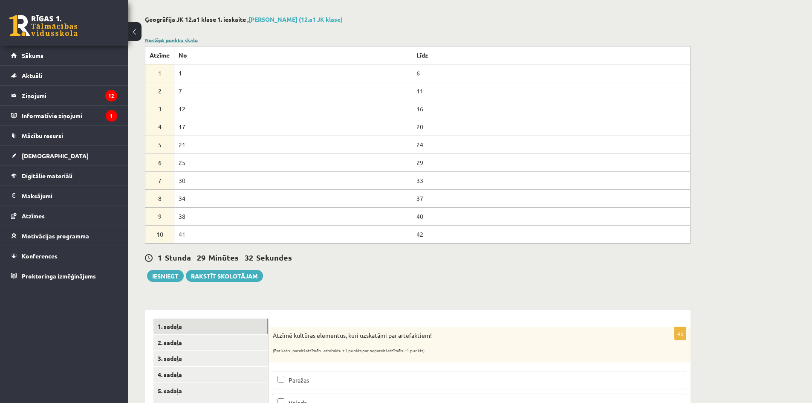
click at [179, 37] on link "Noslēpt punktu skalu" at bounding box center [171, 40] width 53 height 7
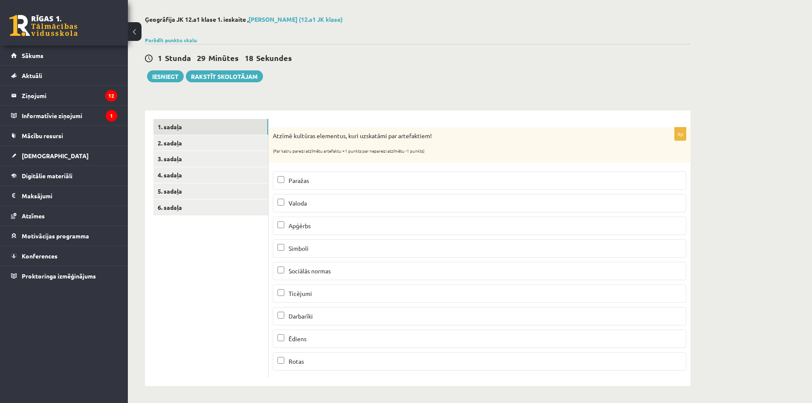
click at [310, 228] on span "Apģērbs" at bounding box center [299, 226] width 22 height 8
drag, startPoint x: 315, startPoint y: 310, endPoint x: 314, endPoint y: 217, distance: 93.3
click at [315, 310] on label "Darbarīki" at bounding box center [479, 316] width 413 height 18
click at [313, 360] on p "Rotas" at bounding box center [479, 361] width 404 height 9
click at [246, 148] on link "2. sadaļa" at bounding box center [210, 143] width 115 height 16
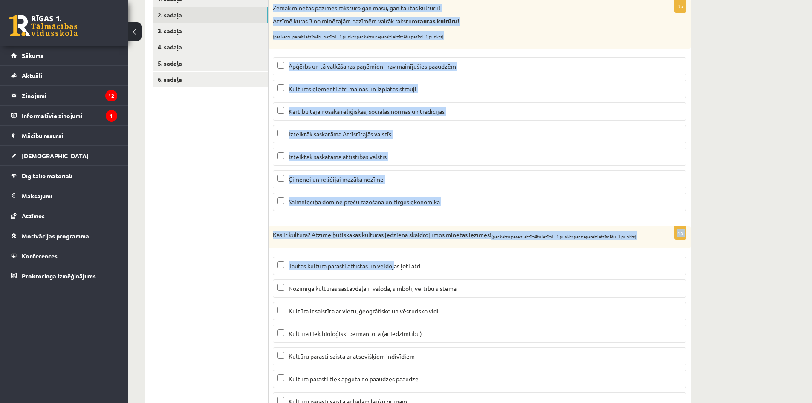
scroll to position [211, 0]
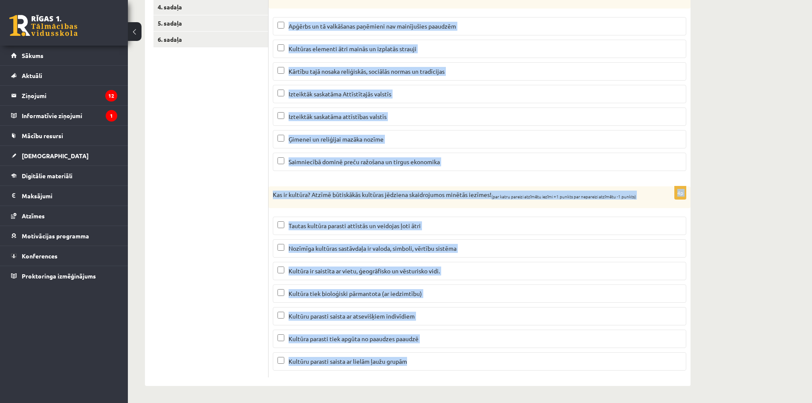
drag, startPoint x: 273, startPoint y: 134, endPoint x: 478, endPoint y: 378, distance: 318.5
click at [478, 378] on div "3p Zemāk minētās pazīmes raksturo gan masu, gan tautas kultūru! Atzīmē kuras 3 …" at bounding box center [479, 163] width 422 height 443
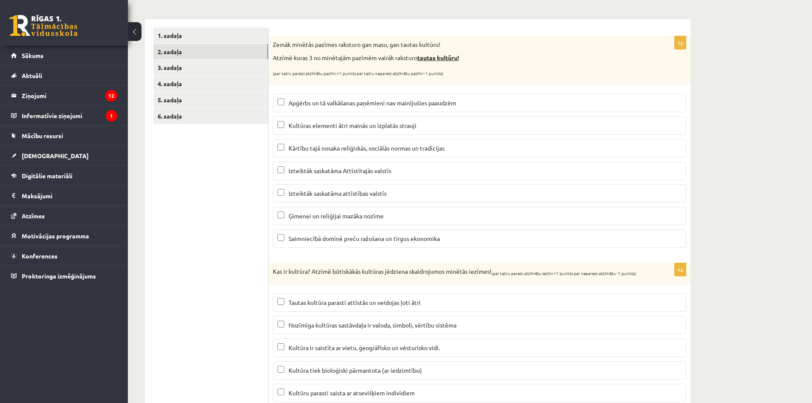
click at [244, 192] on ul "1. sadaļa 2. sadaļa 3. sadaļa 4. sadaļa 5. sadaļa 6. sadaļa" at bounding box center [210, 241] width 115 height 426
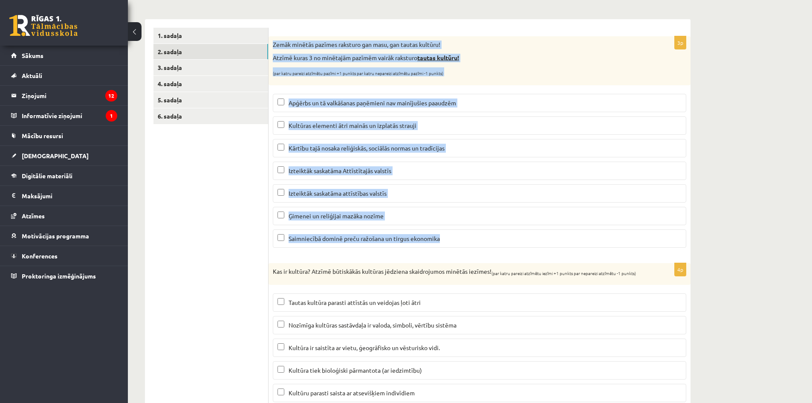
drag, startPoint x: 273, startPoint y: 44, endPoint x: 468, endPoint y: 245, distance: 279.7
click at [468, 245] on div "3p Zemāk minētās pazīmes raksturo gan masu, gan tautas kultūru! Atzīmē kuras 3 …" at bounding box center [479, 145] width 422 height 218
copy div "Zemāk minētās pazīmes raksturo gan masu, gan tautas kultūru! Atzīmē kuras 3 no …"
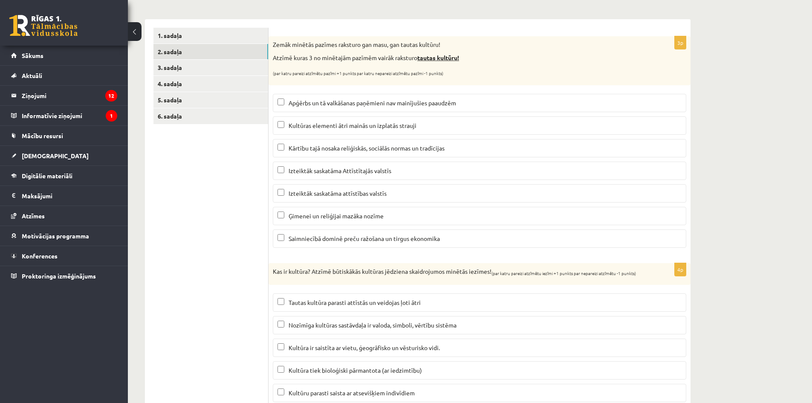
click at [237, 187] on ul "1. sadaļa 2. sadaļa 3. sadaļa 4. sadaļa 5. sadaļa 6. sadaļa" at bounding box center [210, 241] width 115 height 426
click at [346, 148] on span "Kārtību tajā nosaka reliģiskās, sociālās normas un tradīcijas" at bounding box center [366, 148] width 156 height 8
click at [376, 196] on span "Izteiktāk saskatāma attīstības valstīs" at bounding box center [337, 193] width 98 height 8
click at [337, 219] on span "Ģimenei un reliģijai mazāka nozīme" at bounding box center [335, 216] width 95 height 8
click at [335, 190] on span "Izteiktāk saskatāma attīstības valstīs" at bounding box center [337, 193] width 98 height 8
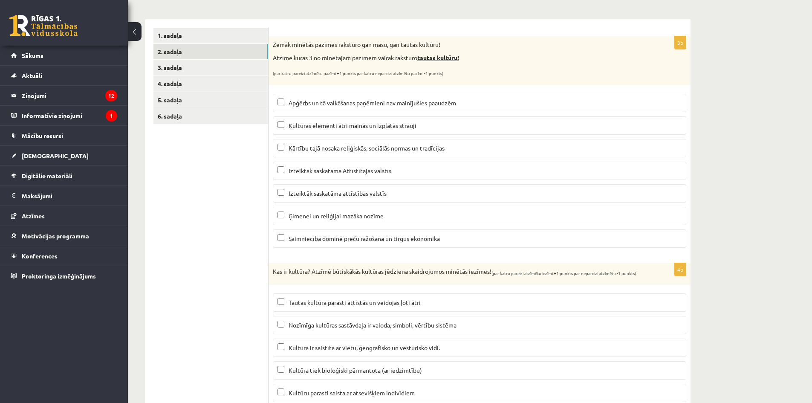
click at [339, 214] on span "Ģimenei un reliģijai mazāka nozīme" at bounding box center [335, 216] width 95 height 8
click at [338, 194] on span "Izteiktāk saskatāma attīstības valstīs" at bounding box center [337, 193] width 98 height 8
click at [405, 129] on p "Kultūras elementi ātri mainās un izplatās strauji" at bounding box center [479, 125] width 404 height 9
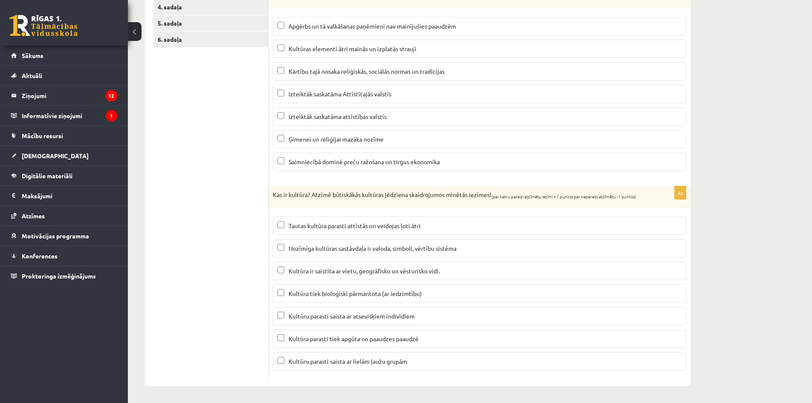
click at [274, 190] on p "Kas ir kultūra? Atzīmē būtiskākās kultūras jēdziena skaidrojumos minētās iezīme…" at bounding box center [458, 194] width 371 height 9
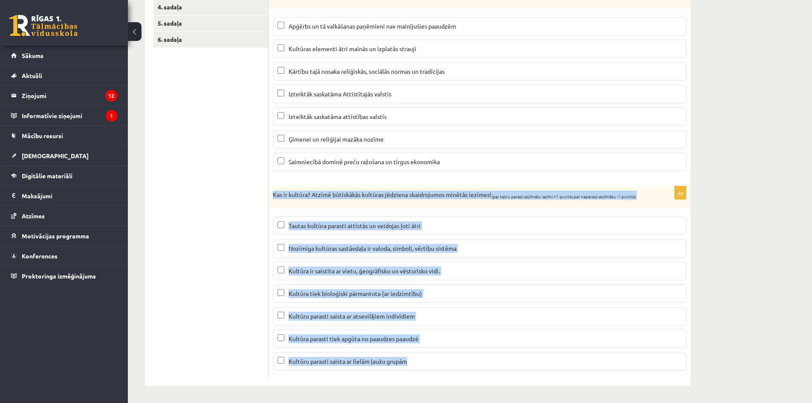
drag, startPoint x: 273, startPoint y: 186, endPoint x: 431, endPoint y: 355, distance: 231.2
click at [431, 355] on div "4p Kas ir kultūra? Atzīmē būtiskākās kultūras jēdziena skaidrojumos minētās iez…" at bounding box center [479, 281] width 422 height 191
copy div "Kas ir kultūra? Atzīmē būtiskākās kultūras jēdziena skaidrojumos minētās iezīme…"
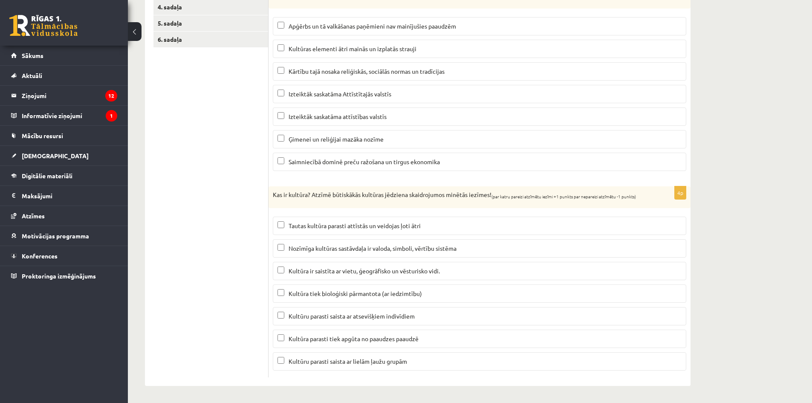
click at [242, 168] on ul "1. sadaļa 2. sadaļa 3. sadaļa 4. sadaļa 5. sadaļa 6. sadaļa" at bounding box center [210, 164] width 115 height 426
click at [357, 248] on span "Nozīmīga kultūras sastāvdaļa ir valoda, simboli, vērtību sistēma" at bounding box center [372, 248] width 168 height 8
click at [333, 273] on span "Kultūra ir saistīta ar vietu, ģeogrāfisko un vēsturisko vidi." at bounding box center [363, 271] width 151 height 8
click at [375, 343] on label "Kultūra parasti tiek apgūta no paaudzes paaudzē" at bounding box center [479, 338] width 413 height 18
click at [363, 370] on label "Kultūru parasti saista ar lielām ļaužu grupām" at bounding box center [479, 361] width 413 height 18
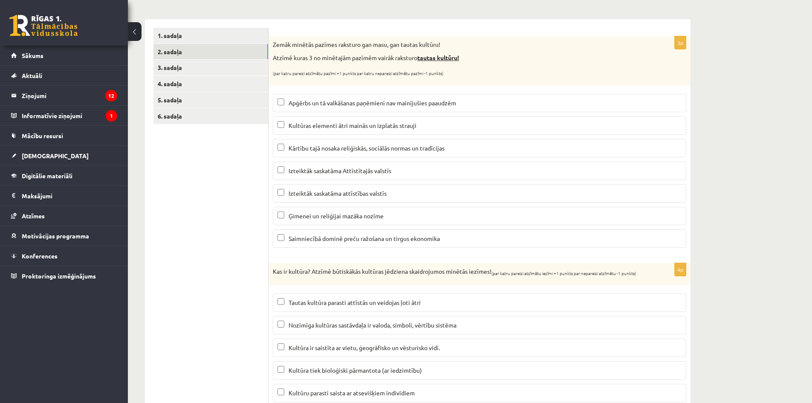
scroll to position [40, 0]
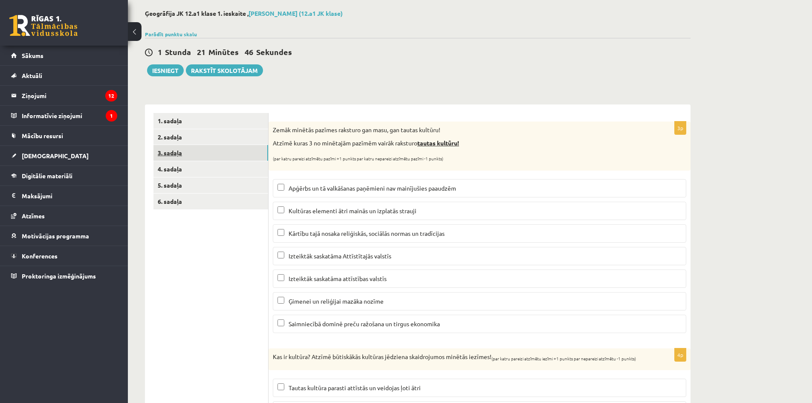
click at [194, 150] on link "3. sadaļa" at bounding box center [210, 153] width 115 height 16
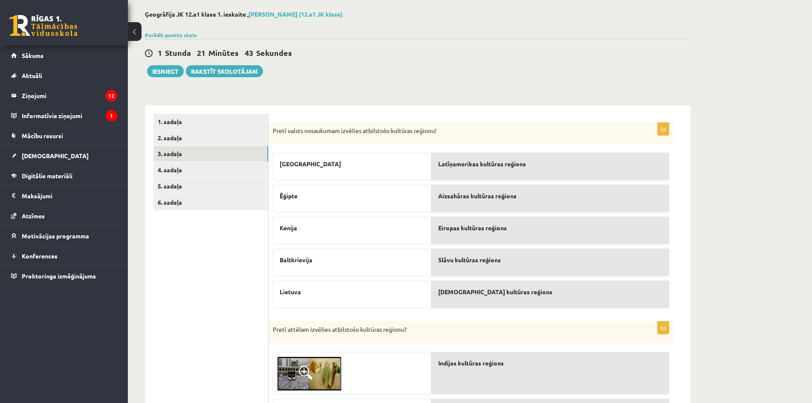
scroll to position [0, 0]
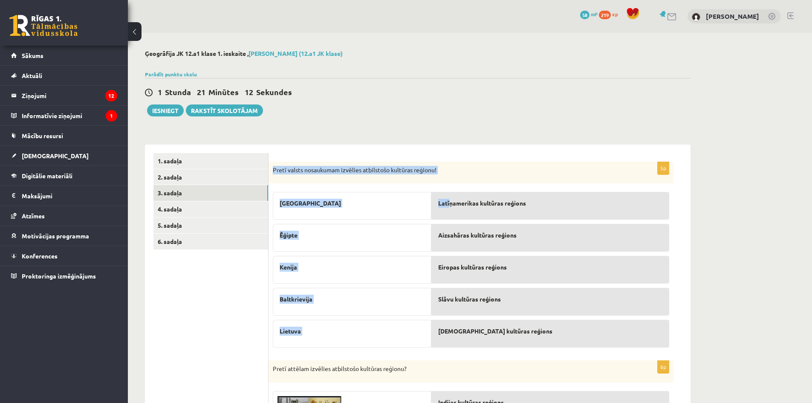
drag, startPoint x: 273, startPoint y: 173, endPoint x: 450, endPoint y: 205, distance: 180.6
click at [450, 205] on div "5p Pretī valsts nosaukumam izvēlies atbilstošo kultūras reģionu! Peru Ēģipte Ke…" at bounding box center [470, 257] width 405 height 190
click at [467, 183] on div "Pretī valsts nosaukumam izvēlies atbilstošo kultūras reģionu!" at bounding box center [470, 173] width 405 height 22
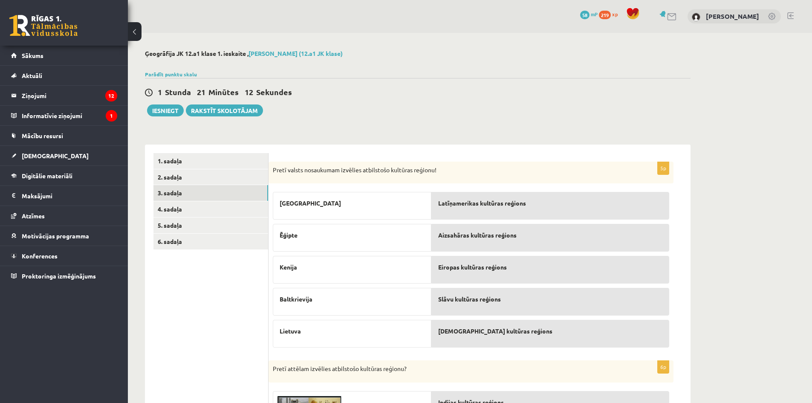
click at [450, 205] on span "Latīņamerikas kultūras reģions" at bounding box center [482, 203] width 88 height 9
drag, startPoint x: 430, startPoint y: 201, endPoint x: 441, endPoint y: 233, distance: 34.1
click at [433, 238] on fieldset "Peru Ēģipte Kenija Baltkrievija Lietuva Latīņamerikas kultūras reģions Aizsahār…" at bounding box center [471, 267] width 396 height 160
click at [287, 234] on span "Ēģipte" at bounding box center [289, 235] width 18 height 9
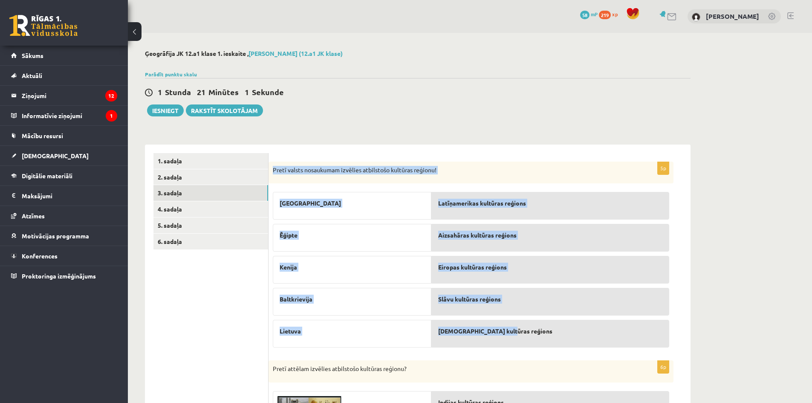
drag, startPoint x: 274, startPoint y: 172, endPoint x: 521, endPoint y: 342, distance: 300.6
click at [521, 342] on div "5p Pretī valsts nosaukumam izvēlies atbilstošo kultūras reģionu! Peru Ēģipte Ke…" at bounding box center [470, 257] width 405 height 190
copy div "Pretī valsts nosaukumam izvēlies atbilstošo kultūras reģionu! Peru Ēģipte Kenij…"
click at [597, 142] on div "********* ********* ********* ********* ********* ********* 1. sadaļa 2. sadaļa…" at bounding box center [417, 408] width 545 height 545
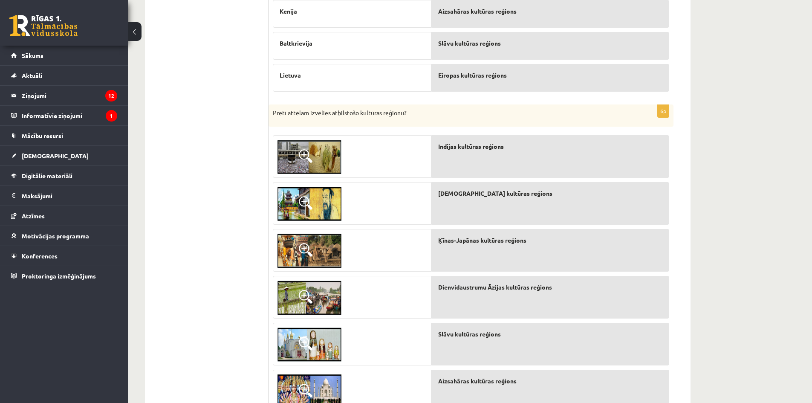
scroll to position [295, 0]
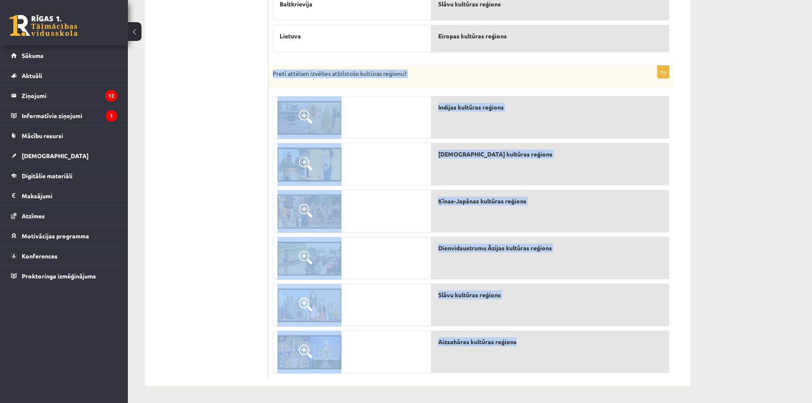
drag, startPoint x: 272, startPoint y: 70, endPoint x: 541, endPoint y: 361, distance: 395.9
click at [541, 361] on div "6p Pretī attēlam izvēlies atbilstošo kultūras reģionu? Indijas kultūras reģions…" at bounding box center [470, 221] width 405 height 312
copy div "Pretī attēlam izvēlies atbilstošo kultūras reģionu? Indijas kultūras reģions Is…"
click at [303, 100] on link at bounding box center [309, 117] width 72 height 43
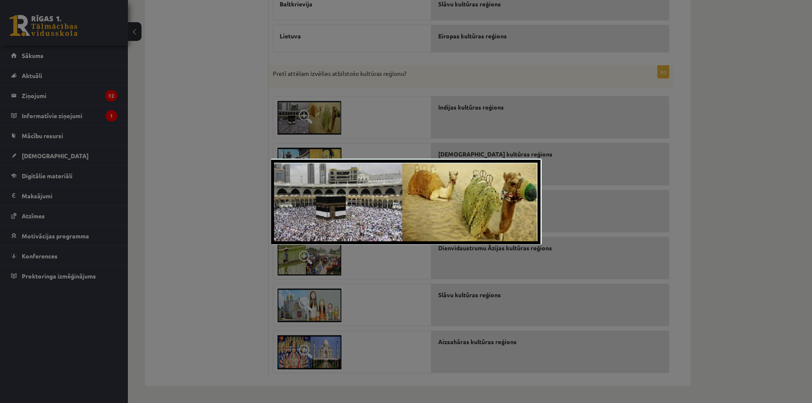
click at [242, 196] on div at bounding box center [406, 201] width 812 height 403
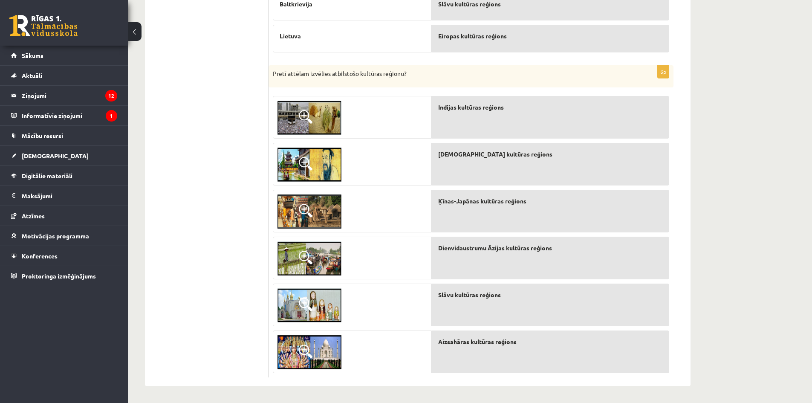
click at [312, 107] on img at bounding box center [309, 118] width 64 height 34
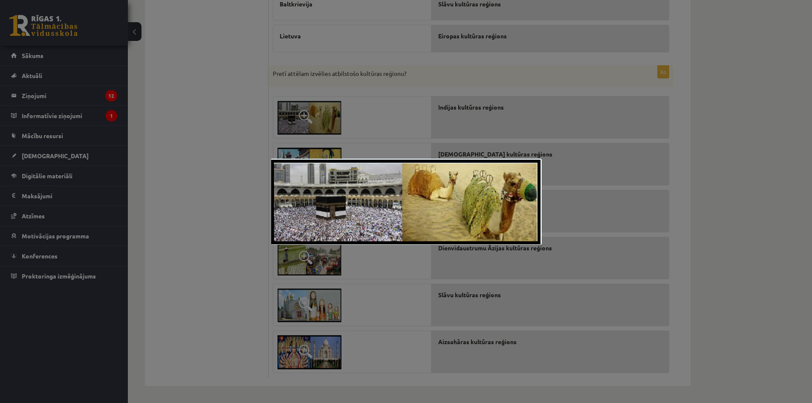
click at [316, 111] on div at bounding box center [406, 201] width 812 height 403
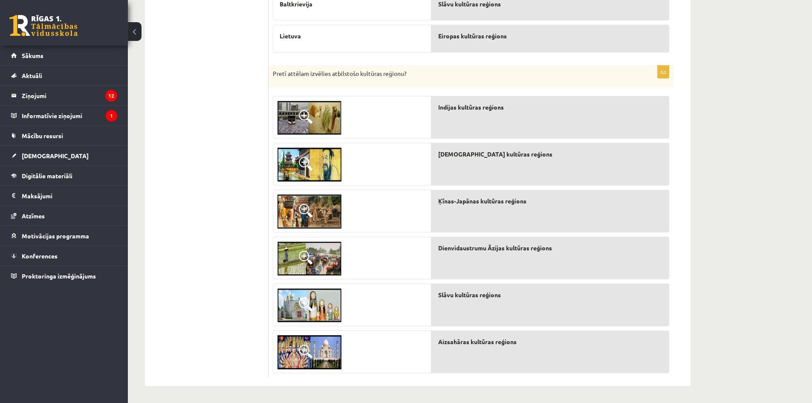
click at [316, 171] on img at bounding box center [309, 164] width 64 height 34
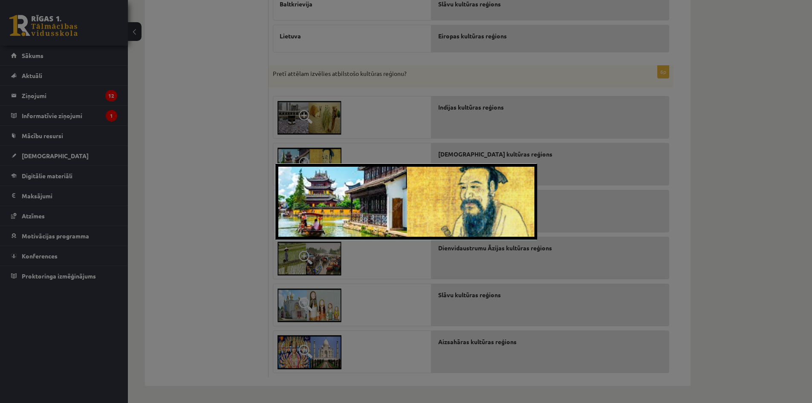
click at [265, 162] on div at bounding box center [406, 201] width 812 height 403
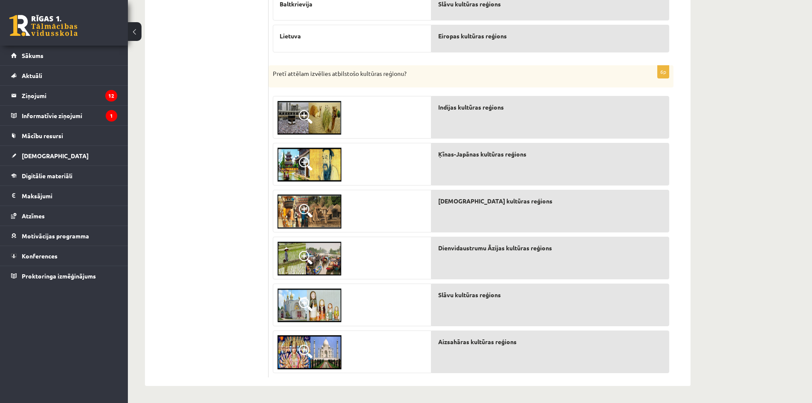
click at [316, 211] on img at bounding box center [309, 211] width 64 height 34
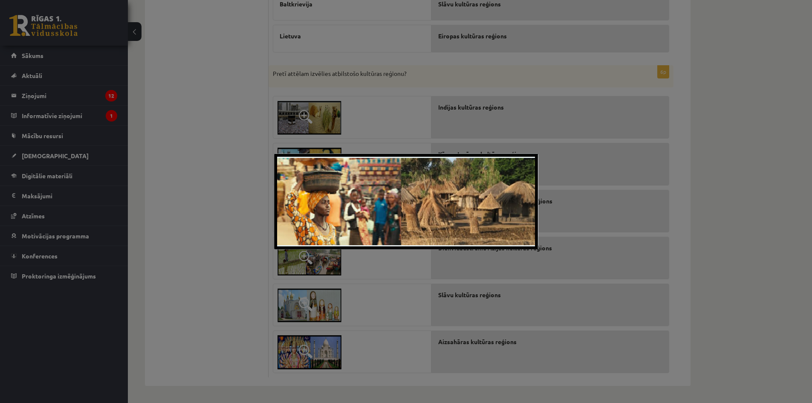
click at [241, 194] on div at bounding box center [406, 201] width 812 height 403
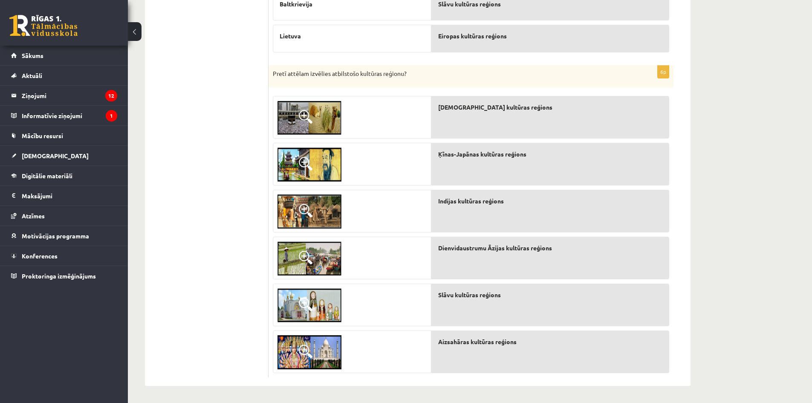
click at [320, 257] on img at bounding box center [309, 258] width 64 height 34
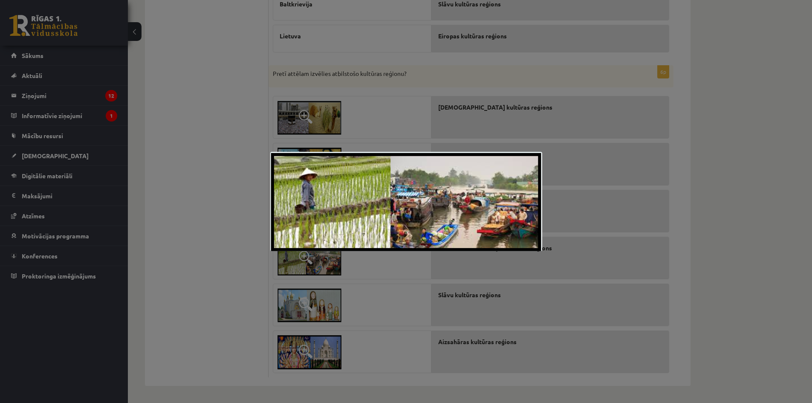
click at [248, 239] on div at bounding box center [406, 201] width 812 height 403
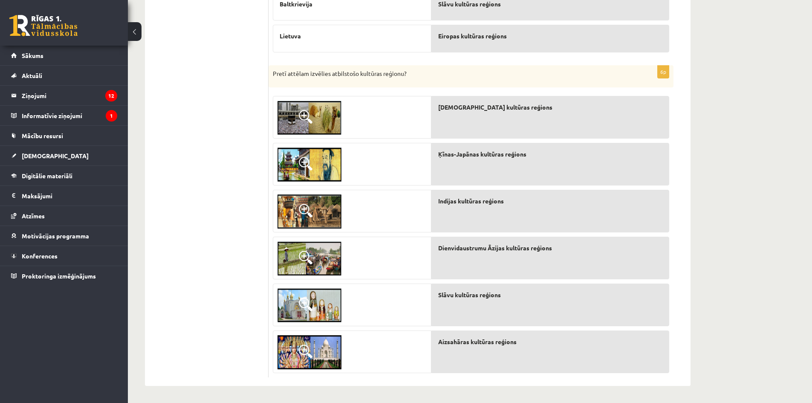
click at [335, 336] on img at bounding box center [309, 352] width 64 height 34
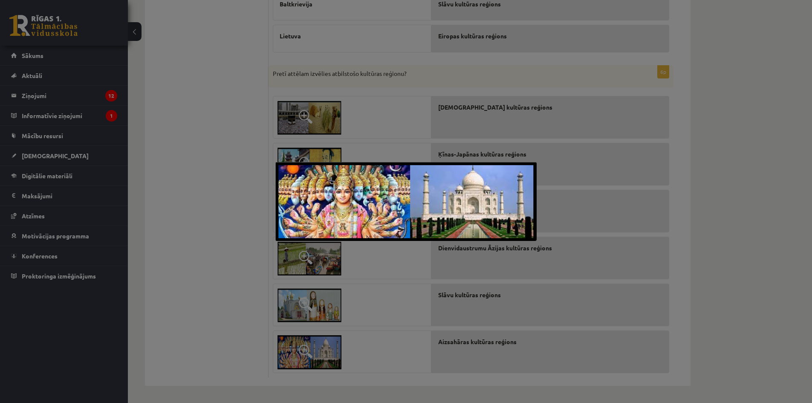
click at [244, 257] on div at bounding box center [406, 201] width 812 height 403
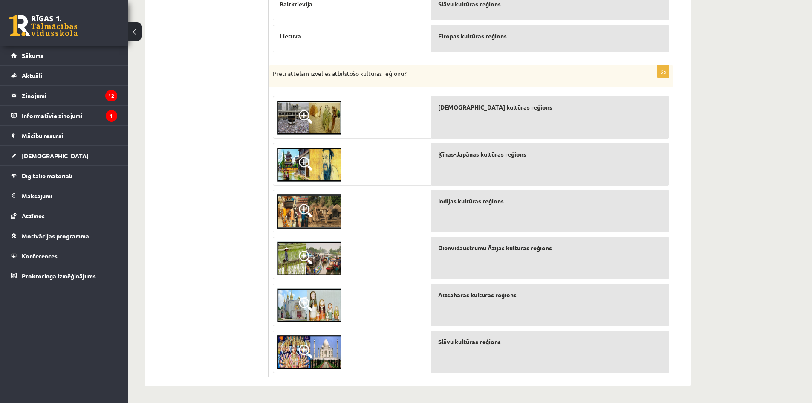
click at [328, 300] on img at bounding box center [309, 305] width 64 height 34
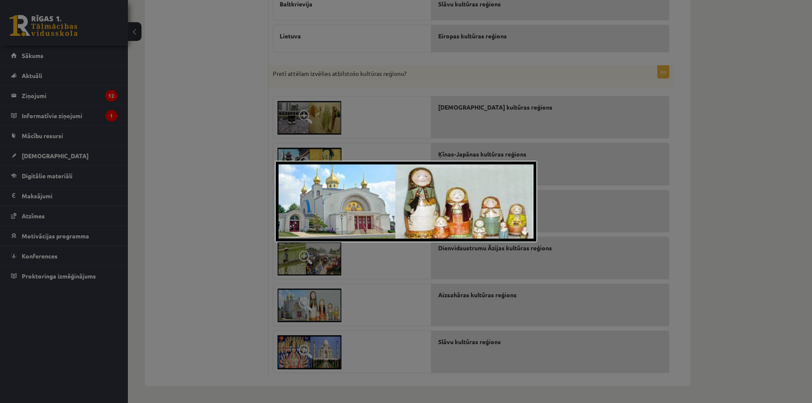
click at [219, 259] on div at bounding box center [406, 201] width 812 height 403
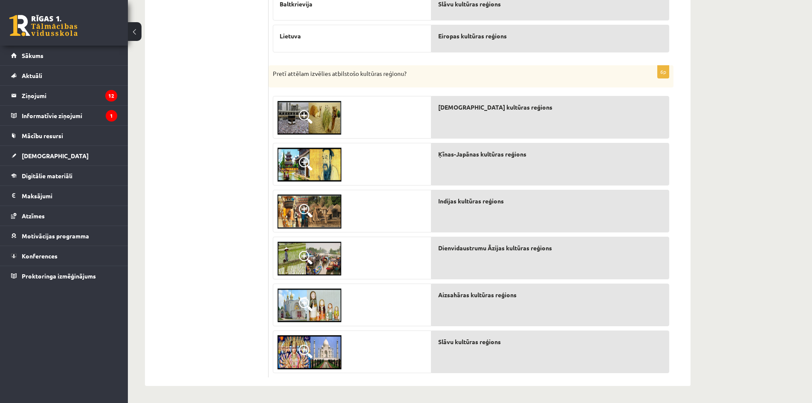
click at [319, 113] on img at bounding box center [309, 118] width 64 height 34
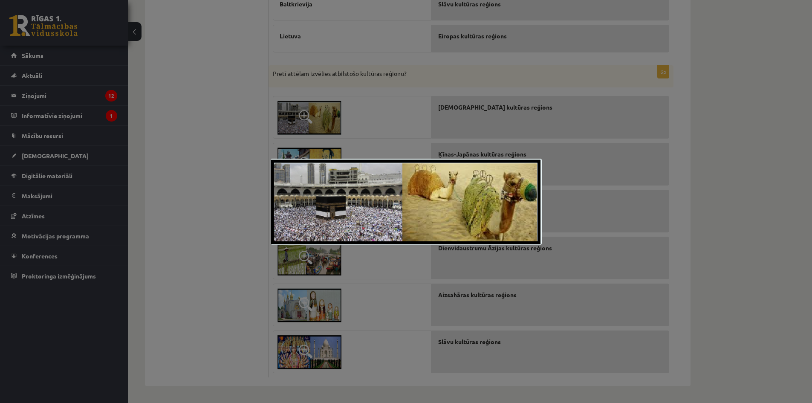
click at [252, 125] on div at bounding box center [406, 201] width 812 height 403
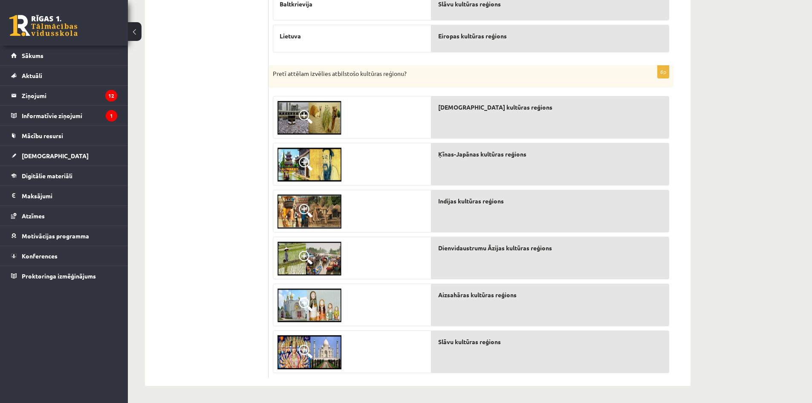
scroll to position [39, 0]
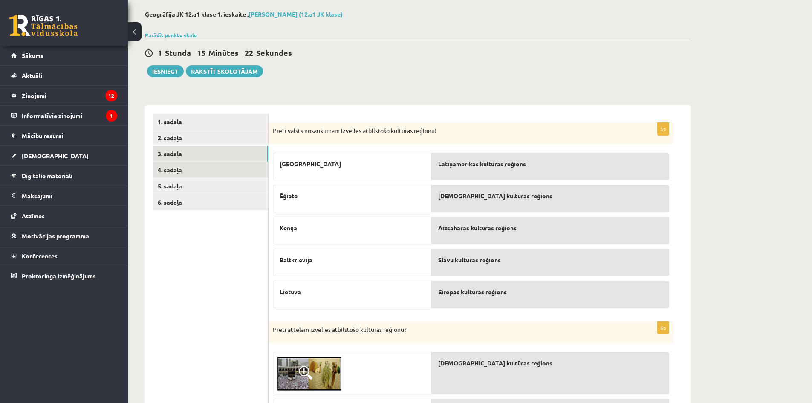
click at [211, 166] on link "4. sadaļa" at bounding box center [210, 170] width 115 height 16
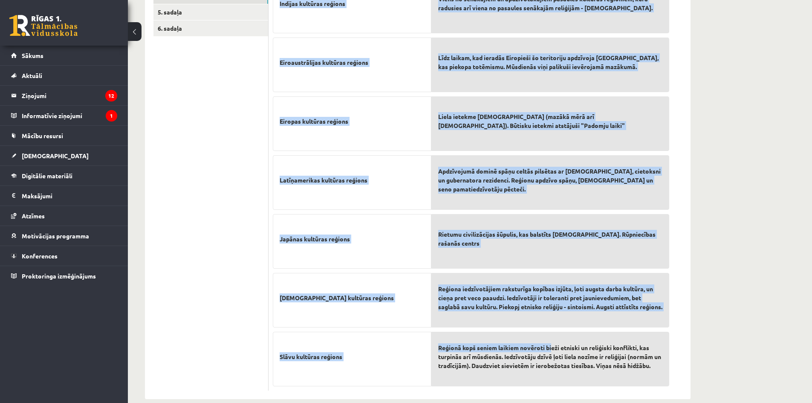
scroll to position [226, 0]
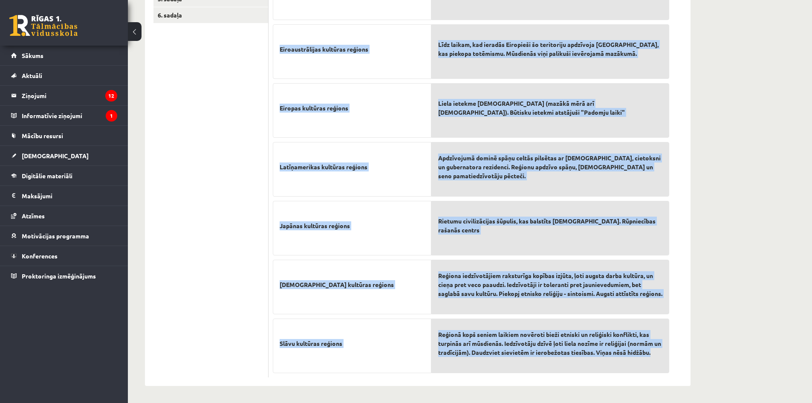
drag, startPoint x: 273, startPoint y: 169, endPoint x: 658, endPoint y: 355, distance: 427.7
click at [658, 355] on div "7p Pretī kultūras reģiona nosaukumam izvēlies atbilstošo aprakstu! Indijas kult…" at bounding box center [470, 156] width 405 height 442
copy div "Pretī kultūras reģiona nosaukumam izvēlies atbilstošo aprakstu! Indijas kultūra…"
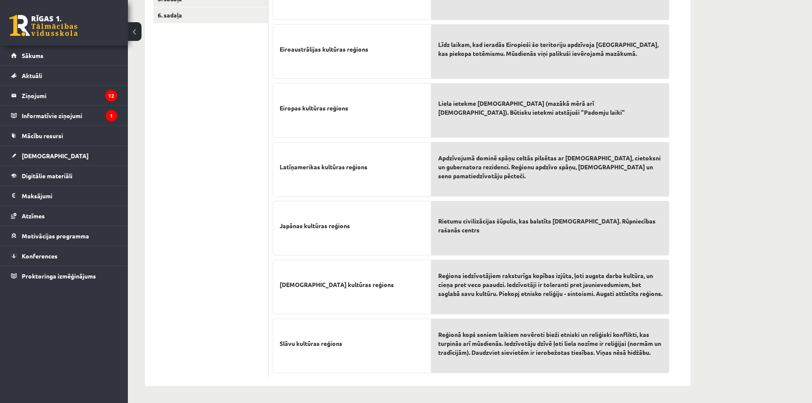
click at [213, 183] on ul "1. sadaļa 2. sadaļa 3. sadaļa 4. sadaļa 5. sadaļa 6. sadaļa" at bounding box center [210, 152] width 115 height 451
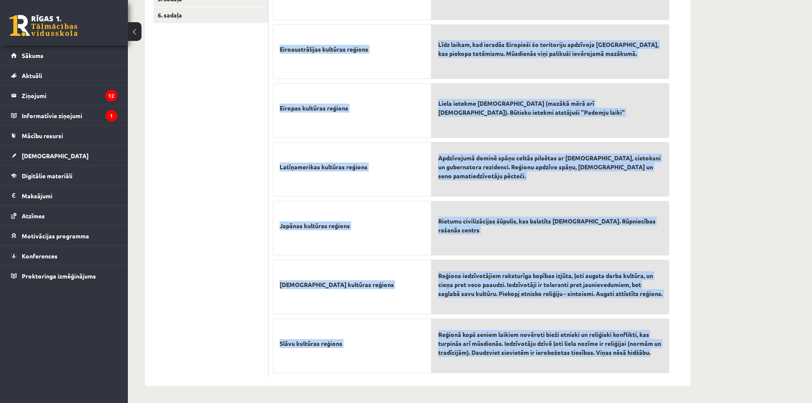
drag, startPoint x: 274, startPoint y: 113, endPoint x: 663, endPoint y: 366, distance: 464.5
click at [663, 366] on div "7p Pretī kultūras reģiona nosaukumam izvēlies atbilstošo aprakstu! Indijas kult…" at bounding box center [470, 156] width 405 height 442
copy div "Pretī kultūras reģiona nosaukumam izvēlies atbilstošo aprakstu! Indijas kultūra…"
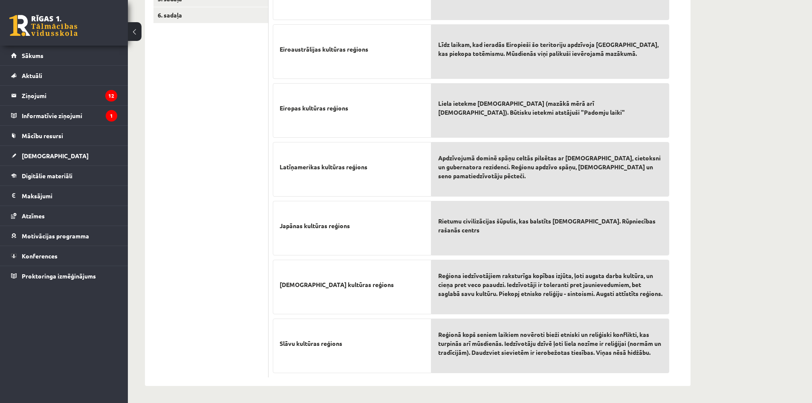
click at [209, 206] on ul "1. sadaļa 2. sadaļa 3. sadaļa 4. sadaļa 5. sadaļa 6. sadaļa" at bounding box center [210, 152] width 115 height 451
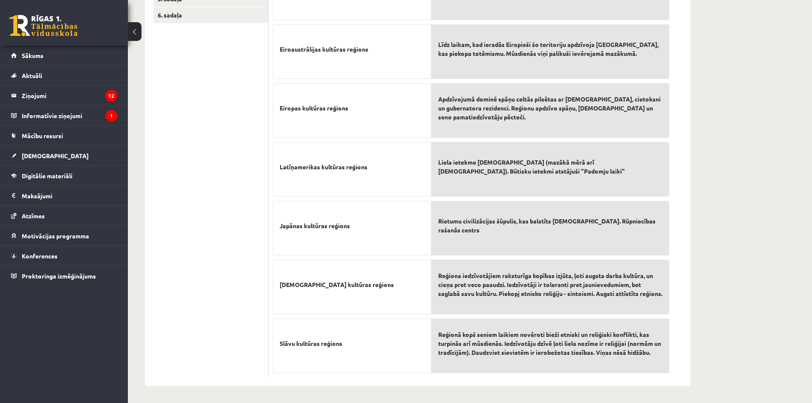
scroll to position [56, 0]
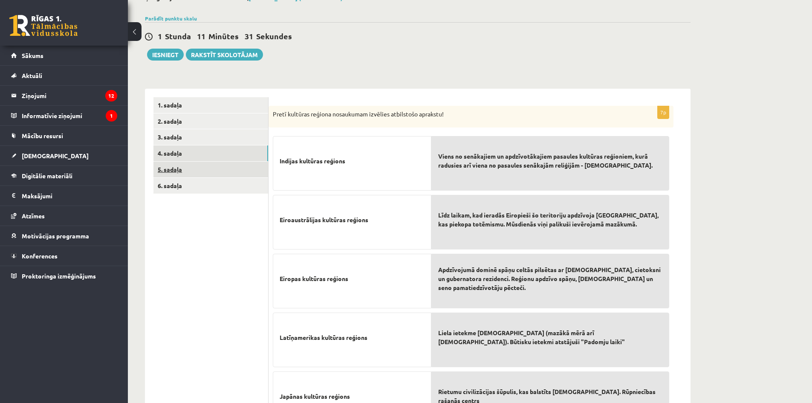
click at [204, 164] on link "5. sadaļa" at bounding box center [210, 170] width 115 height 16
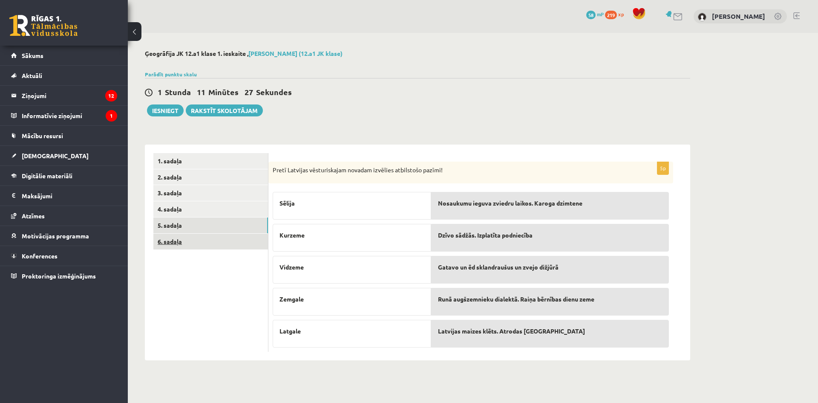
click at [215, 239] on link "6. sadaļa" at bounding box center [210, 242] width 115 height 16
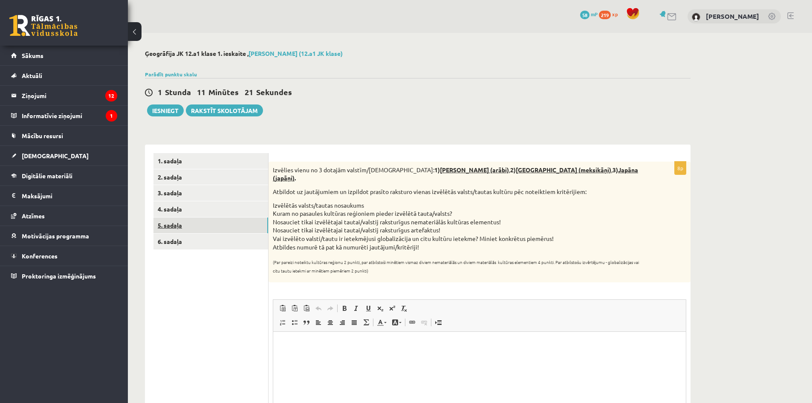
click at [216, 226] on link "5. sadaļa" at bounding box center [210, 225] width 115 height 16
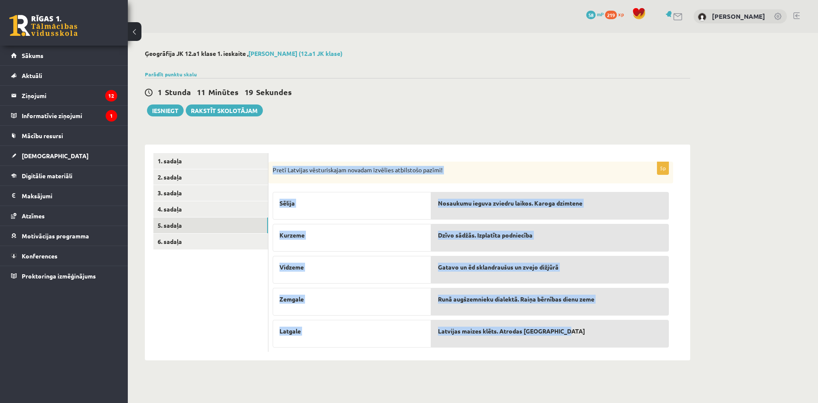
drag, startPoint x: 273, startPoint y: 170, endPoint x: 580, endPoint y: 333, distance: 347.1
click at [580, 333] on div "5p Pretī Latvijas vēsturiskajam novadam izvēlies atbilstošo pazīmi! Sēlija Kurz…" at bounding box center [470, 257] width 405 height 190
copy div "Pretī Latvijas vēsturiskajam novadam izvēlies atbilstošo pazīmi! Sēlija Kurzeme…"
click at [387, 144] on div "5p Pretī Latvijas vēsturiskajam novadam izvēlies atbilstošo pazīmi! Sēlija Kurz…" at bounding box center [479, 252] width 422 height 216
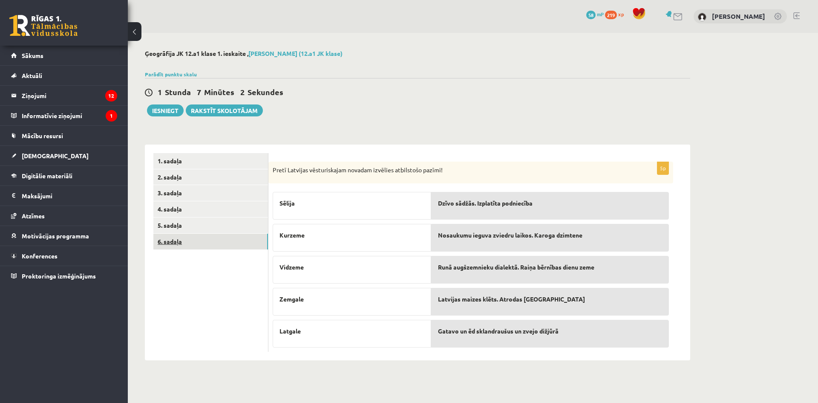
click at [227, 248] on link "6. sadaļa" at bounding box center [210, 242] width 115 height 16
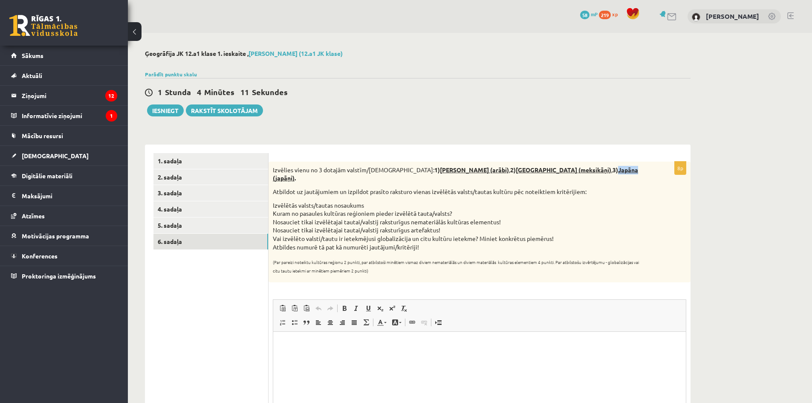
drag, startPoint x: 533, startPoint y: 170, endPoint x: 552, endPoint y: 169, distance: 19.2
click at [552, 169] on u "Japāna (japāņi)" at bounding box center [455, 174] width 365 height 16
copy u "Japāna"
click at [377, 344] on p "Визуальный текстовый редактор, wiswyg-editor-user-answer-47024781169220" at bounding box center [479, 344] width 395 height 9
click at [315, 343] on p "******" at bounding box center [479, 344] width 395 height 9
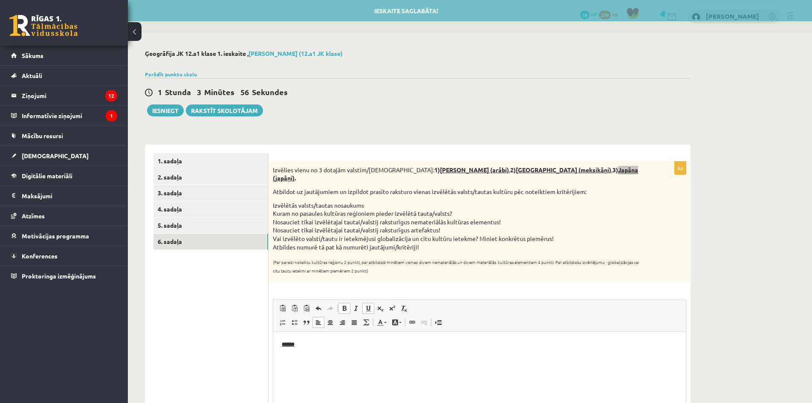
click at [366, 305] on span at bounding box center [368, 308] width 7 height 7
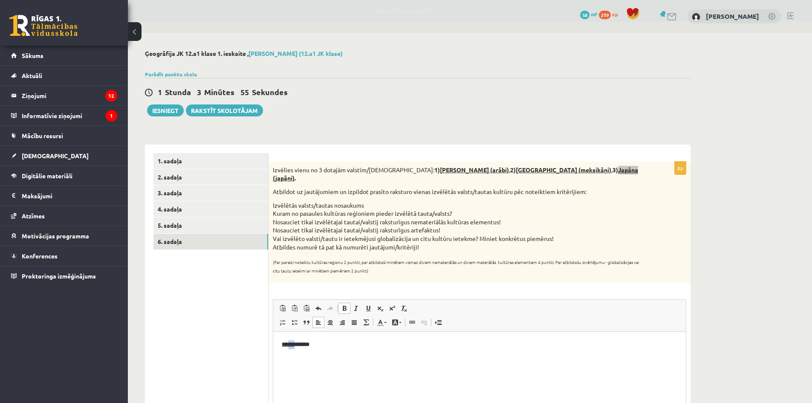
click at [283, 339] on html "****** *******" at bounding box center [479, 345] width 412 height 26
click at [369, 305] on span at bounding box center [368, 308] width 7 height 7
click at [356, 347] on p "******" at bounding box center [479, 344] width 395 height 9
drag, startPoint x: 273, startPoint y: 204, endPoint x: 454, endPoint y: 204, distance: 181.1
click at [454, 209] on li "Kuram no pasaules kultūras reģioniem pieder izvēlētā tauta/valsts?" at bounding box center [458, 213] width 371 height 9
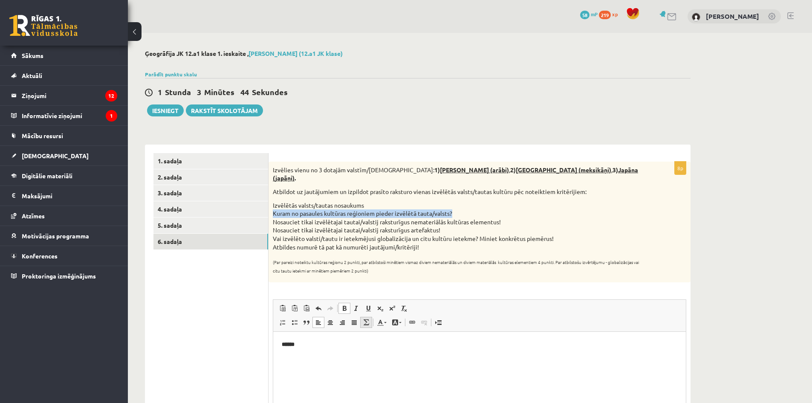
copy li "Kuram no pasaules kultūras reģioniem pieder izvēlētā tauta/valsts?"
click at [277, 247] on div "Izvēlies vienu no 3 dotajām valstīm/tautām: 1) Saūda Arābija (arābi) , 2) Meksi…" at bounding box center [479, 222] width 422 height 121
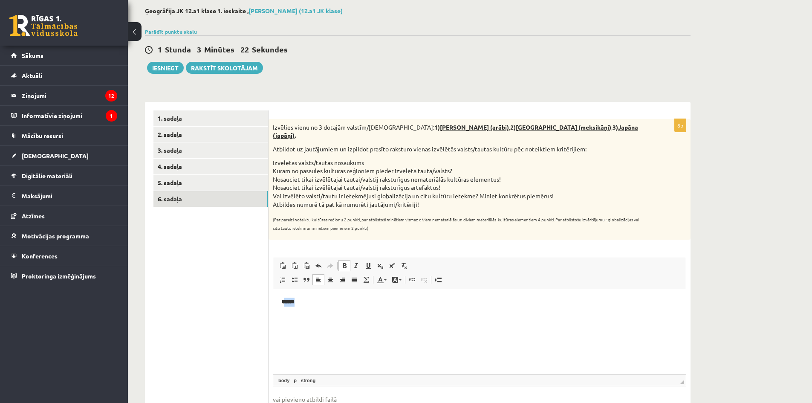
drag, startPoint x: 306, startPoint y: 302, endPoint x: 286, endPoint y: 297, distance: 19.7
click at [286, 297] on p "******" at bounding box center [479, 301] width 395 height 9
click at [339, 308] on html "******" at bounding box center [479, 302] width 412 height 26
click at [322, 308] on html "******" at bounding box center [479, 302] width 412 height 26
drag, startPoint x: 280, startPoint y: 314, endPoint x: 404, endPoint y: 316, distance: 124.0
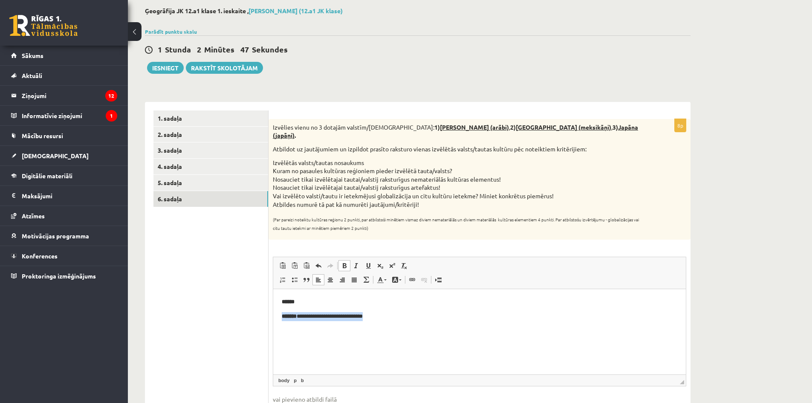
click at [404, 316] on html "**********" at bounding box center [479, 309] width 412 height 40
click at [344, 262] on span at bounding box center [344, 265] width 7 height 7
click at [391, 327] on html "**********" at bounding box center [479, 309] width 412 height 40
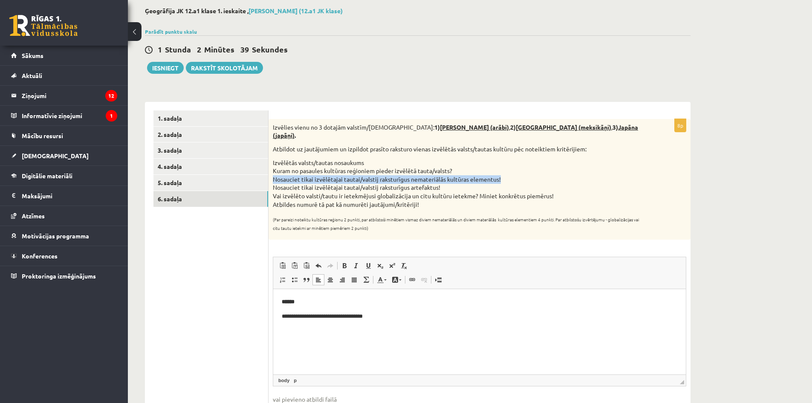
drag, startPoint x: 273, startPoint y: 169, endPoint x: 505, endPoint y: 167, distance: 232.2
click at [505, 175] on li "Nosauciet tikai izvēlētajai tautai/valstij raksturīgus nemateriālās kultūras el…" at bounding box center [458, 179] width 371 height 9
click at [392, 317] on p "**********" at bounding box center [479, 316] width 395 height 9
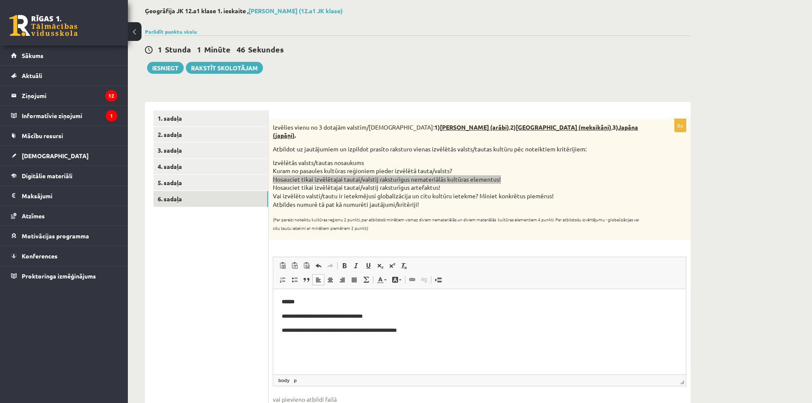
drag, startPoint x: 442, startPoint y: 337, endPoint x: 428, endPoint y: 335, distance: 14.6
click at [428, 335] on html "**********" at bounding box center [479, 316] width 412 height 55
click at [313, 344] on p "**********" at bounding box center [479, 344] width 395 height 9
click at [324, 331] on p "**********" at bounding box center [479, 330] width 395 height 9
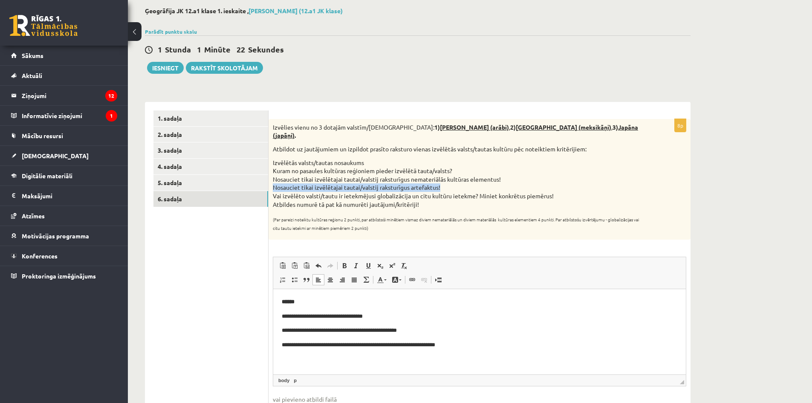
drag, startPoint x: 273, startPoint y: 179, endPoint x: 441, endPoint y: 179, distance: 168.3
click at [441, 183] on li "Nosauciet tikai izvēlētajai tautai/valstij raksturīgus artefaktus!" at bounding box center [458, 187] width 371 height 9
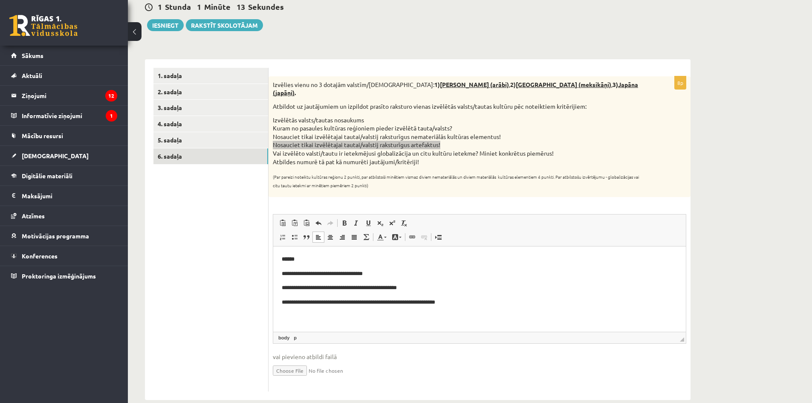
click at [479, 300] on p "**********" at bounding box center [479, 302] width 395 height 9
click at [281, 276] on html "**********" at bounding box center [479, 288] width 412 height 84
click at [278, 291] on html "**********" at bounding box center [479, 288] width 412 height 84
drag, startPoint x: 280, startPoint y: 304, endPoint x: 462, endPoint y: 305, distance: 182.0
click at [462, 305] on html "**********" at bounding box center [479, 288] width 412 height 84
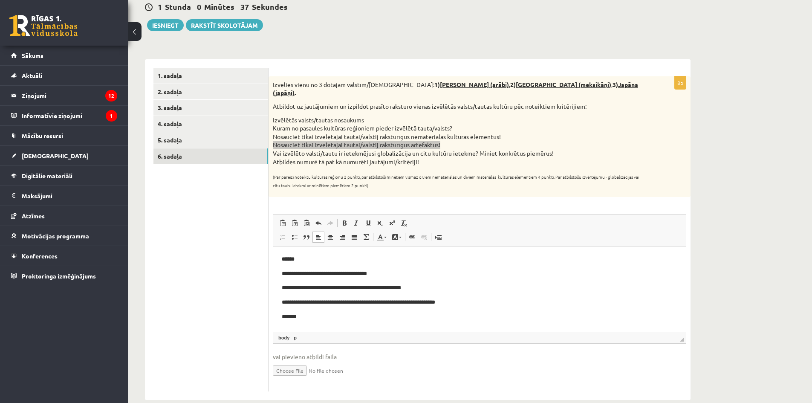
click at [427, 283] on body "**********" at bounding box center [479, 288] width 395 height 66
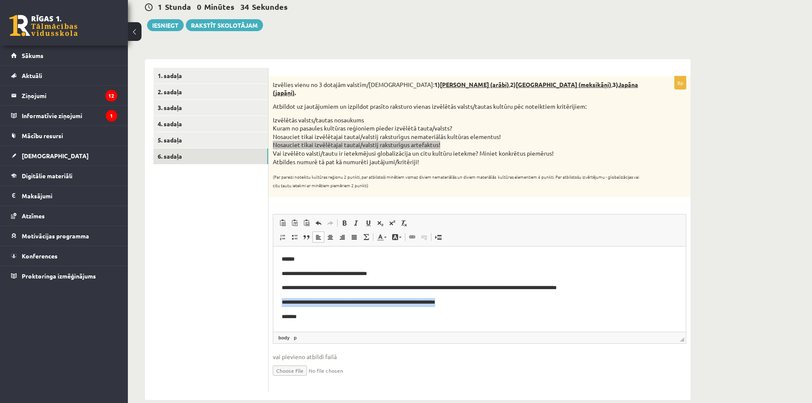
drag, startPoint x: 466, startPoint y: 302, endPoint x: 278, endPoint y: 294, distance: 188.1
click at [278, 294] on html "**********" at bounding box center [479, 288] width 412 height 84
click at [283, 303] on p "*******" at bounding box center [479, 302] width 395 height 9
click at [352, 303] on p "*********" at bounding box center [479, 302] width 395 height 9
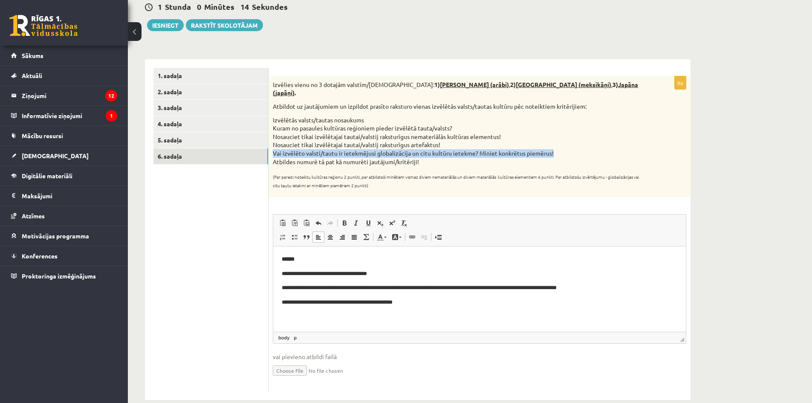
drag, startPoint x: 273, startPoint y: 143, endPoint x: 556, endPoint y: 144, distance: 282.5
click at [556, 149] on li "Vai izvēlēto valsti/tautu ir ietekmējusi globalizācija un citu kultūru ietekme?…" at bounding box center [458, 153] width 371 height 9
click at [419, 304] on p "**********" at bounding box center [479, 302] width 395 height 9
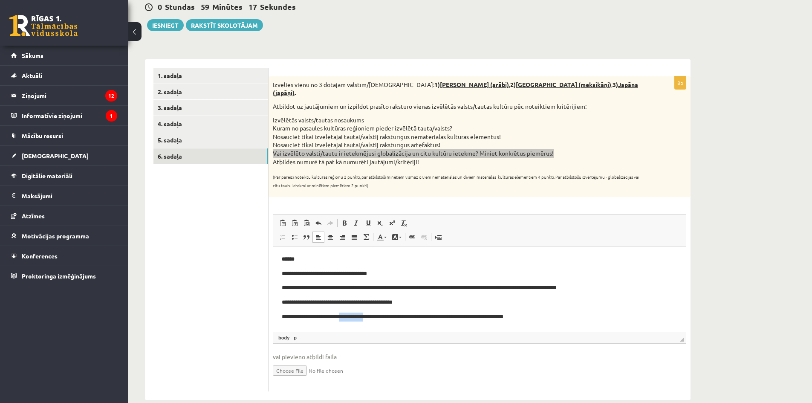
drag, startPoint x: 380, startPoint y: 317, endPoint x: 352, endPoint y: 312, distance: 28.0
click at [352, 312] on p "**********" at bounding box center [479, 316] width 395 height 9
click at [360, 319] on p "**********" at bounding box center [479, 316] width 395 height 9
click at [357, 319] on p "**********" at bounding box center [479, 316] width 395 height 9
click at [356, 316] on p "**********" at bounding box center [479, 316] width 395 height 9
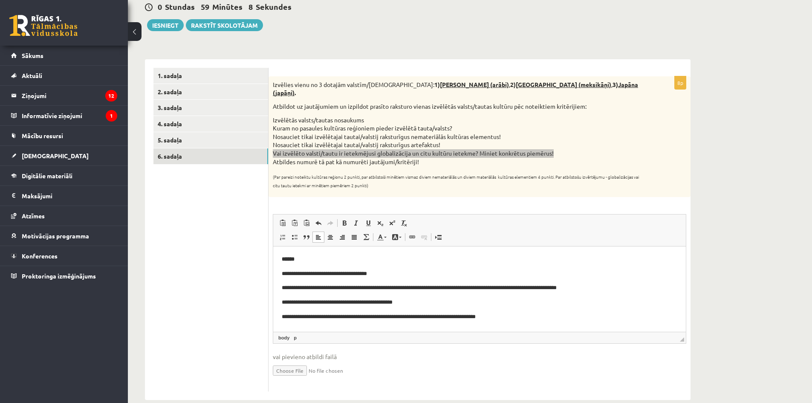
click at [358, 317] on p "**********" at bounding box center [479, 316] width 395 height 9
click at [528, 318] on p "**********" at bounding box center [479, 316] width 395 height 9
click at [324, 316] on p "**********" at bounding box center [479, 316] width 395 height 9
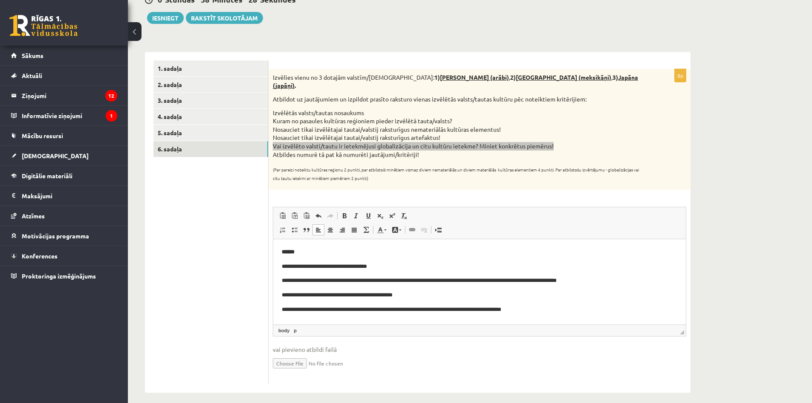
click at [370, 320] on html "**********" at bounding box center [479, 281] width 412 height 84
click at [386, 311] on p "**********" at bounding box center [479, 309] width 395 height 9
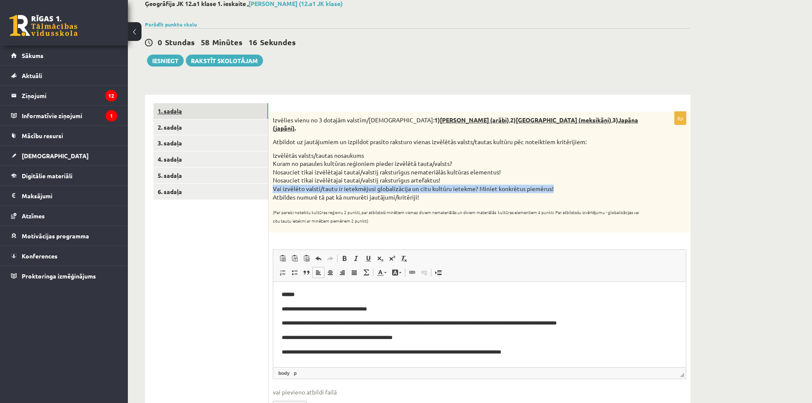
click at [200, 108] on link "1. sadaļa" at bounding box center [210, 111] width 115 height 16
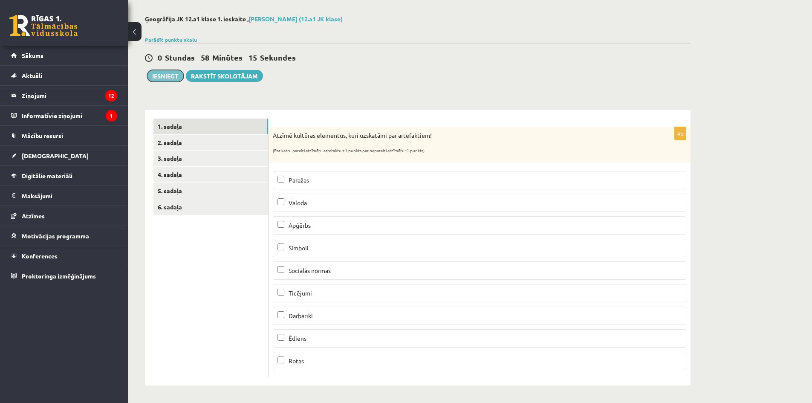
click at [159, 79] on button "Iesniegt" at bounding box center [165, 76] width 37 height 12
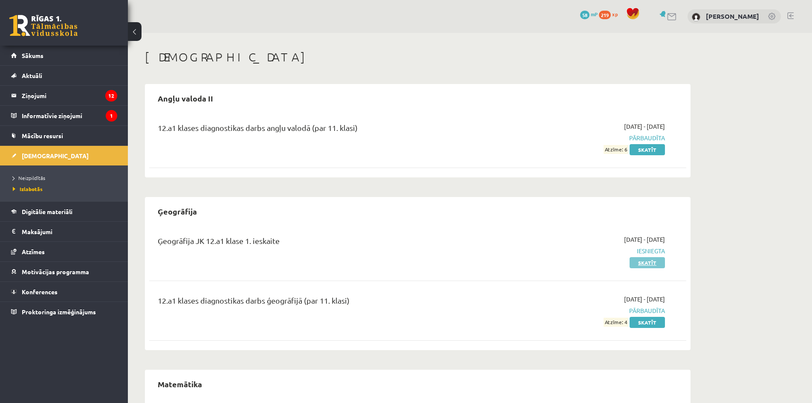
click at [655, 262] on link "Skatīt" at bounding box center [646, 262] width 35 height 11
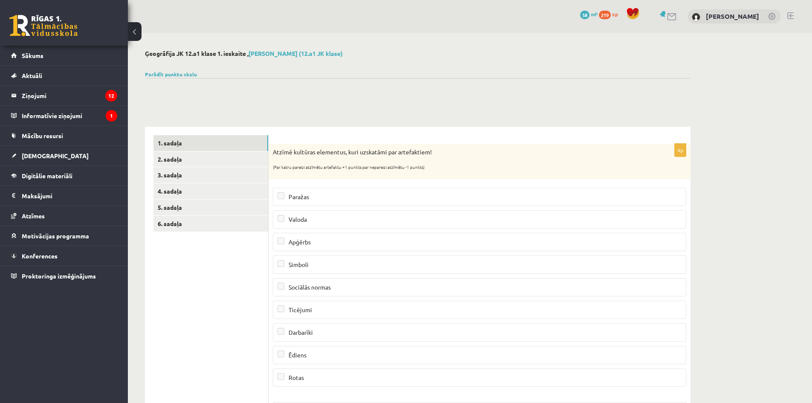
scroll to position [43, 0]
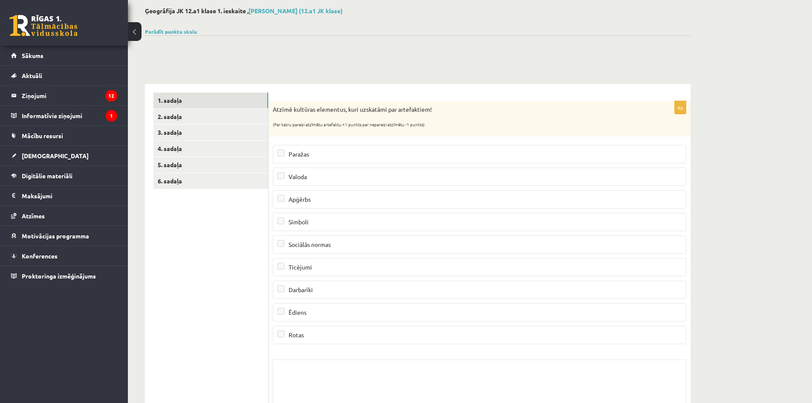
click at [288, 203] on p "Apģērbs" at bounding box center [479, 199] width 404 height 9
click at [291, 212] on fieldset "Paražas [GEOGRAPHIC_DATA] Apģērbs [GEOGRAPHIC_DATA] Sociālās normas [GEOGRAPHIC…" at bounding box center [479, 244] width 413 height 206
click at [295, 219] on span "Simboli" at bounding box center [298, 222] width 20 height 8
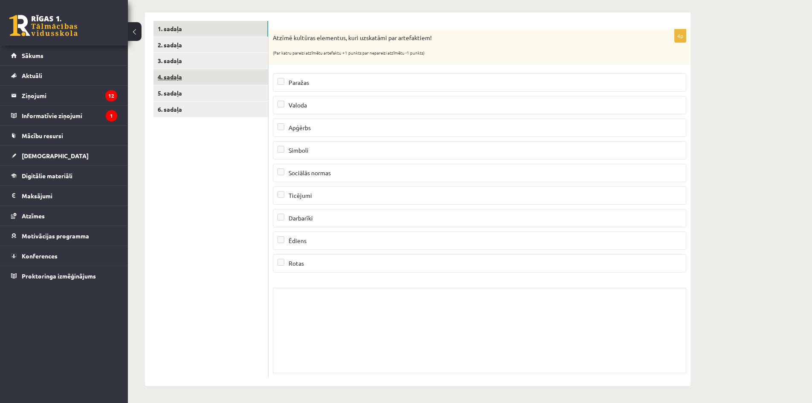
scroll to position [0, 0]
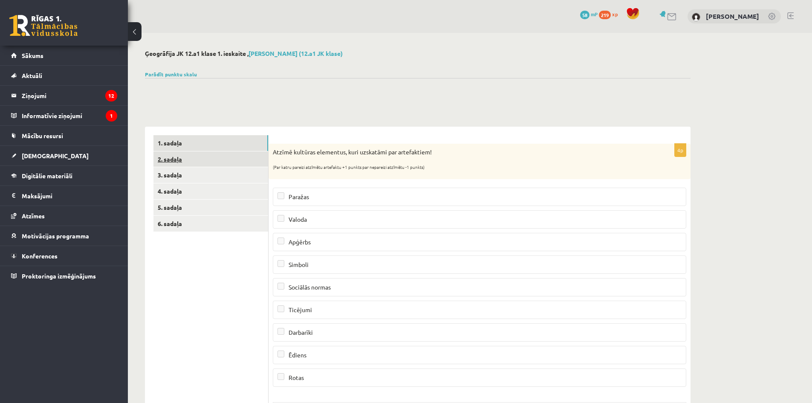
click at [227, 162] on link "2. sadaļa" at bounding box center [210, 159] width 115 height 16
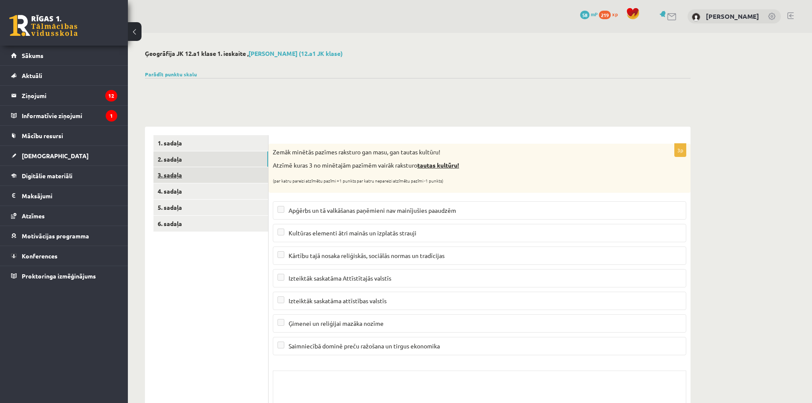
click at [228, 173] on link "3. sadaļa" at bounding box center [210, 175] width 115 height 16
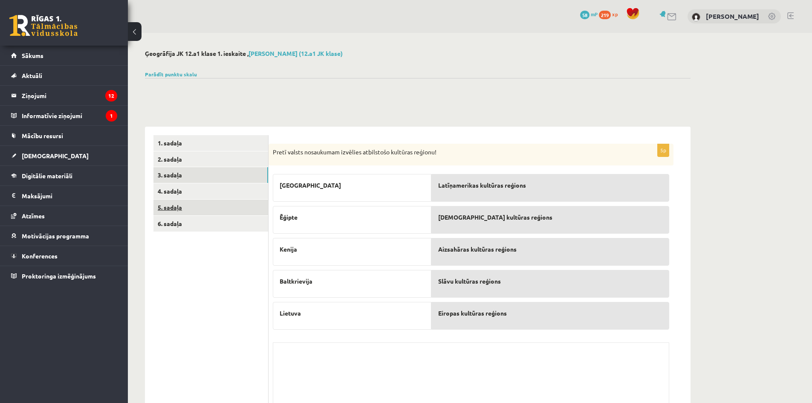
click at [234, 199] on link "5. sadaļa" at bounding box center [210, 207] width 115 height 16
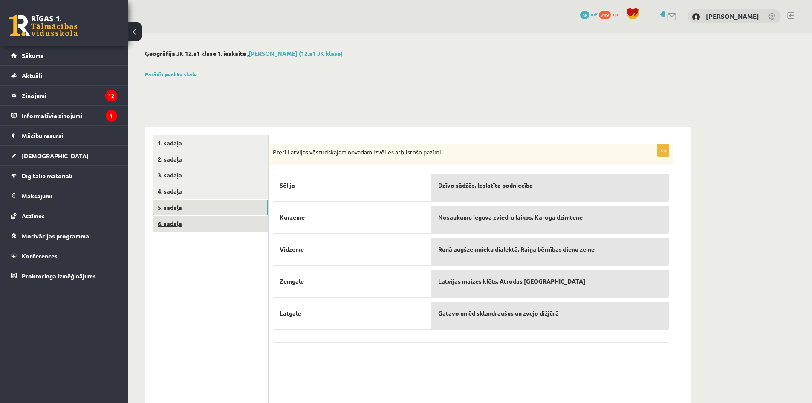
click at [237, 220] on link "6. sadaļa" at bounding box center [210, 224] width 115 height 16
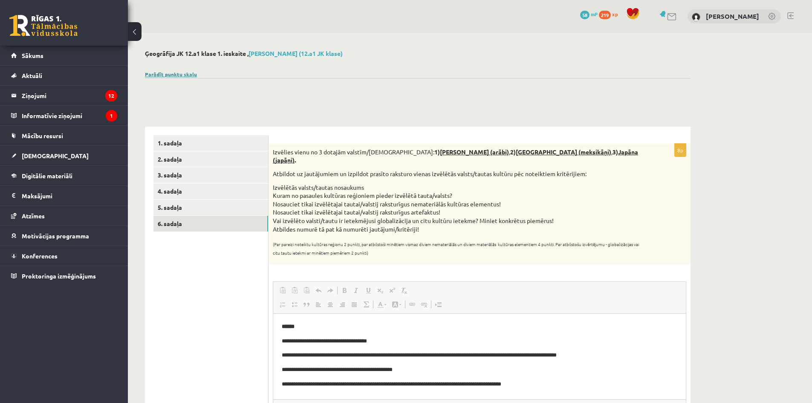
click at [171, 73] on link "Parādīt punktu skalu" at bounding box center [171, 74] width 52 height 7
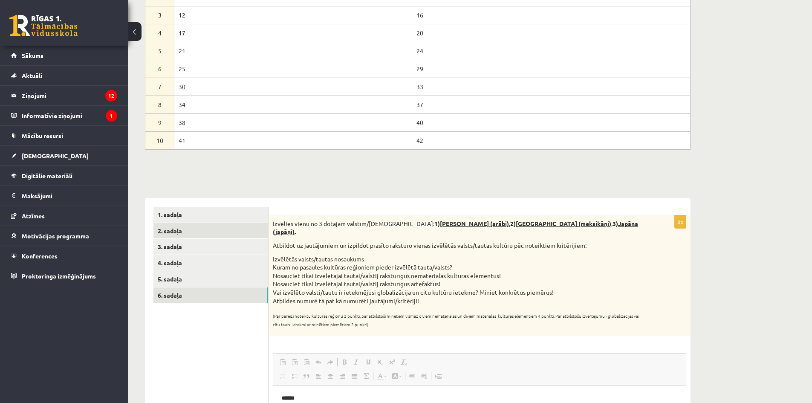
scroll to position [170, 0]
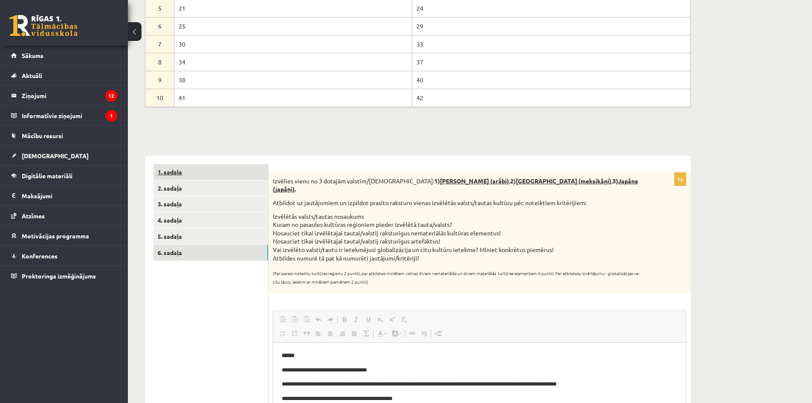
click at [188, 166] on link "1. sadaļa" at bounding box center [210, 172] width 115 height 16
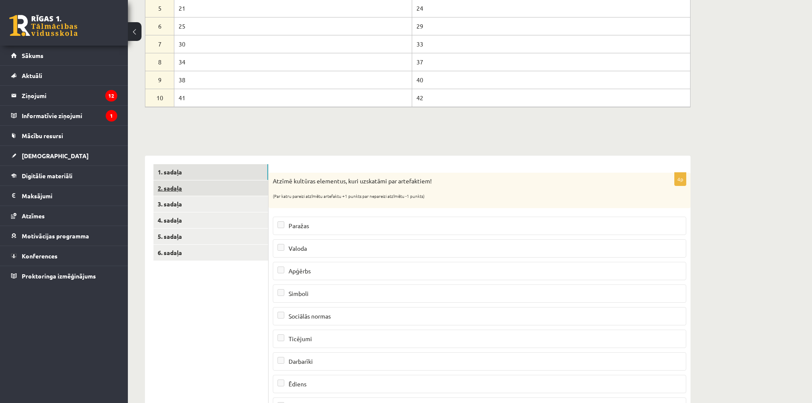
click at [197, 188] on link "2. sadaļa" at bounding box center [210, 188] width 115 height 16
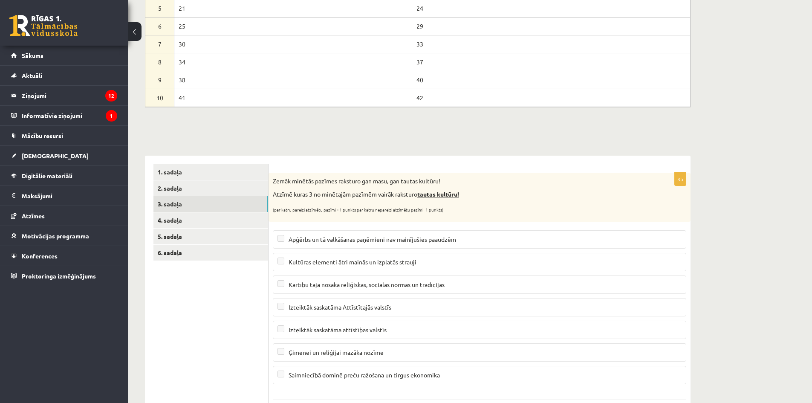
click at [207, 204] on link "3. sadaļa" at bounding box center [210, 204] width 115 height 16
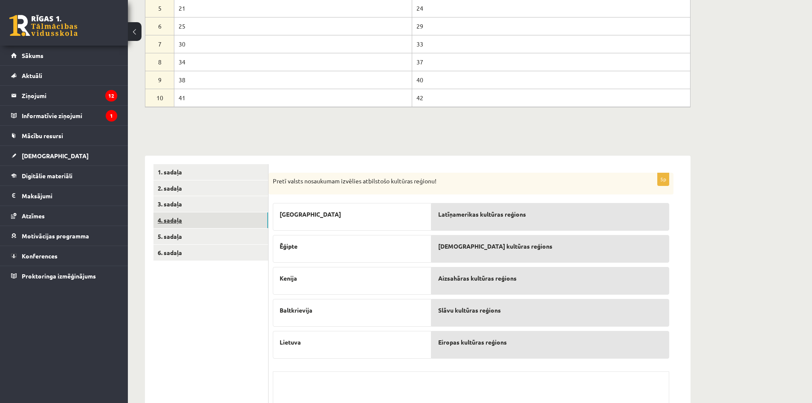
click at [209, 218] on link "4. sadaļa" at bounding box center [210, 220] width 115 height 16
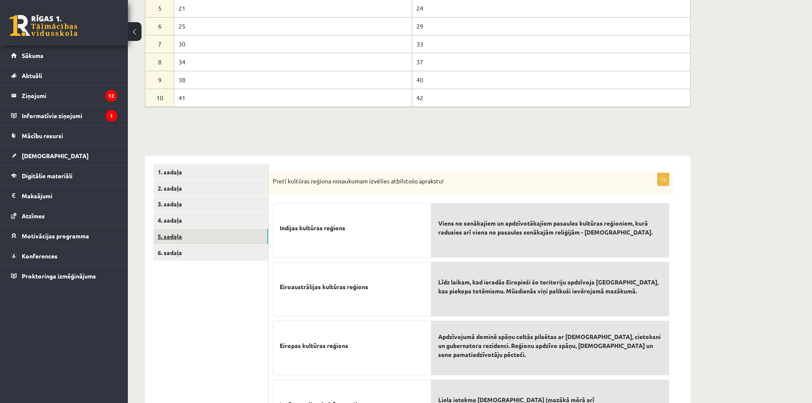
click at [213, 234] on link "5. sadaļa" at bounding box center [210, 236] width 115 height 16
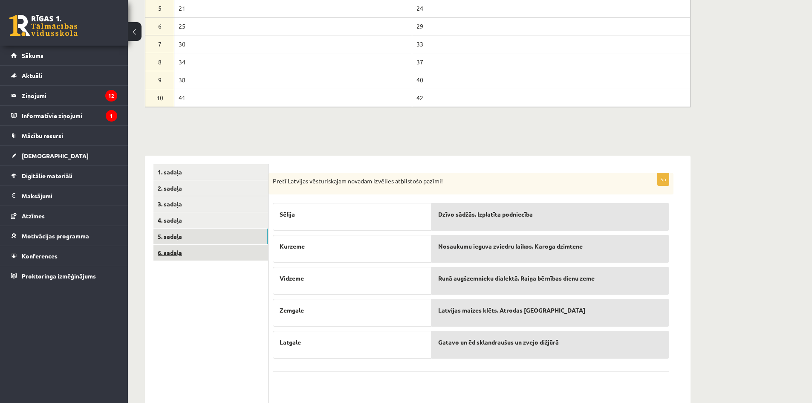
click at [214, 252] on link "6. sadaļa" at bounding box center [210, 253] width 115 height 16
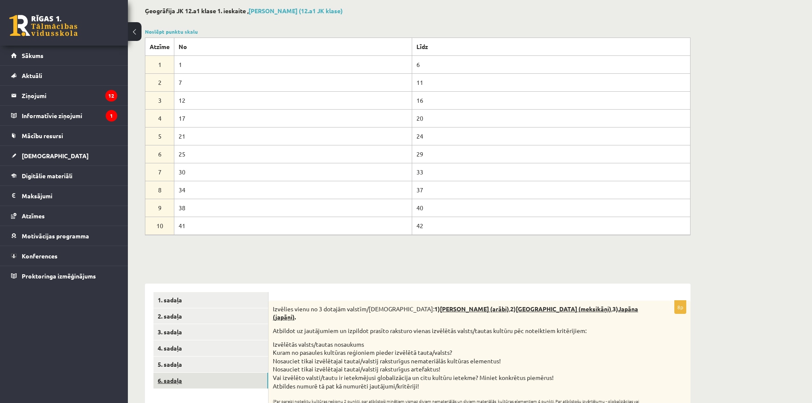
scroll to position [0, 0]
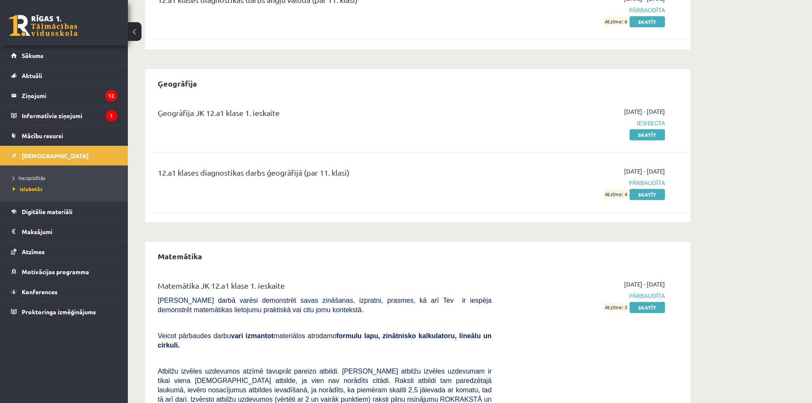
scroll to position [213, 0]
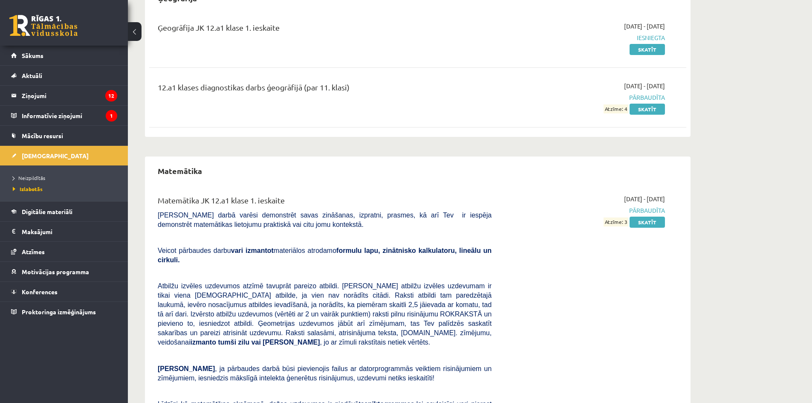
click at [654, 228] on div "[DATE] - [DATE] Pārbaudīta Atzīme: 3 Skatīt" at bounding box center [584, 338] width 173 height 288
click at [651, 224] on link "Skatīt" at bounding box center [646, 221] width 35 height 11
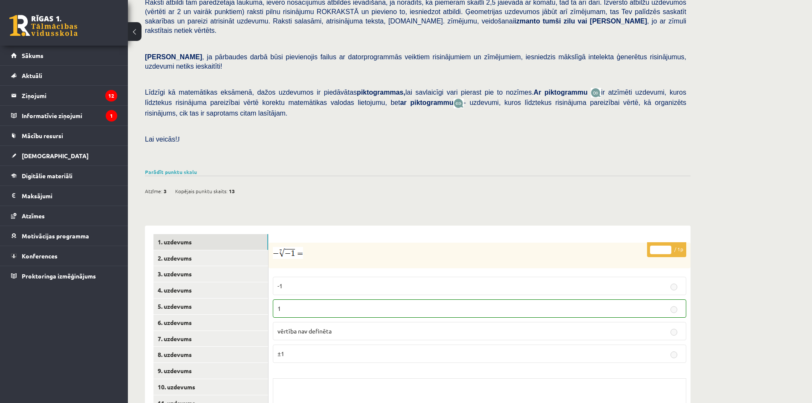
scroll to position [170, 0]
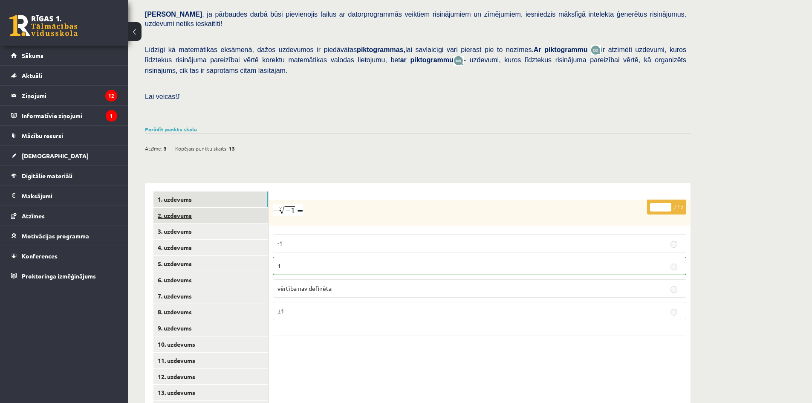
click at [239, 208] on link "2. uzdevums" at bounding box center [210, 216] width 115 height 16
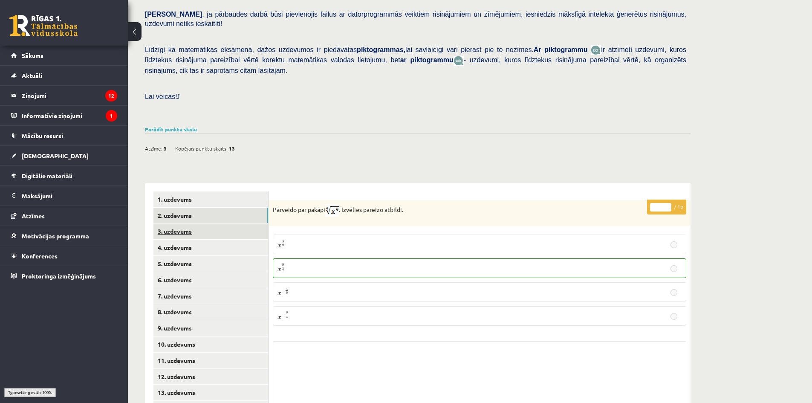
click at [241, 223] on link "3. uzdevums" at bounding box center [210, 231] width 115 height 16
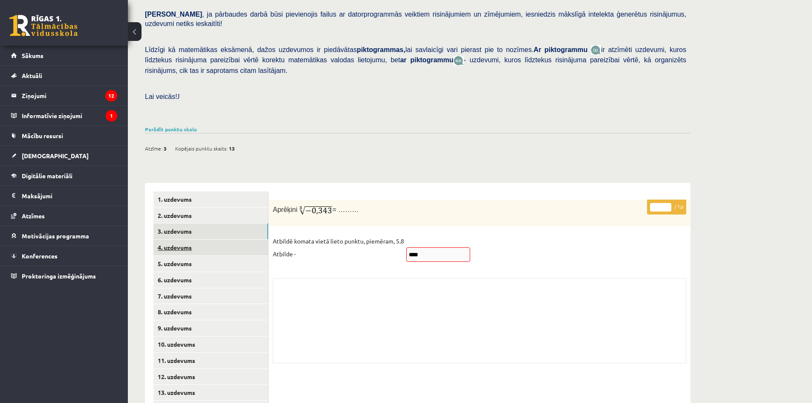
click at [242, 239] on link "4. uzdevums" at bounding box center [210, 247] width 115 height 16
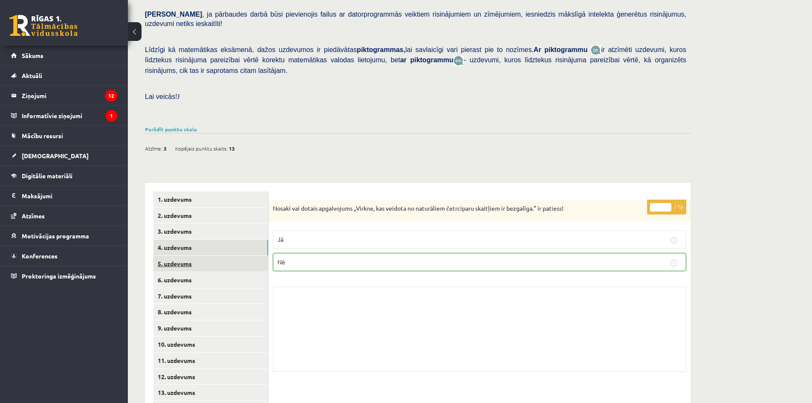
click at [247, 256] on link "5. uzdevums" at bounding box center [210, 264] width 115 height 16
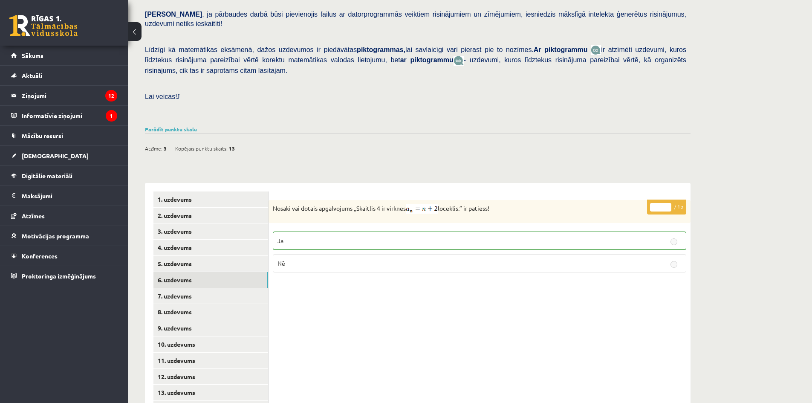
click at [248, 272] on link "6. uzdevums" at bounding box center [210, 280] width 115 height 16
click at [247, 288] on link "7. uzdevums" at bounding box center [210, 296] width 115 height 16
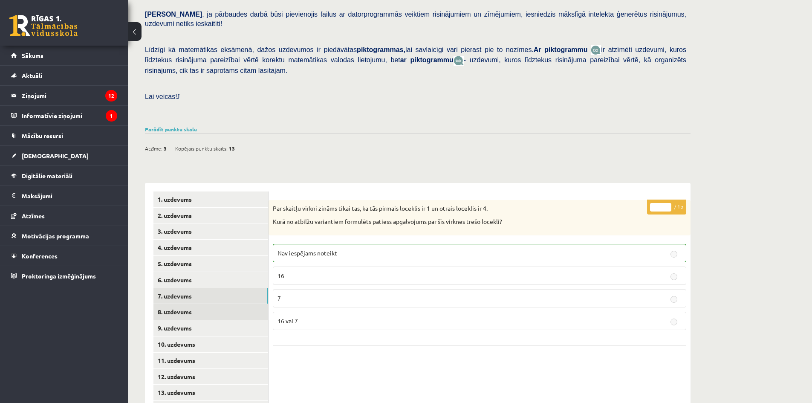
click at [248, 304] on link "8. uzdevums" at bounding box center [210, 312] width 115 height 16
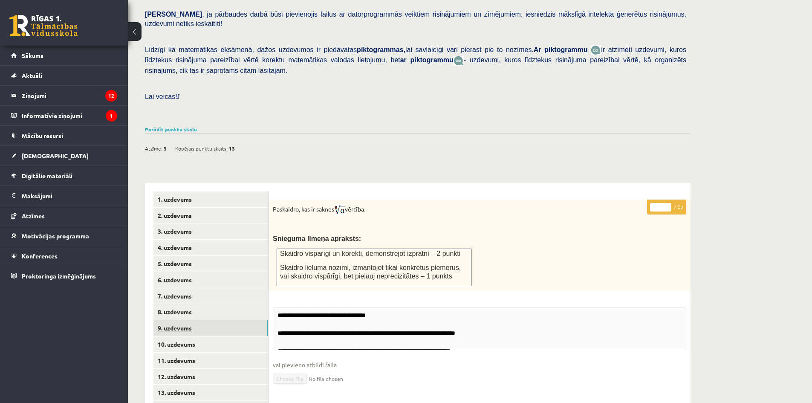
click at [251, 320] on link "9. uzdevums" at bounding box center [210, 328] width 115 height 16
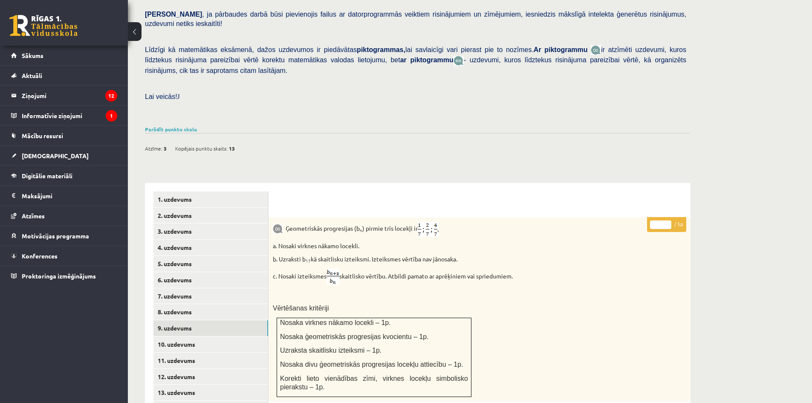
scroll to position [0, 0]
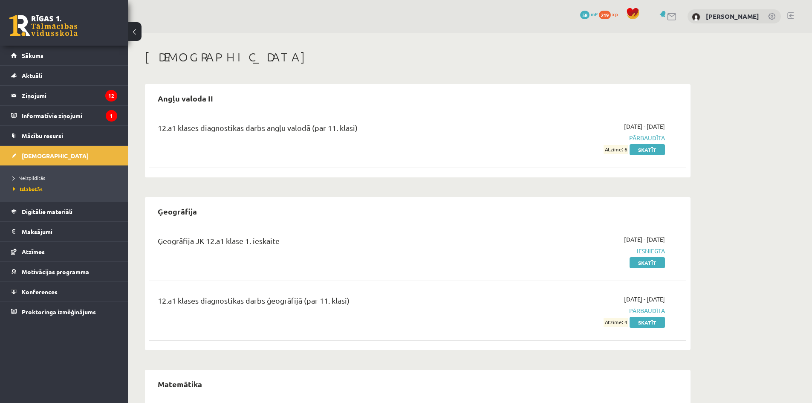
scroll to position [208, 0]
click at [44, 176] on span "Neizpildītās" at bounding box center [29, 177] width 32 height 7
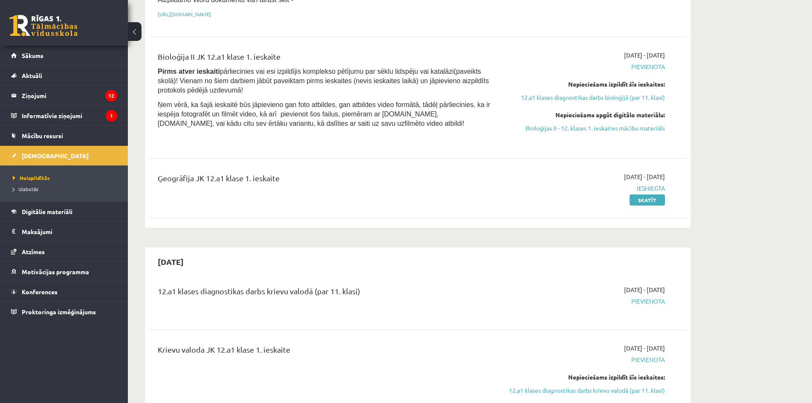
scroll to position [213, 0]
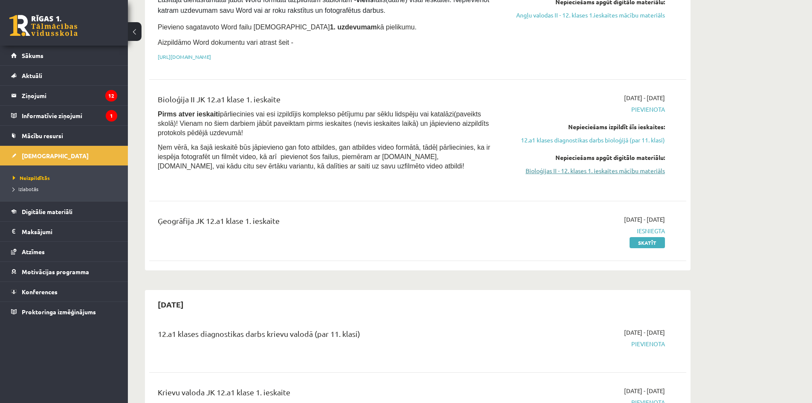
click at [641, 170] on link "Bioloģijas II - 12. klases 1. ieskaites mācību materiāls" at bounding box center [584, 170] width 161 height 9
click at [591, 176] on div "[DATE] - [DATE] [GEOGRAPHIC_DATA] Nepieciešams izpildīt šīs ieskaites: 12.a1 kl…" at bounding box center [584, 140] width 173 height 94
click at [590, 169] on link "Bioloģijas II - 12. klases 1. ieskaites mācību materiāls" at bounding box center [584, 170] width 161 height 9
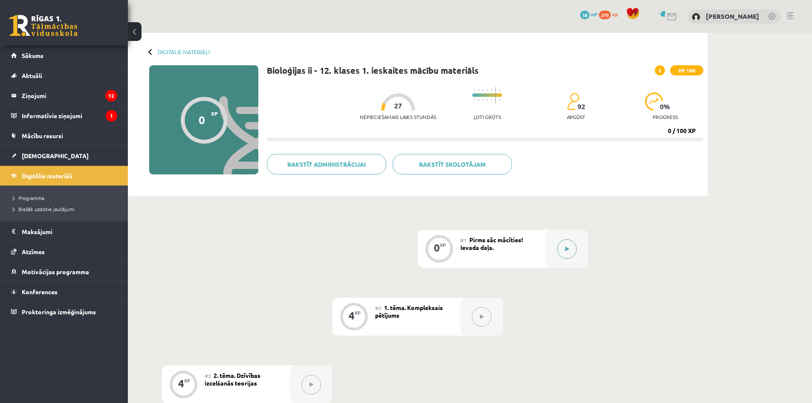
click at [565, 251] on icon at bounding box center [567, 248] width 4 height 5
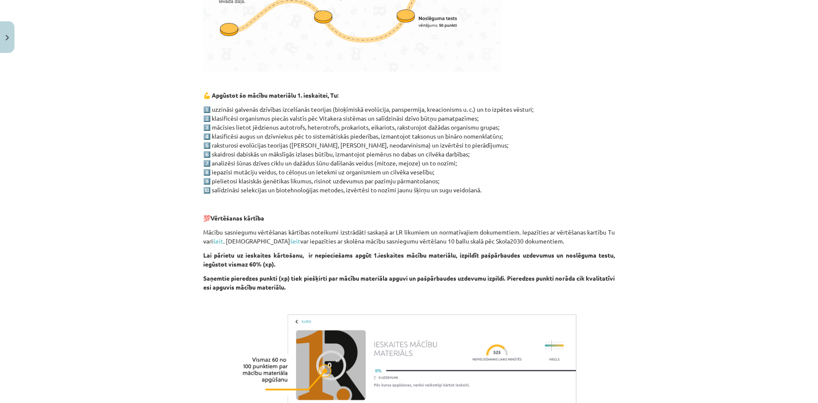
scroll to position [561, 0]
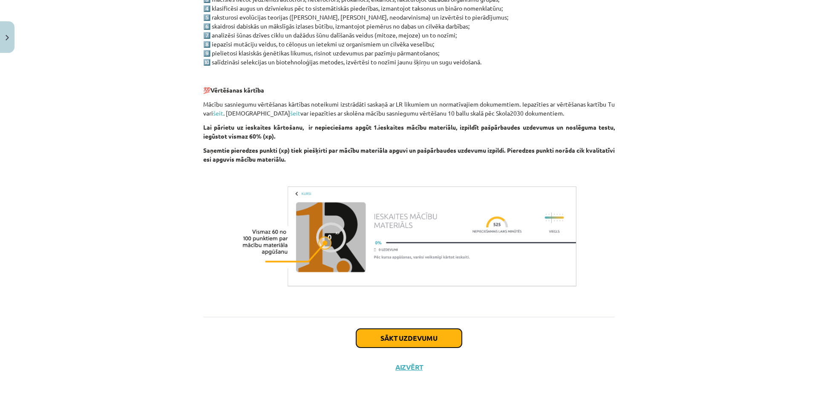
click at [409, 338] on button "Sākt uzdevumu" at bounding box center [409, 338] width 106 height 19
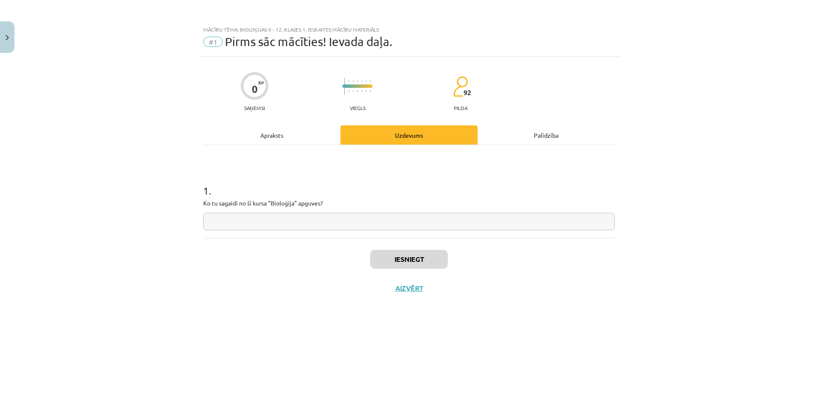
click at [346, 220] on input "text" at bounding box center [409, 221] width 412 height 17
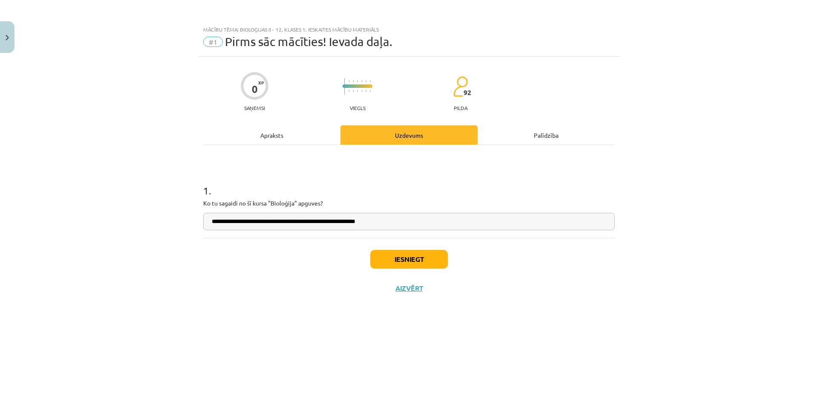
type input "**********"
click at [395, 268] on button "Iesniegt" at bounding box center [409, 259] width 78 height 19
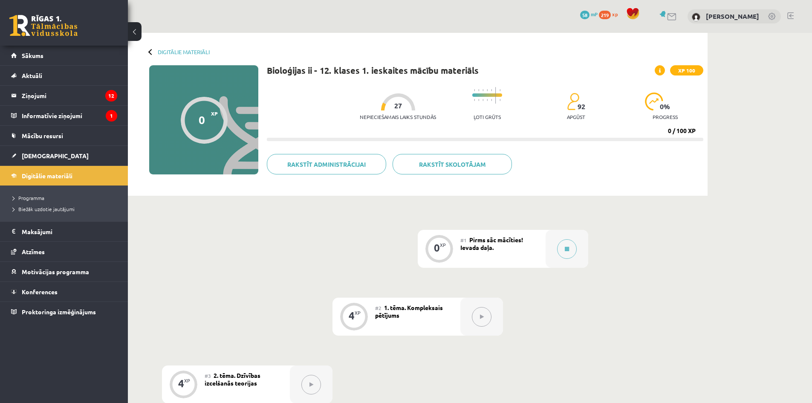
click at [478, 312] on button at bounding box center [482, 317] width 20 height 20
click at [562, 245] on button at bounding box center [567, 249] width 20 height 20
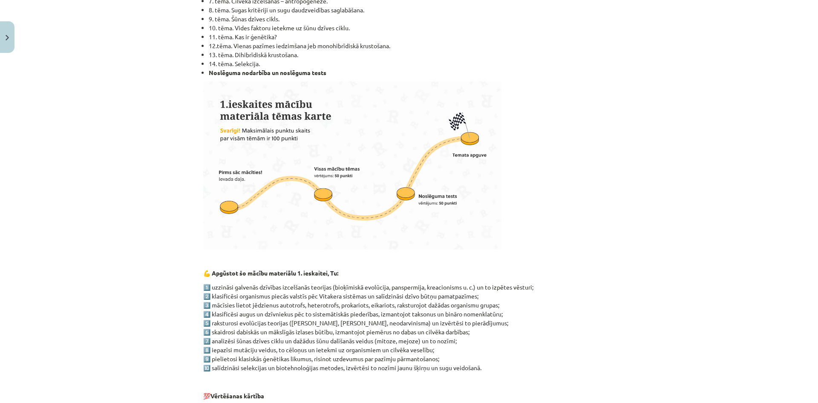
scroll to position [511, 0]
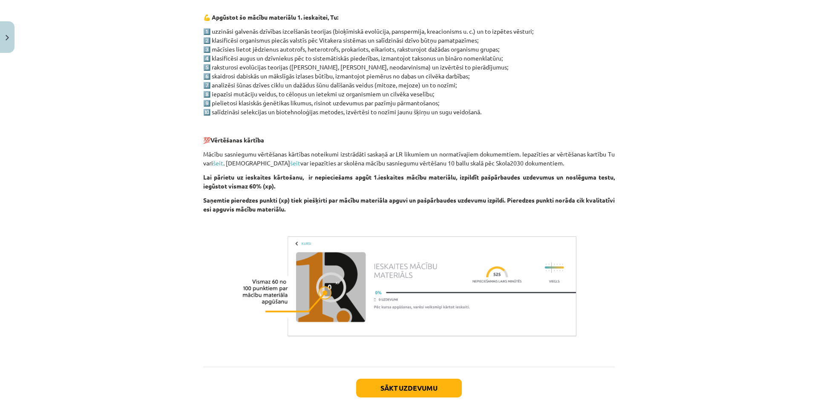
click at [441, 376] on div "Sākt uzdevumu Aizvērt" at bounding box center [409, 396] width 412 height 60
click at [444, 383] on button "Sākt uzdevumu" at bounding box center [409, 387] width 106 height 19
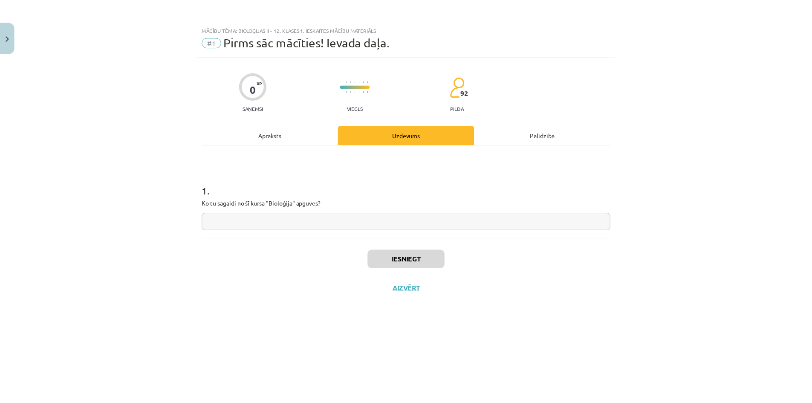
scroll to position [0, 0]
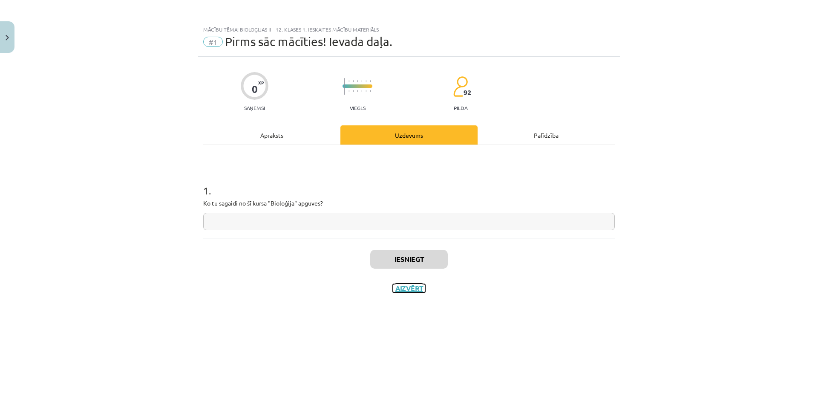
click at [410, 287] on button "Aizvērt" at bounding box center [409, 288] width 32 height 9
